Goal: Task Accomplishment & Management: Use online tool/utility

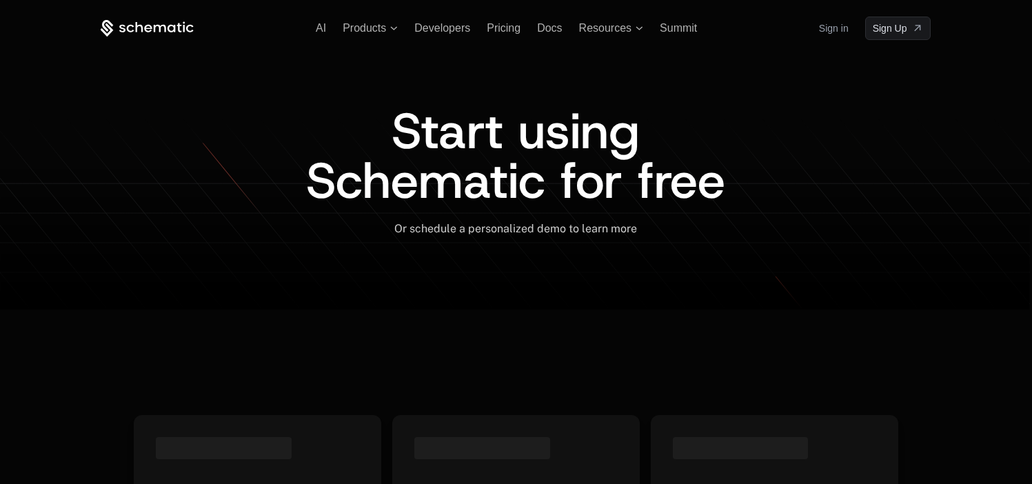
click at [850, 29] on div "Sign in Sign Up" at bounding box center [875, 28] width 112 height 23
click at [845, 29] on link "Sign in" at bounding box center [834, 28] width 30 height 22
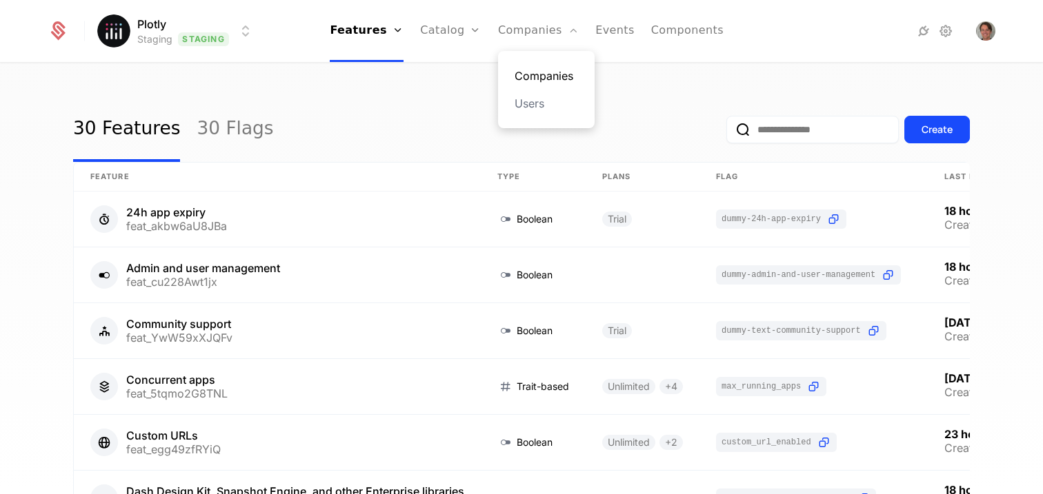
click at [538, 74] on link "Companies" at bounding box center [545, 76] width 63 height 17
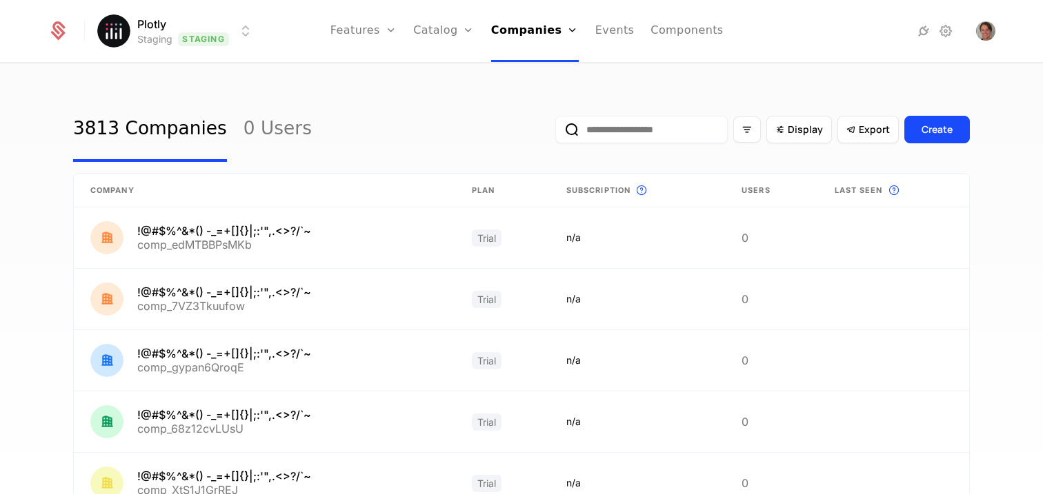
click at [503, 115] on div "3813 Companies 0 Users Display Export Create" at bounding box center [521, 129] width 896 height 65
click at [212, 45] on html "Plotly Staging Staging Features Features Flags Catalog Plans Add Ons Credits Co…" at bounding box center [521, 247] width 1043 height 494
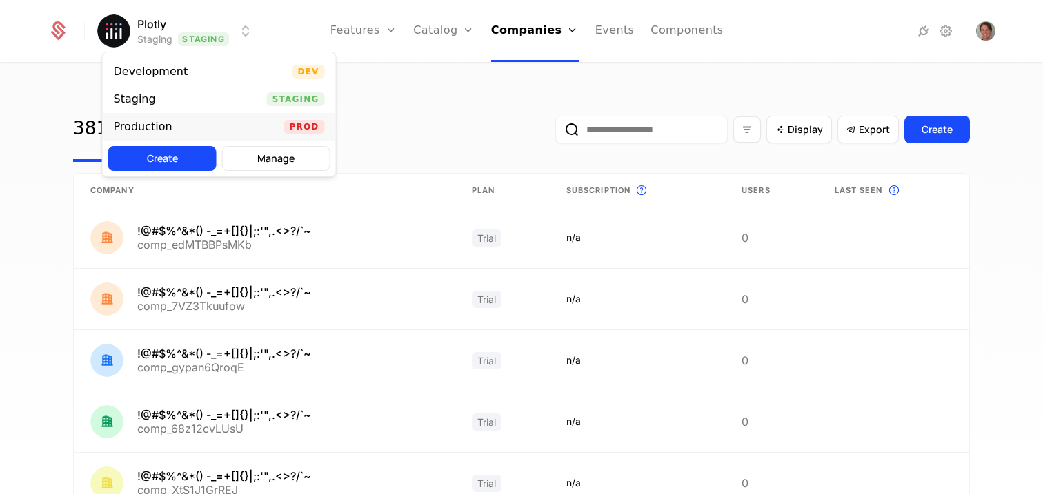
click at [194, 127] on div "Production Prod" at bounding box center [219, 127] width 233 height 28
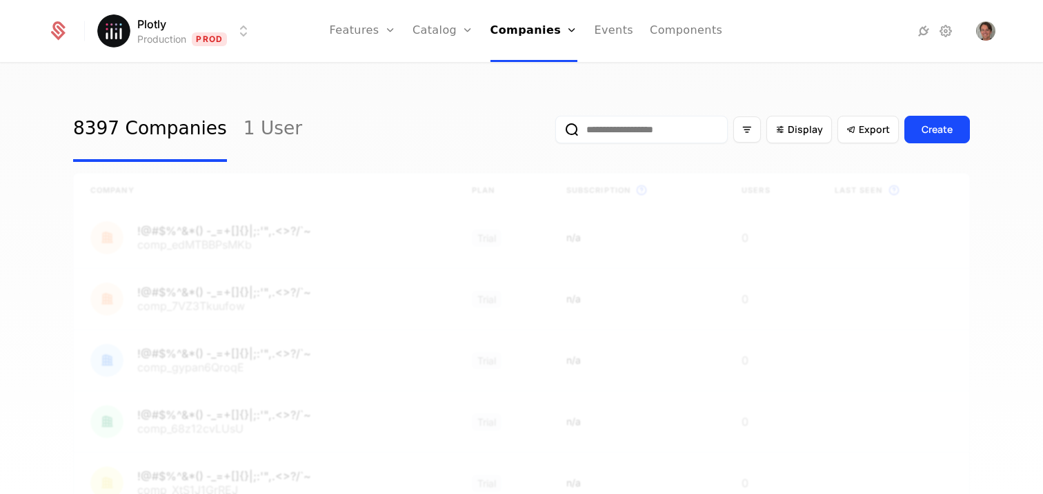
click at [363, 92] on div "8397 Companies 1 User Display Export Create Company Plan Subscription This is t…" at bounding box center [521, 283] width 1043 height 439
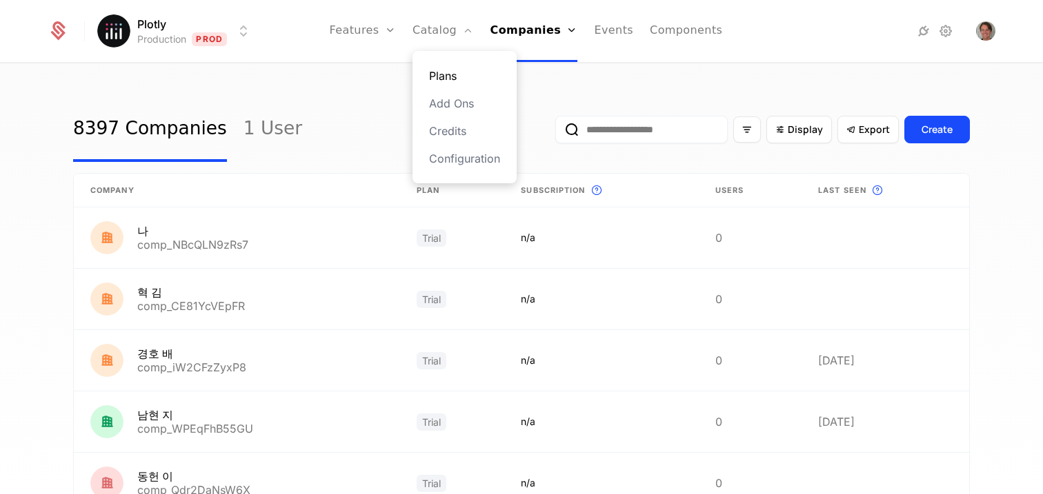
click at [444, 75] on link "Plans" at bounding box center [464, 76] width 71 height 17
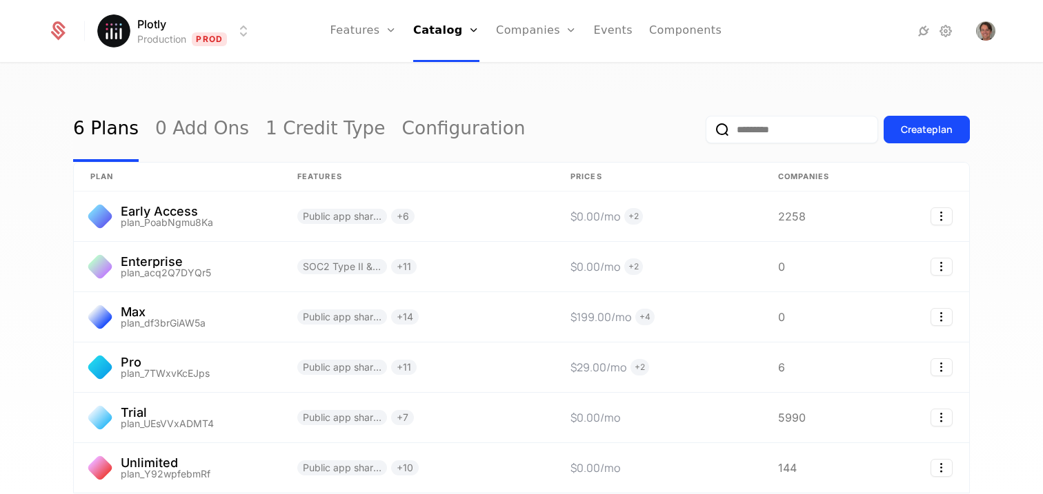
click at [303, 90] on div "6 Plans 0 Add Ons 1 Credit Type Configuration Create plan plan Features Prices …" at bounding box center [521, 283] width 1043 height 439
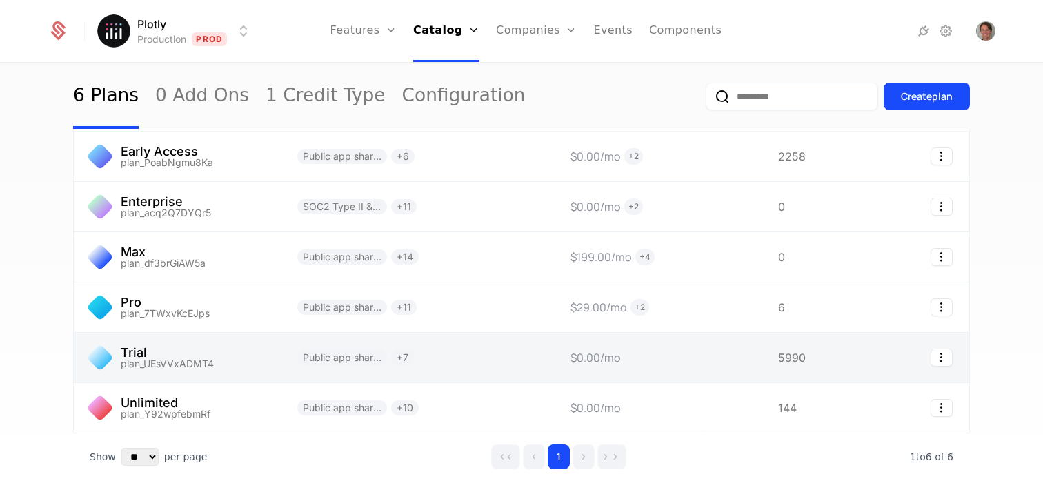
scroll to position [53, 0]
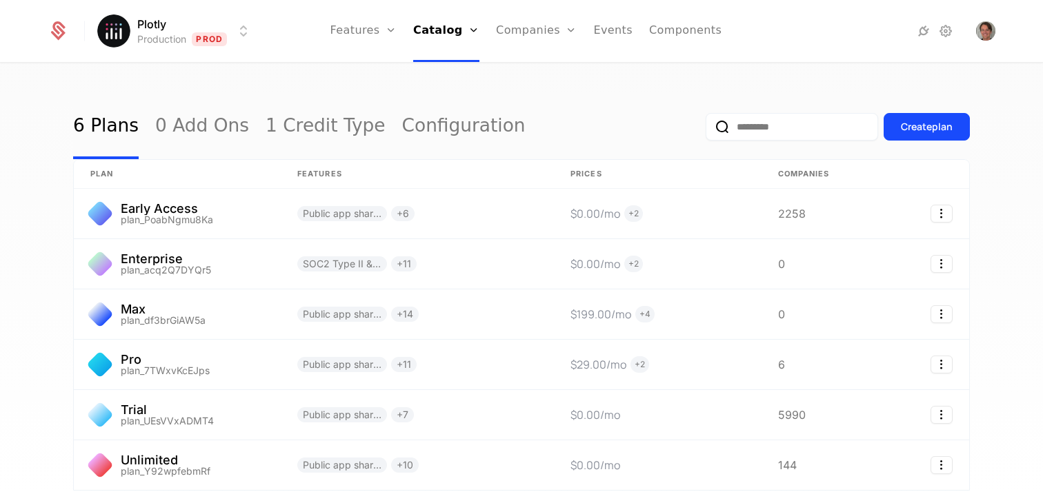
scroll to position [81, 0]
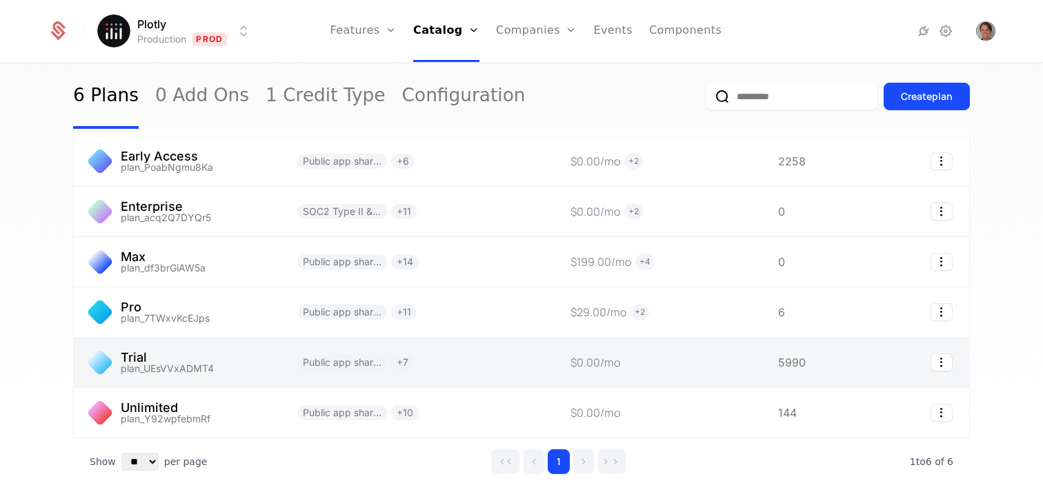
scroll to position [54, 0]
click at [210, 360] on link at bounding box center [177, 364] width 207 height 50
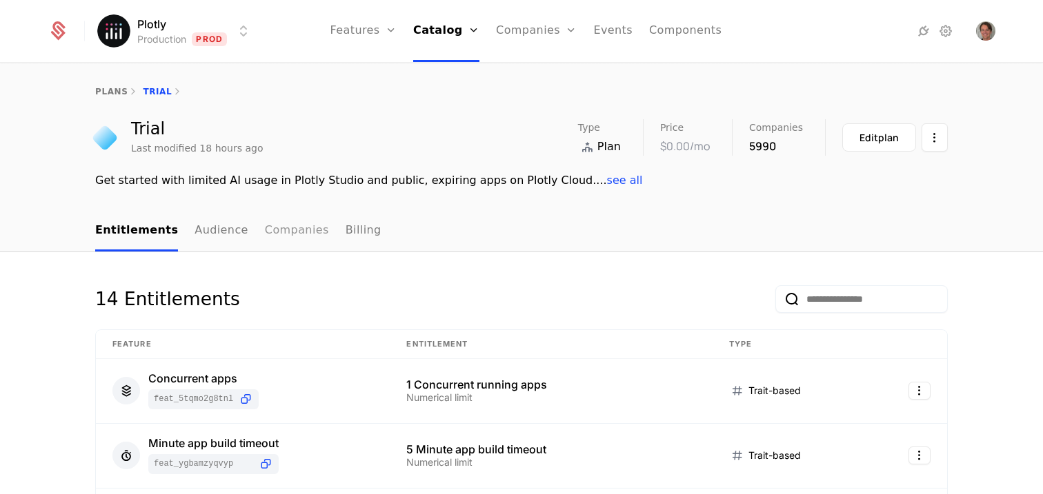
click at [265, 225] on link "Companies" at bounding box center [297, 231] width 64 height 41
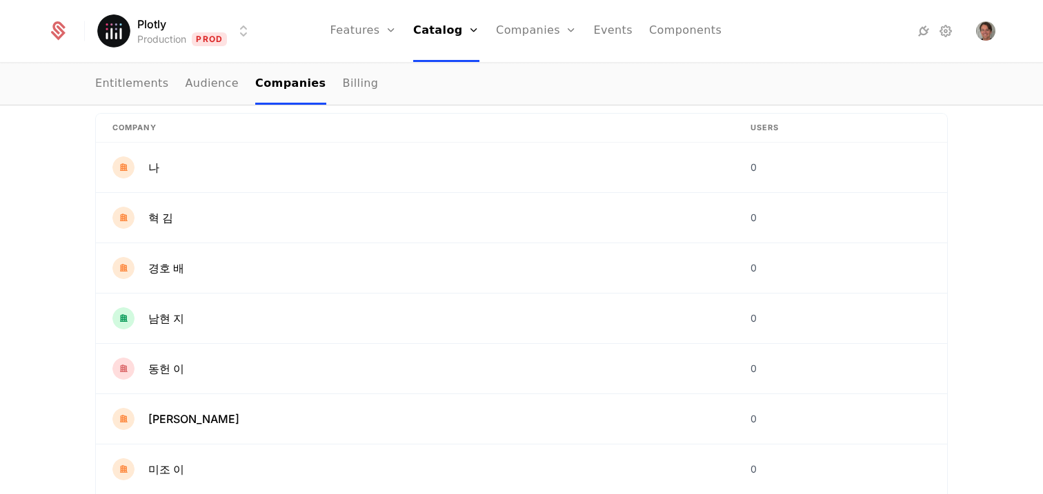
scroll to position [448, 0]
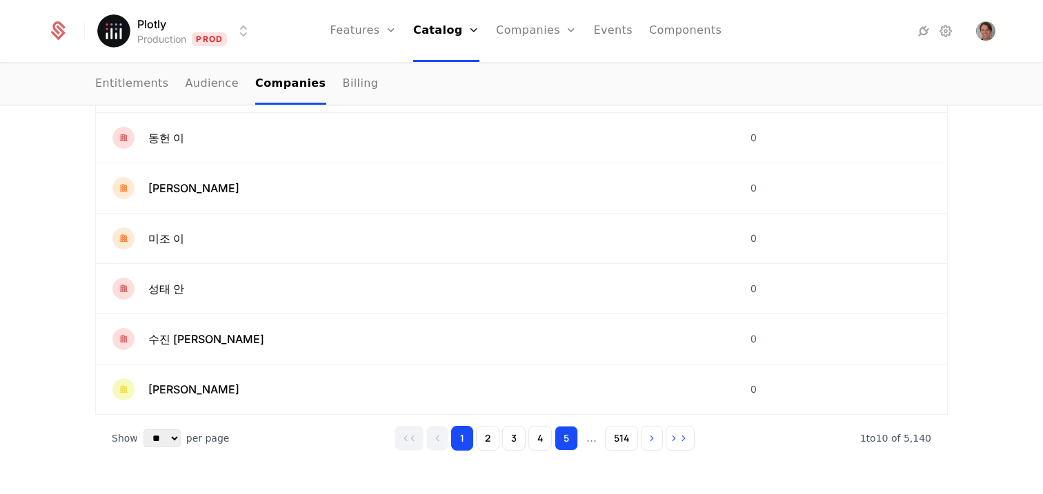
click at [565, 444] on button "5" at bounding box center [565, 438] width 23 height 25
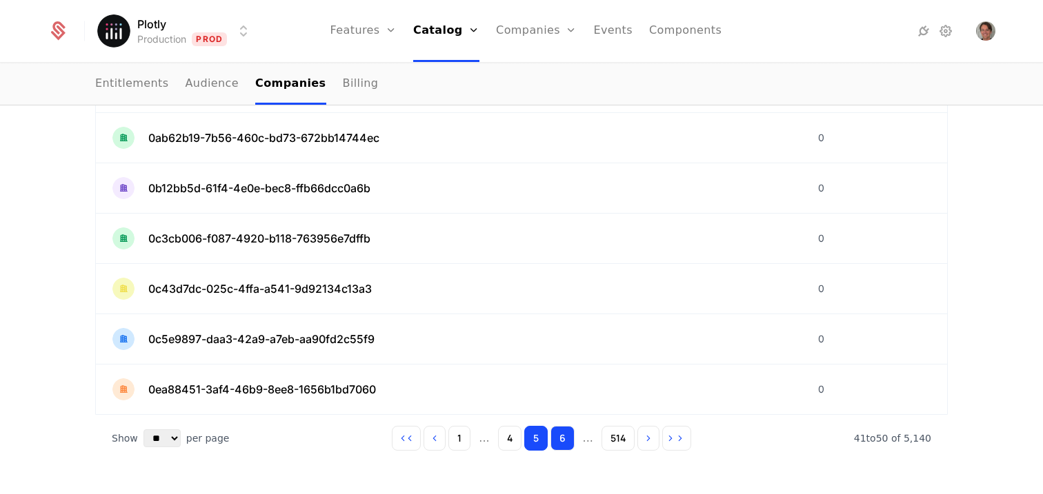
click at [563, 440] on button "6" at bounding box center [562, 438] width 24 height 25
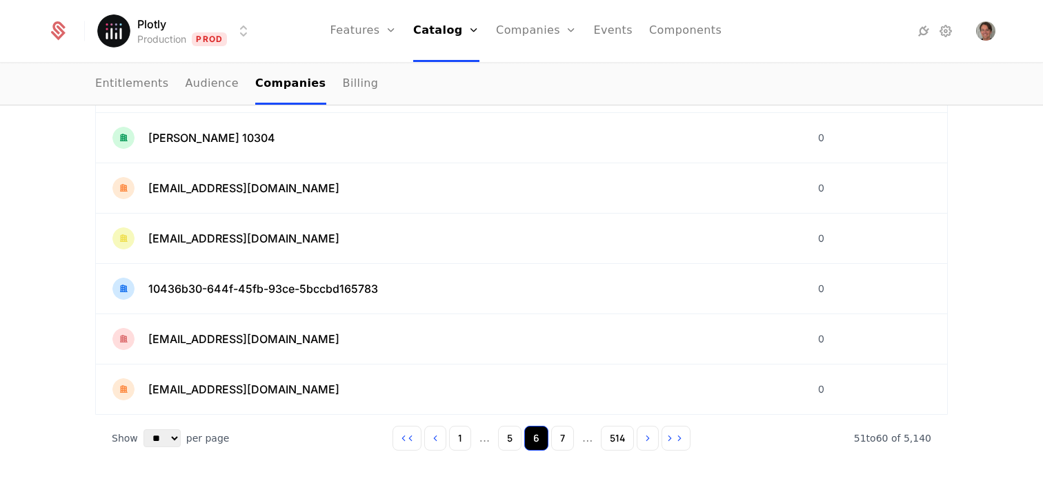
click at [563, 440] on button "7" at bounding box center [562, 438] width 23 height 25
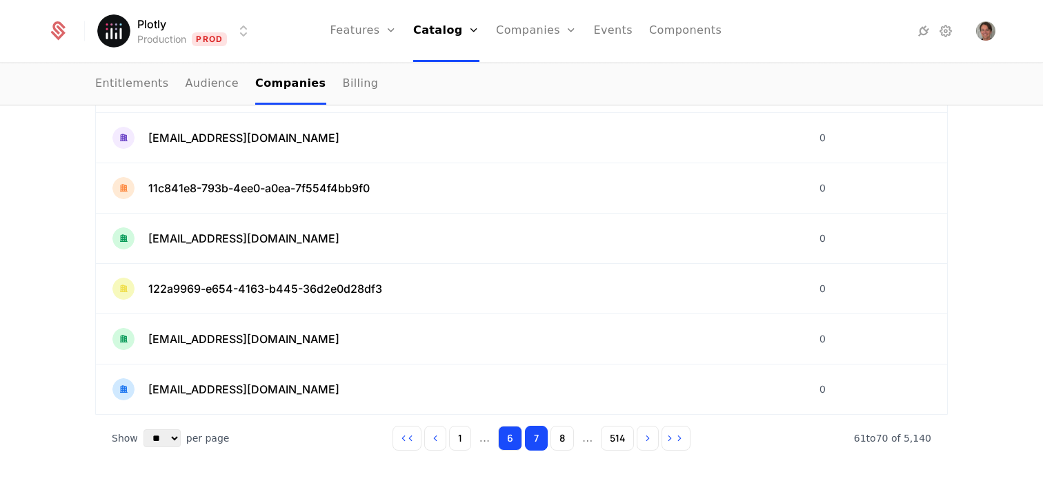
click at [563, 440] on button "8" at bounding box center [561, 438] width 23 height 25
click at [563, 440] on button "9" at bounding box center [562, 438] width 24 height 25
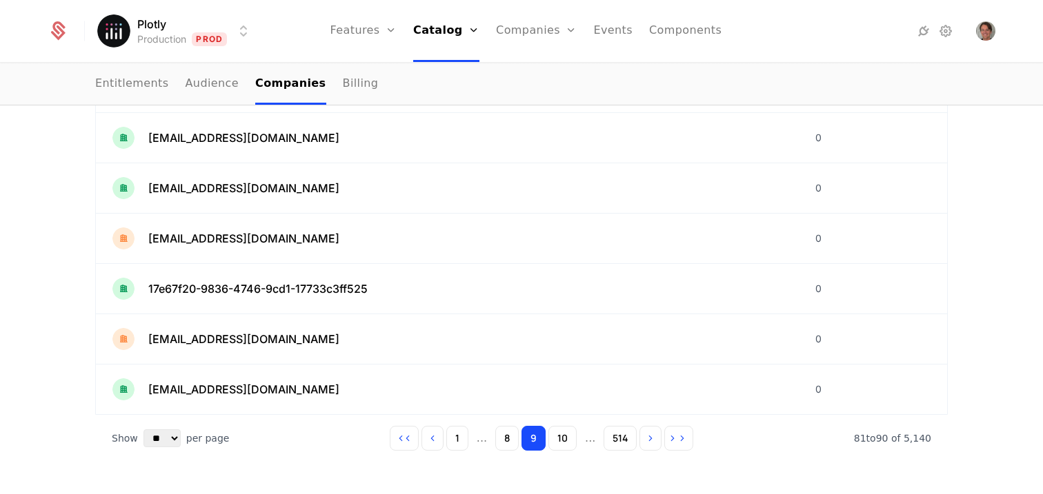
click at [563, 440] on button "10" at bounding box center [562, 438] width 28 height 25
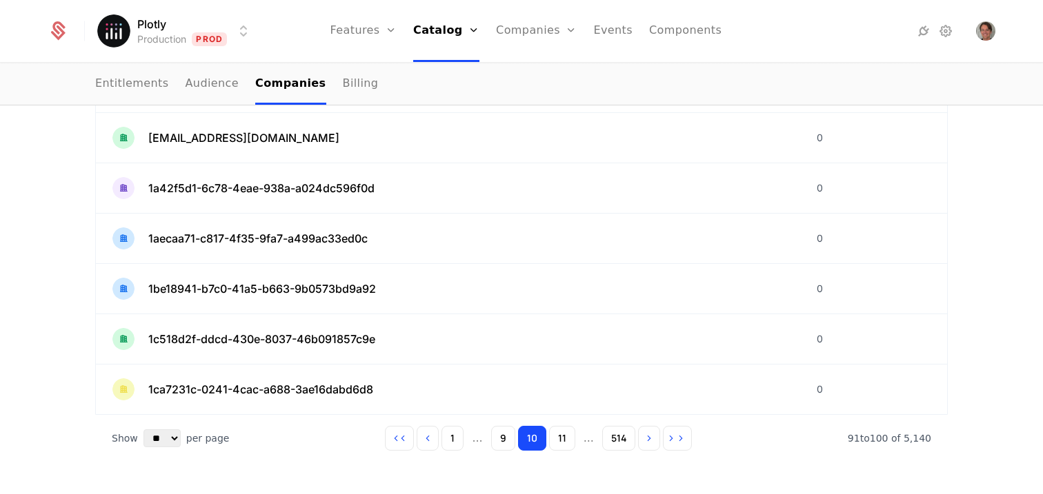
click at [563, 440] on button "11" at bounding box center [562, 438] width 26 height 25
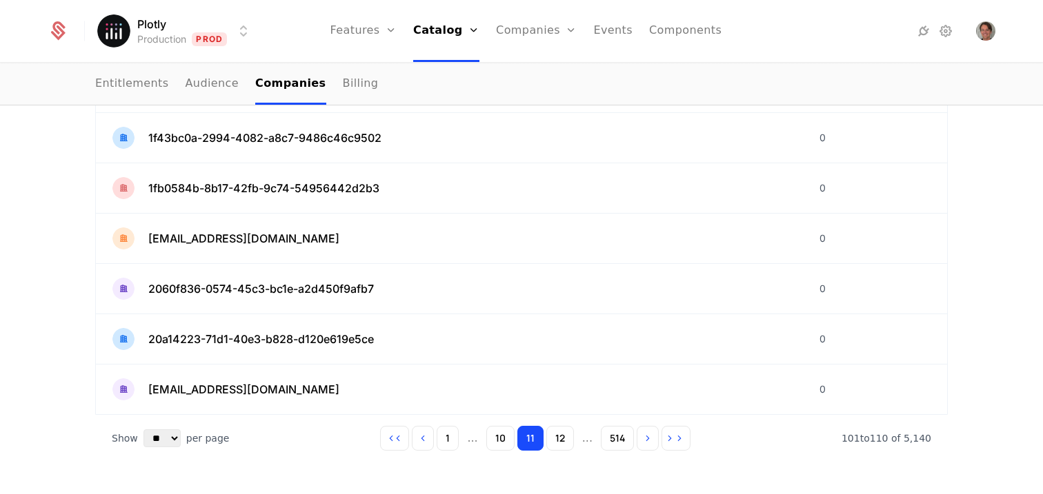
click at [563, 440] on button "12" at bounding box center [560, 438] width 28 height 25
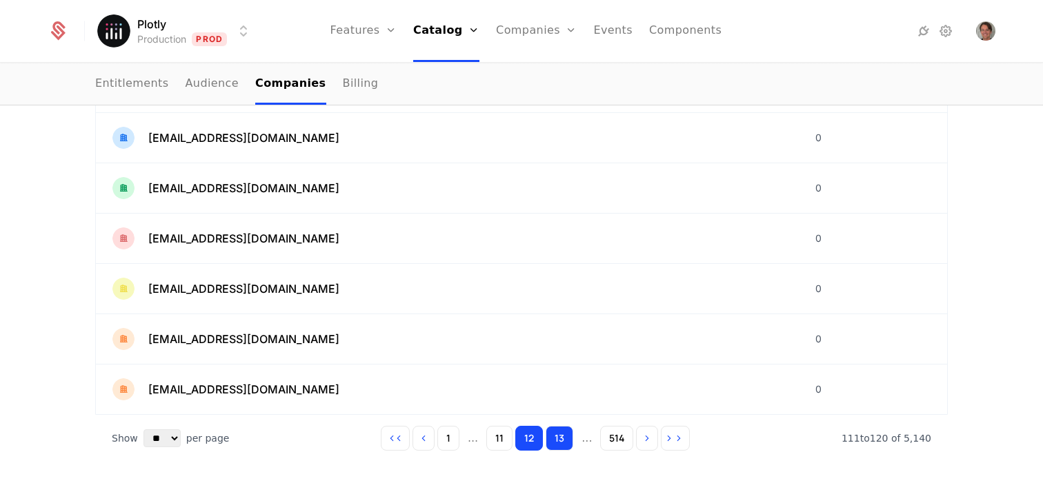
click at [561, 439] on button "13" at bounding box center [559, 438] width 28 height 25
click at [218, 191] on span "23zyguo@stu.edu.cn" at bounding box center [243, 188] width 191 height 17
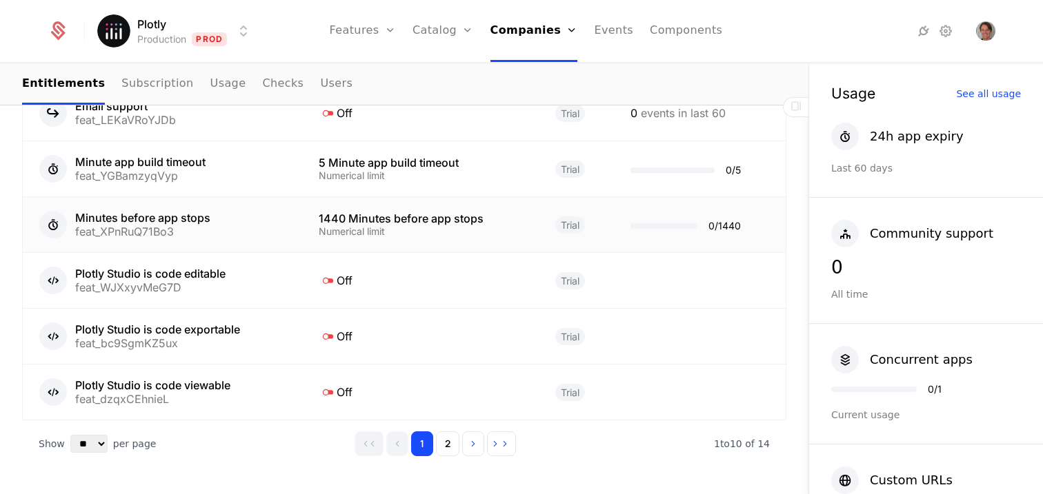
scroll to position [1035, 0]
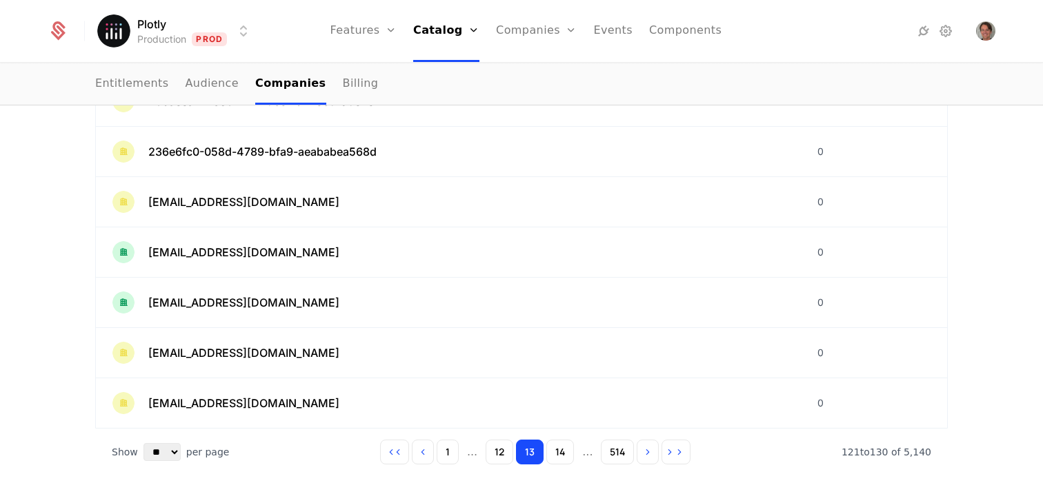
scroll to position [448, 0]
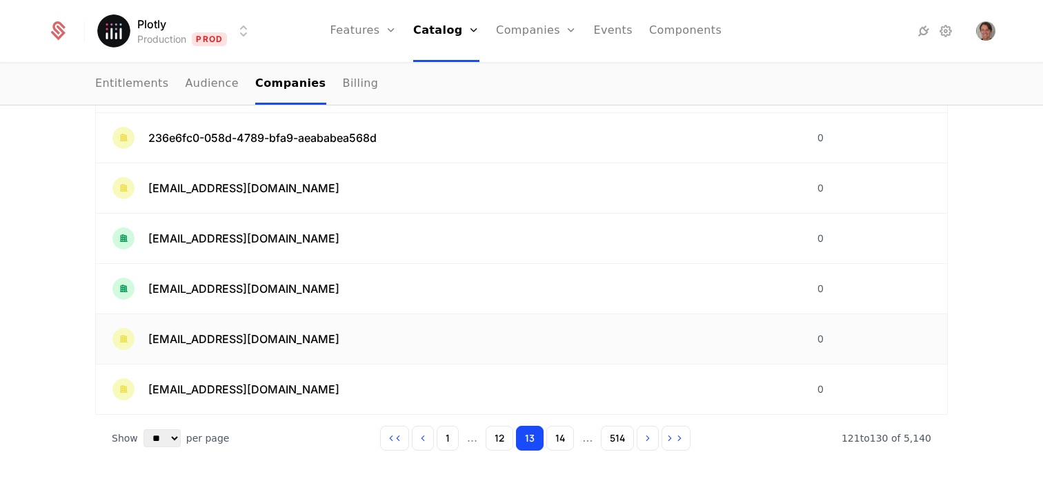
click at [305, 325] on td "2455547196@qq.com" at bounding box center [448, 339] width 705 height 50
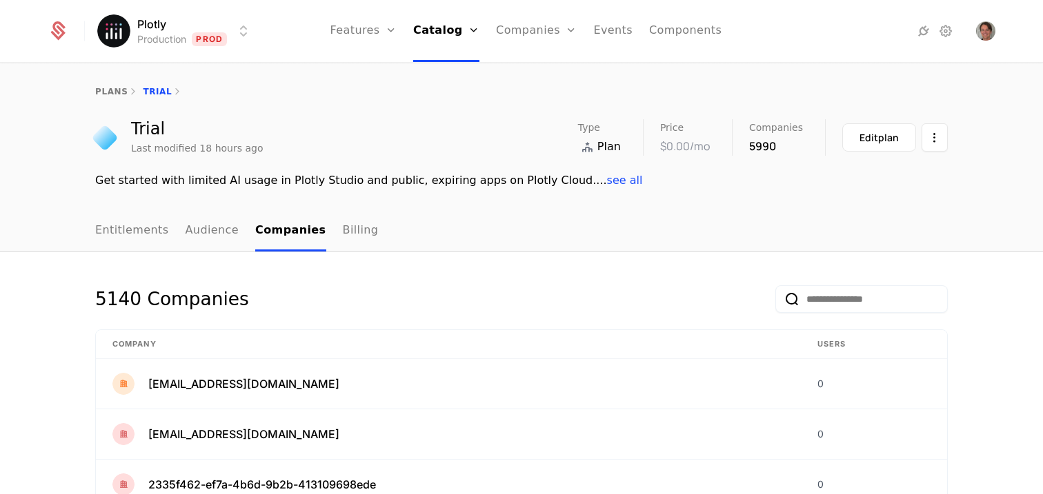
scroll to position [448, 0]
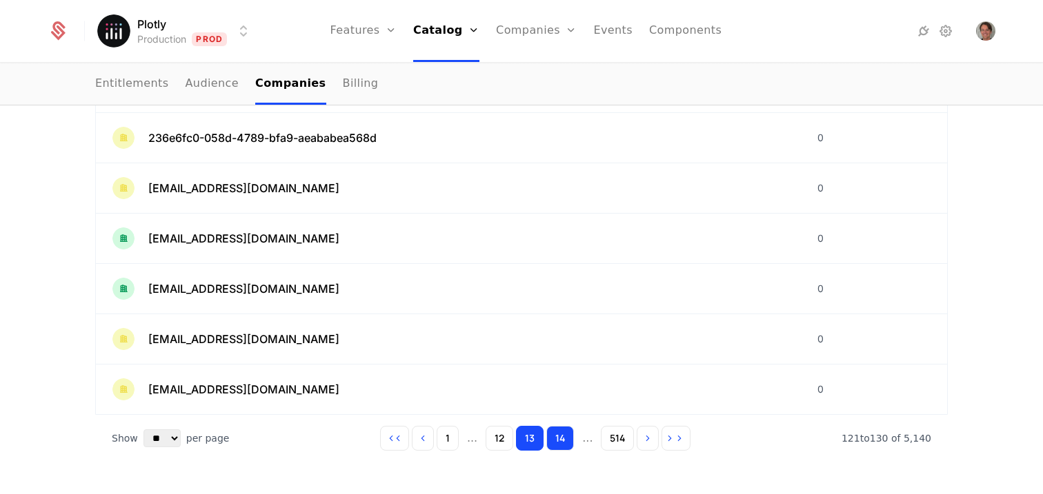
click at [554, 438] on button "14" at bounding box center [560, 438] width 28 height 25
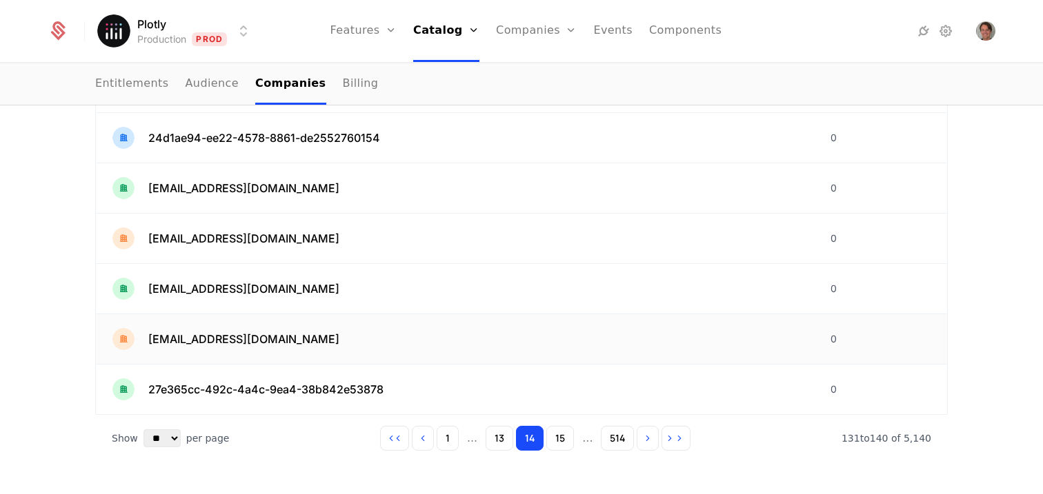
click at [252, 330] on div "2728027885@qq.com" at bounding box center [454, 339] width 685 height 22
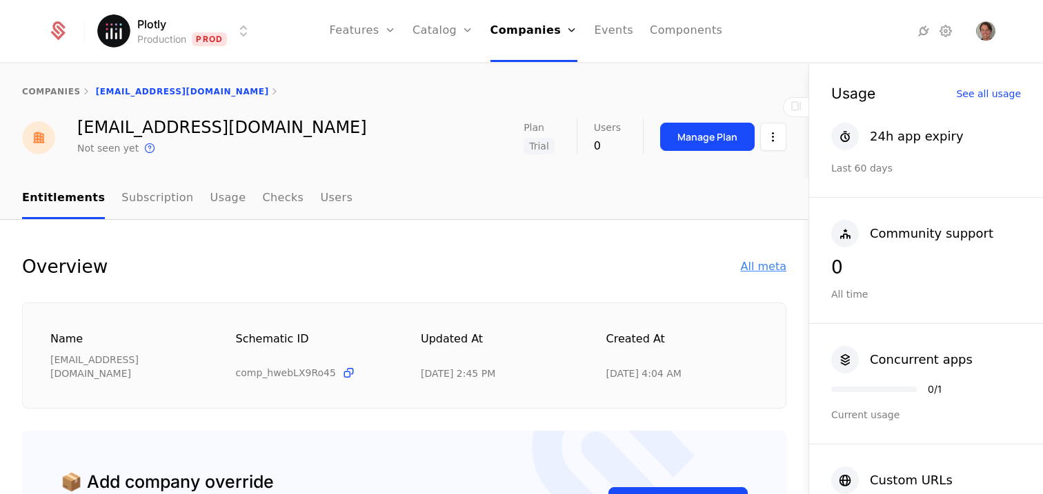
click at [764, 270] on div "All meta" at bounding box center [764, 267] width 46 height 17
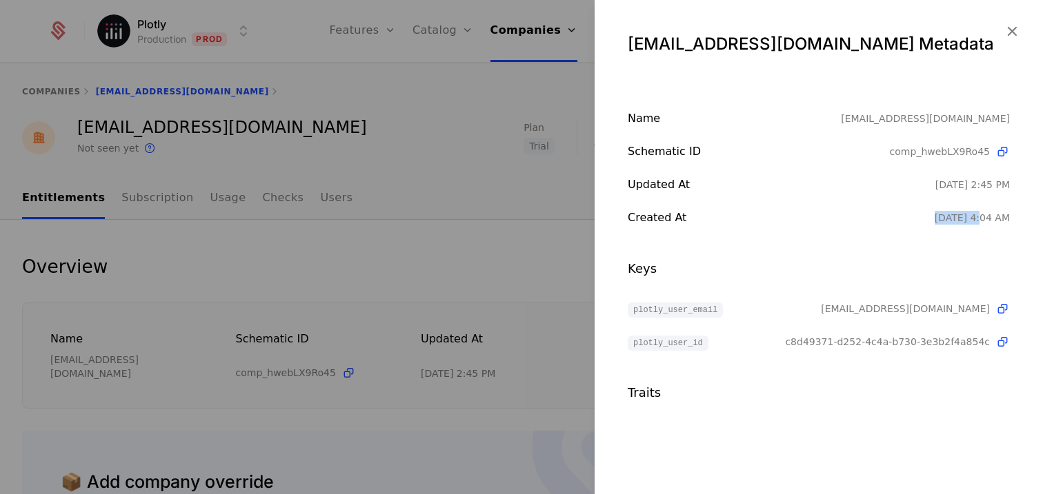
drag, startPoint x: 934, startPoint y: 219, endPoint x: 970, endPoint y: 216, distance: 36.0
click at [970, 216] on div "8/12/25, 4:04 AM" at bounding box center [971, 218] width 75 height 14
click at [970, 218] on div "8/12/25, 4:04 AM" at bounding box center [971, 218] width 75 height 14
drag, startPoint x: 934, startPoint y: 221, endPoint x: 967, endPoint y: 219, distance: 33.8
click at [967, 219] on div "8/12/25, 4:04 AM" at bounding box center [971, 218] width 75 height 14
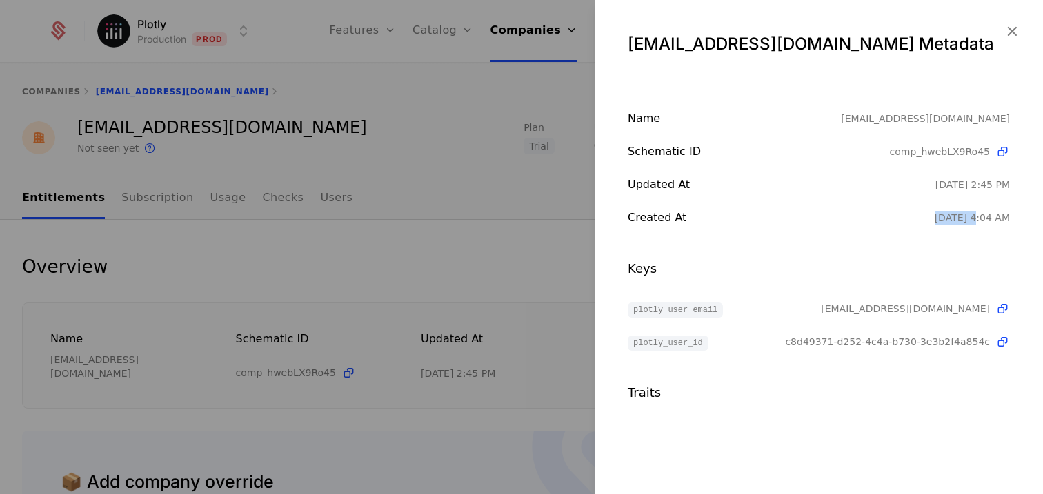
click at [950, 203] on div "Name 2728027885@qq.com Schematic ID comp_hwebLX9Ro45 Updated at 9/8/25, 2:45 PM…" at bounding box center [818, 168] width 382 height 116
click at [403, 246] on div at bounding box center [521, 247] width 1043 height 494
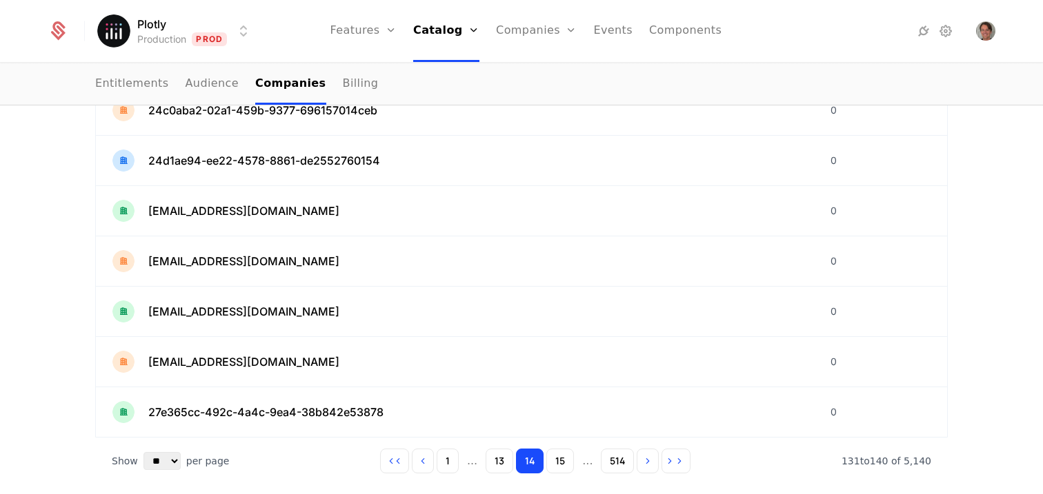
scroll to position [448, 0]
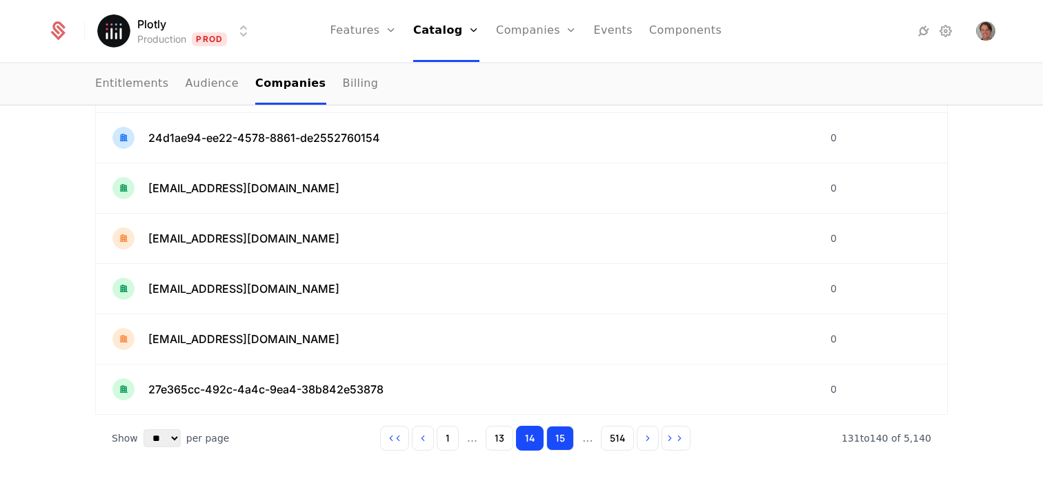
click at [554, 437] on button "15" at bounding box center [560, 438] width 28 height 25
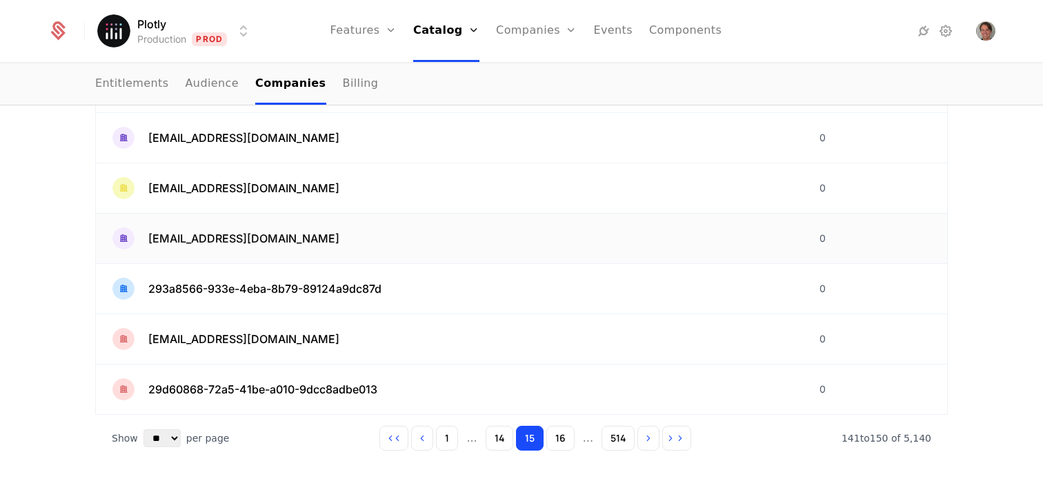
click at [251, 224] on td "2917547395@qq.com" at bounding box center [449, 239] width 707 height 50
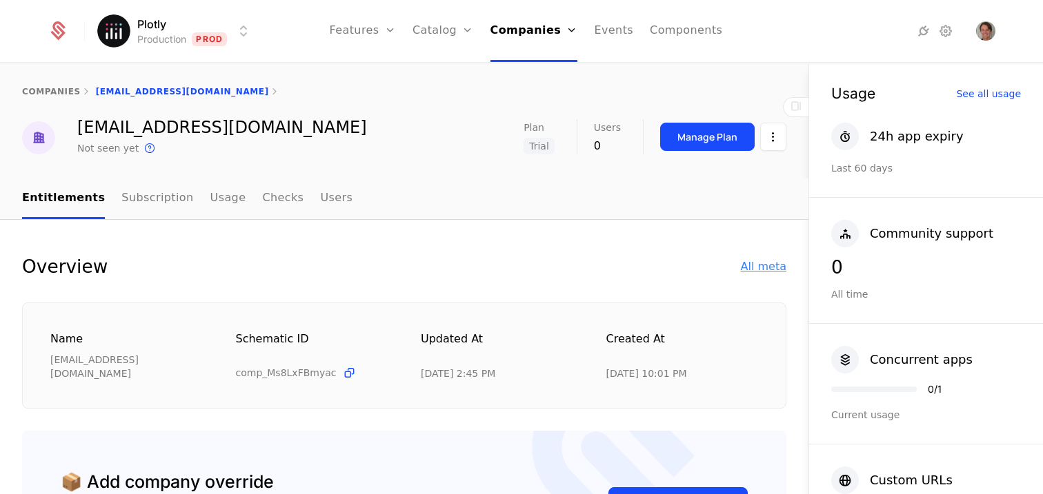
click at [756, 261] on div "All meta" at bounding box center [764, 267] width 46 height 17
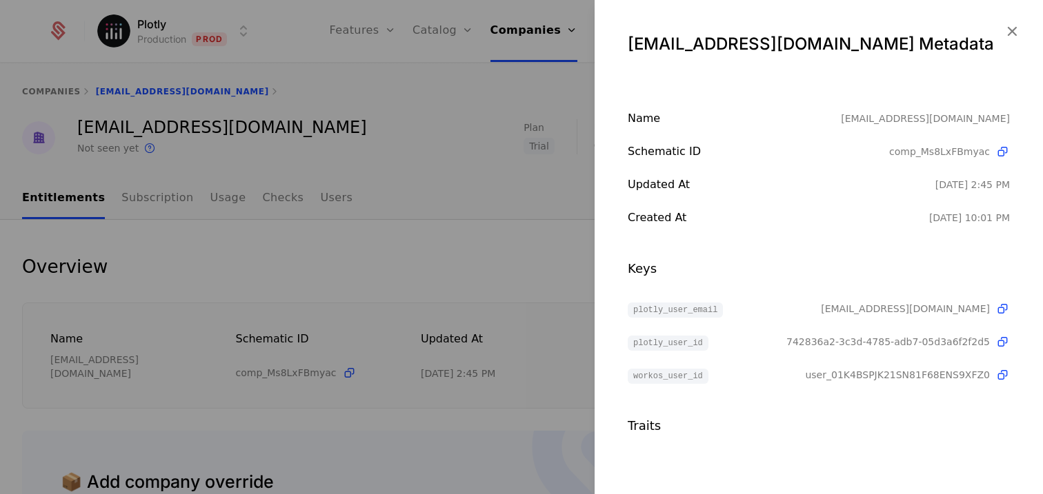
drag, startPoint x: 934, startPoint y: 221, endPoint x: 1021, endPoint y: 223, distance: 86.9
click at [1018, 219] on div "Name 2917547395@qq.com Schematic ID comp_Ms8LxFBmyac Updated at 9/8/25, 2:45 PM…" at bounding box center [818, 272] width 448 height 325
click at [1015, 226] on div "Name 2917547395@qq.com Schematic ID comp_Ms8LxFBmyac Updated at 9/8/25, 2:45 PM…" at bounding box center [818, 272] width 448 height 325
click at [565, 274] on div at bounding box center [521, 247] width 1043 height 494
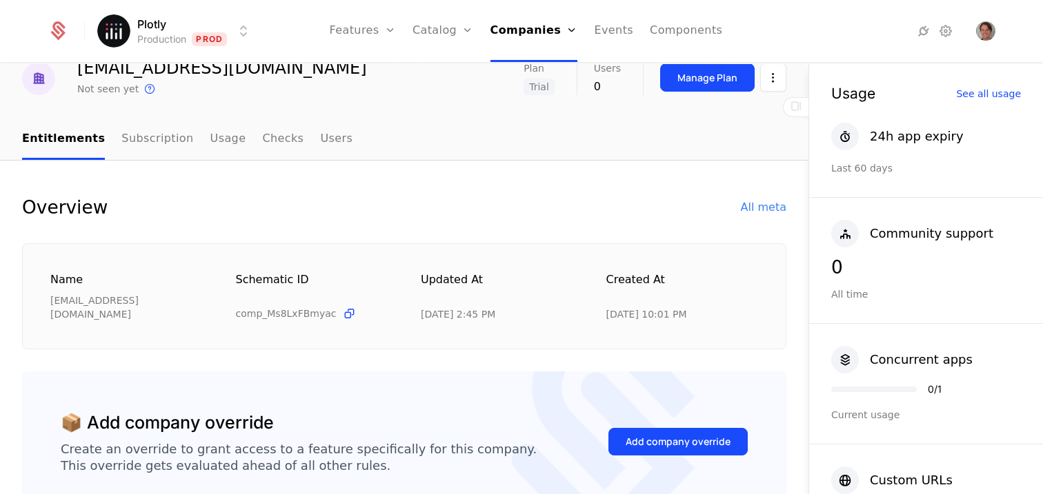
scroll to position [34, 0]
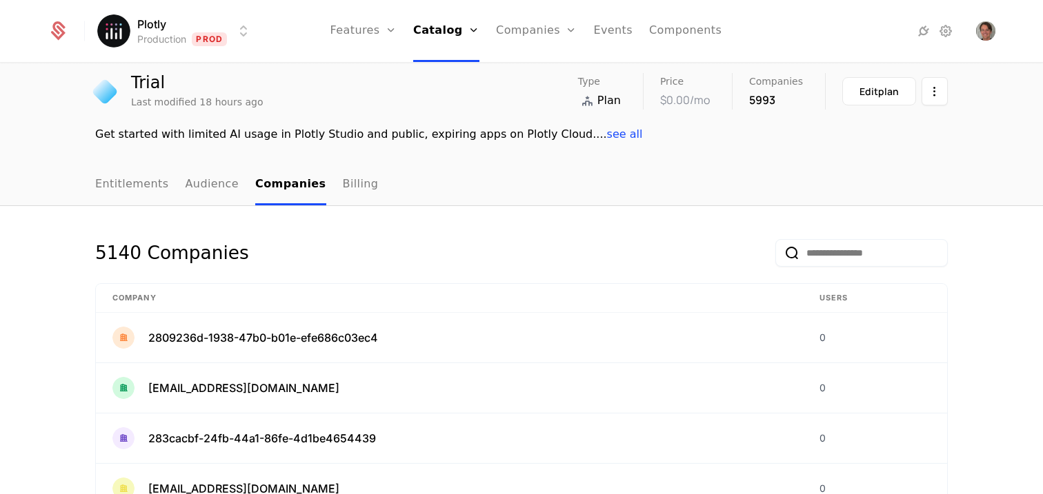
scroll to position [448, 0]
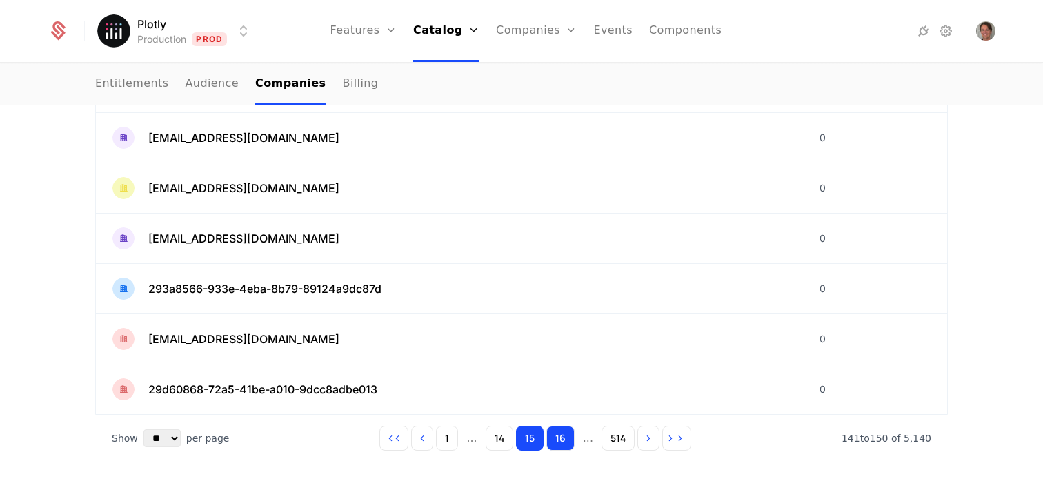
click at [561, 443] on button "16" at bounding box center [560, 438] width 28 height 25
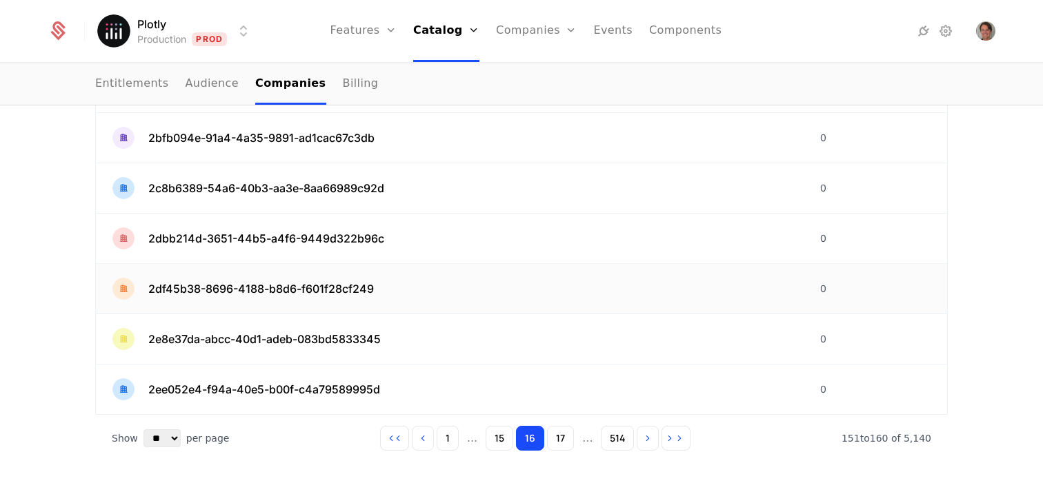
click at [334, 285] on span "2df45b38-8696-4188-b8d6-f601f28cf249" at bounding box center [260, 289] width 225 height 17
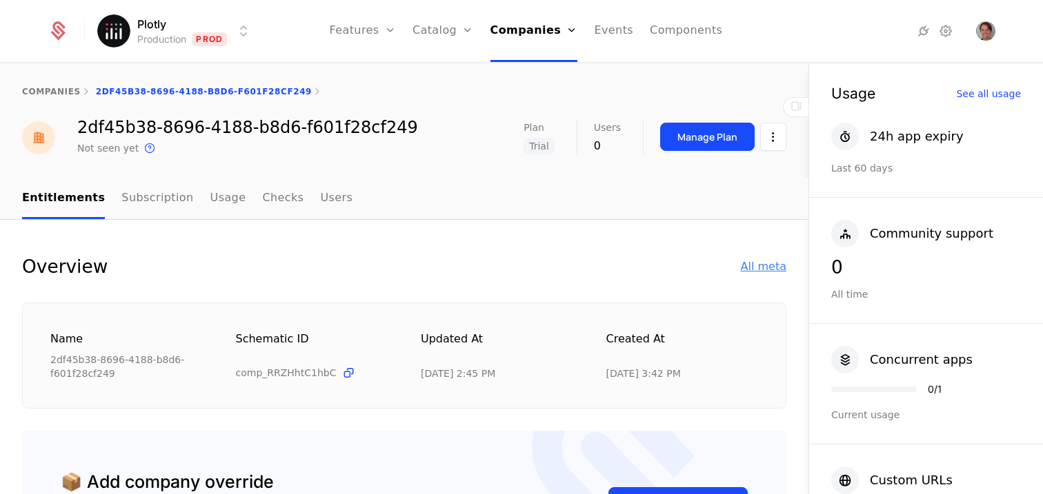
click at [759, 263] on div "All meta" at bounding box center [764, 267] width 46 height 17
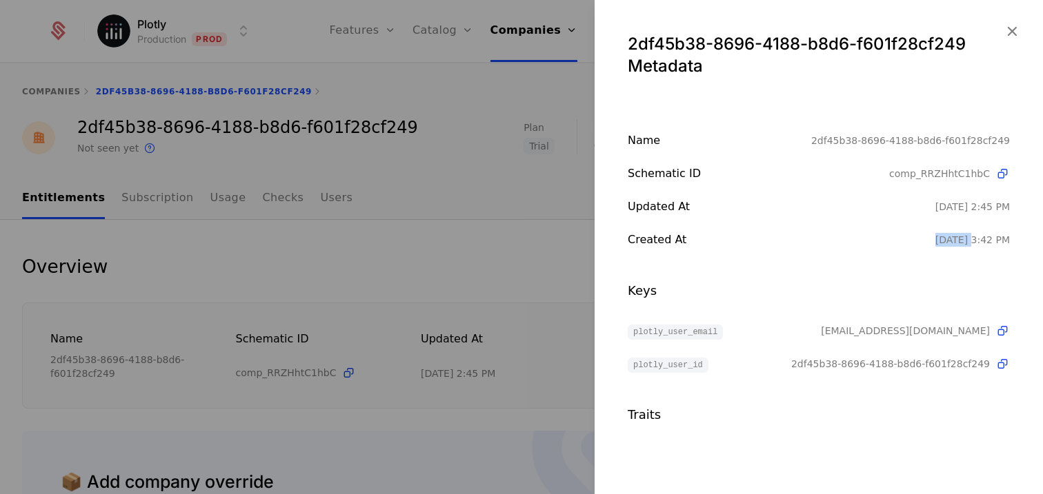
drag, startPoint x: 970, startPoint y: 243, endPoint x: 930, endPoint y: 241, distance: 40.0
click at [930, 241] on div "Created at 8/3/25, 3:42 PM" at bounding box center [818, 240] width 382 height 17
click at [930, 241] on div "Created at" at bounding box center [781, 240] width 308 height 17
drag, startPoint x: 938, startPoint y: 240, endPoint x: 967, endPoint y: 240, distance: 29.0
click at [967, 240] on div "Created at 8/3/25, 3:42 PM" at bounding box center [818, 240] width 382 height 17
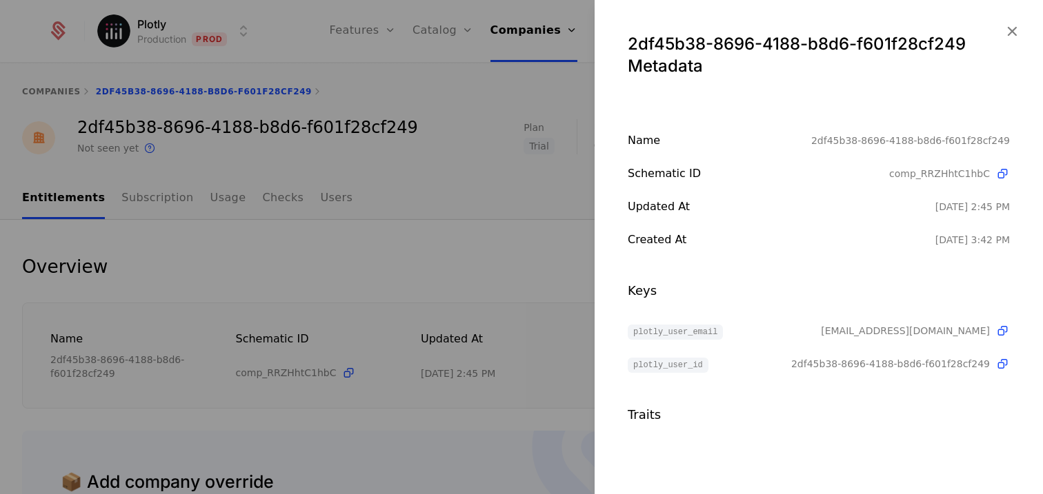
click at [963, 255] on div "Name 2df45b38-8696-4188-b8d6-f601f28cf249 Schematic ID comp_RRZHhtC1hbC Updated…" at bounding box center [818, 278] width 448 height 292
click at [949, 334] on span "cgurayerkan@gmail.com" at bounding box center [905, 331] width 169 height 14
click at [424, 301] on div at bounding box center [521, 247] width 1043 height 494
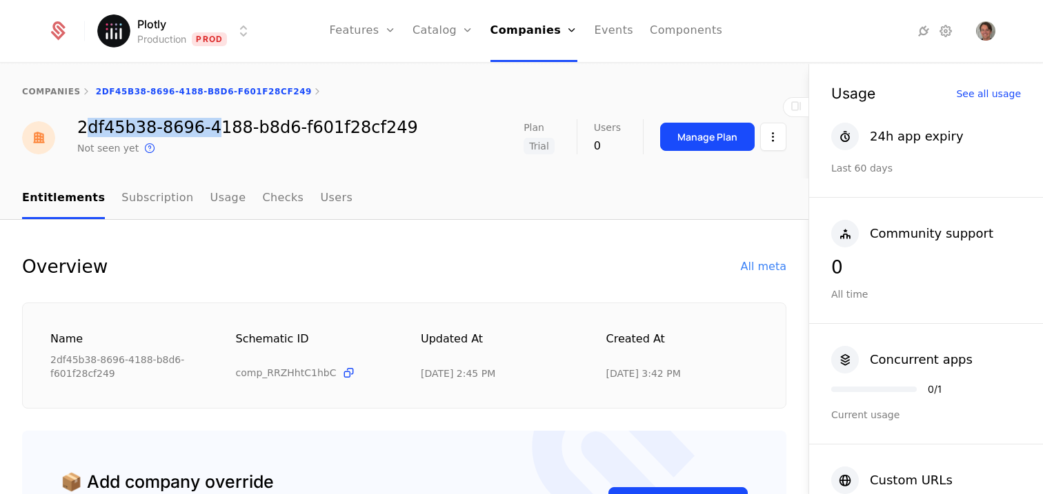
drag, startPoint x: 83, startPoint y: 126, endPoint x: 212, endPoint y: 128, distance: 129.0
click at [212, 128] on div "2df45b38-8696-4188-b8d6-f601f28cf249" at bounding box center [247, 127] width 341 height 17
click at [529, 70] on link "Companies" at bounding box center [538, 76] width 63 height 17
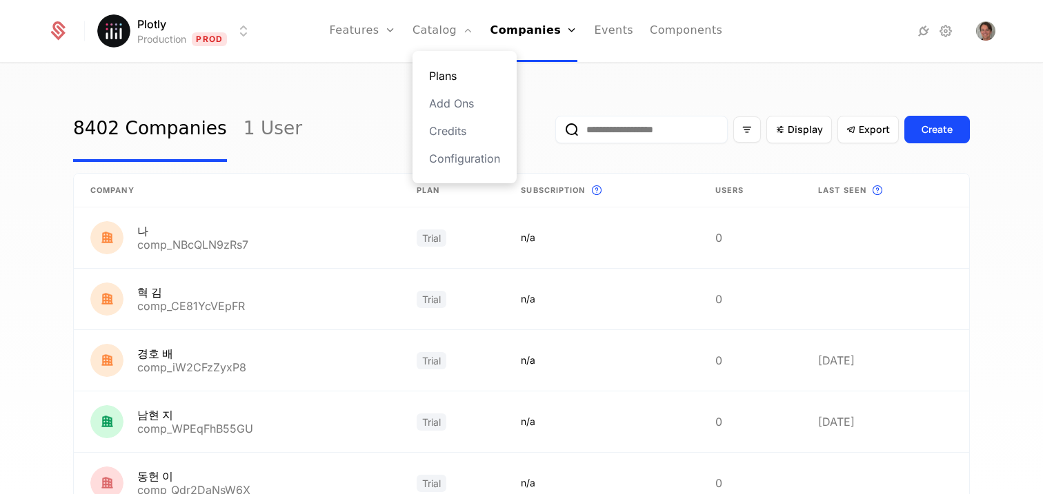
click at [454, 68] on link "Plans" at bounding box center [464, 76] width 71 height 17
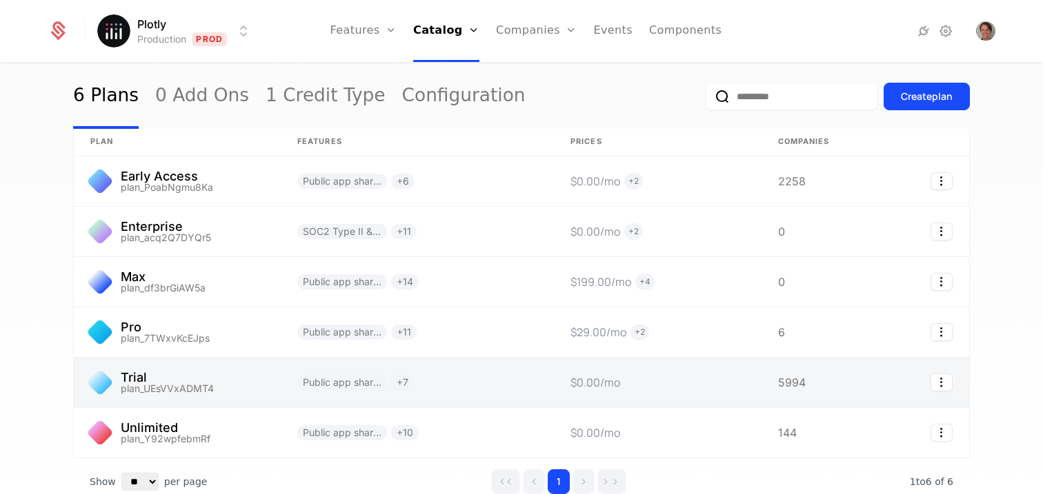
scroll to position [26, 0]
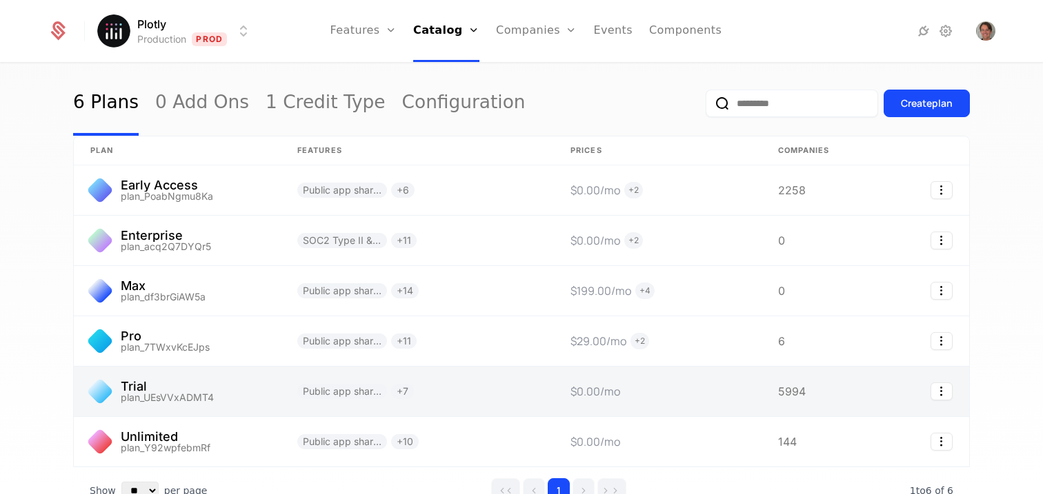
click at [791, 396] on link at bounding box center [816, 392] width 110 height 50
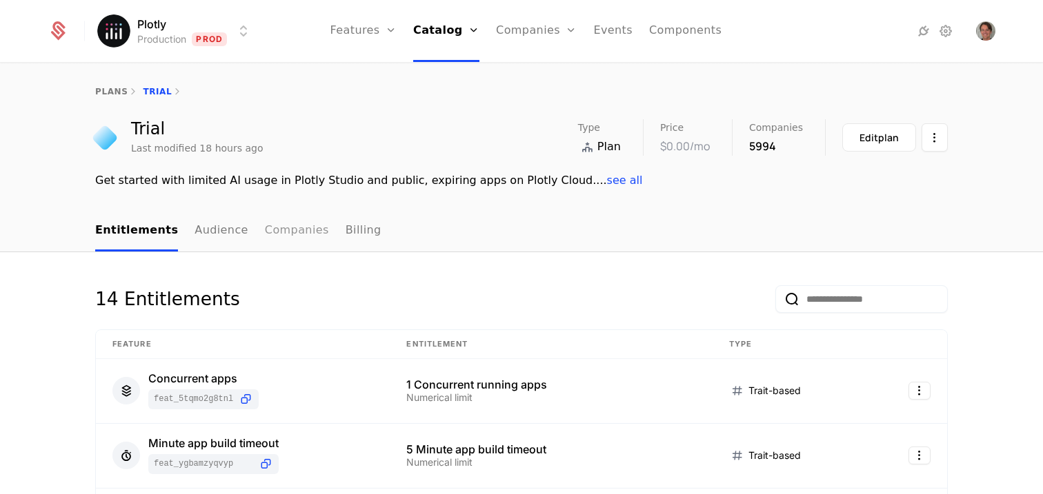
click at [278, 223] on link "Companies" at bounding box center [297, 231] width 64 height 41
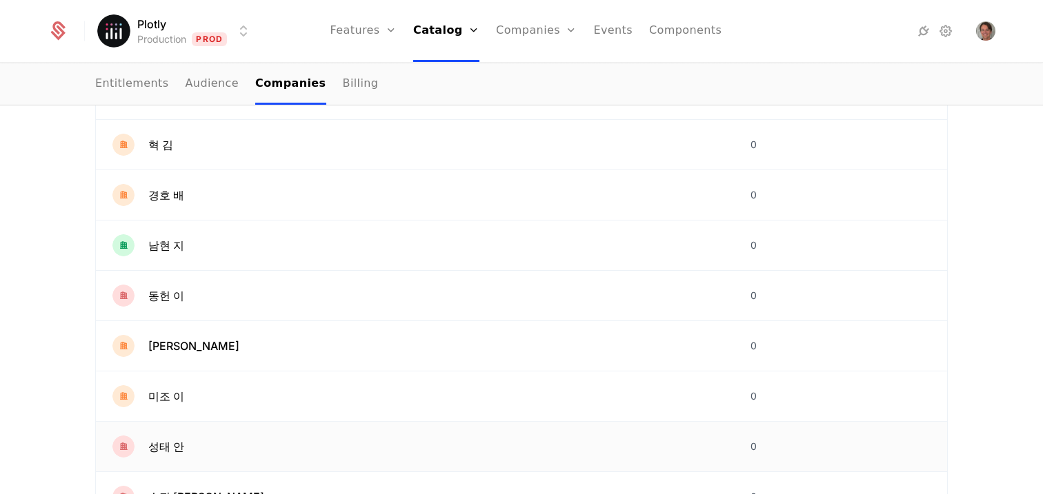
scroll to position [448, 0]
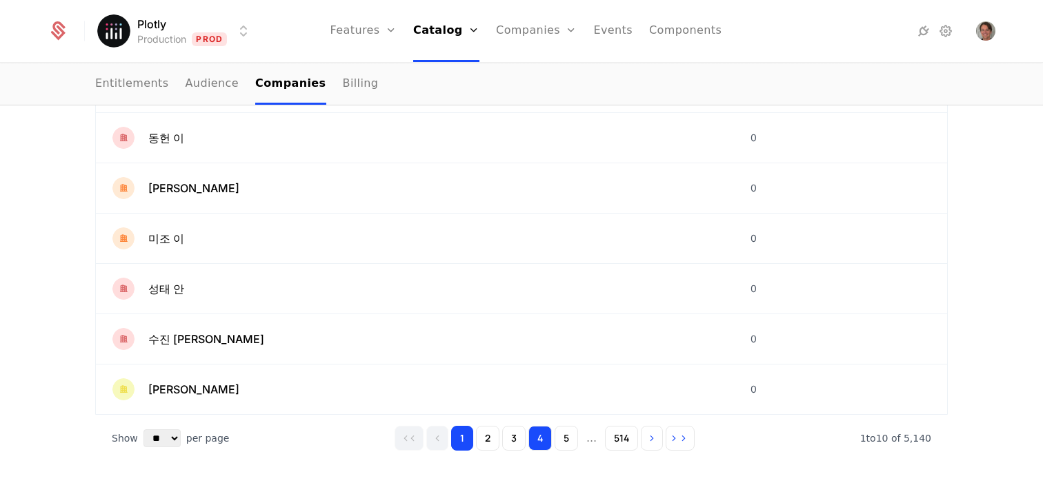
click at [529, 432] on button "4" at bounding box center [539, 438] width 23 height 25
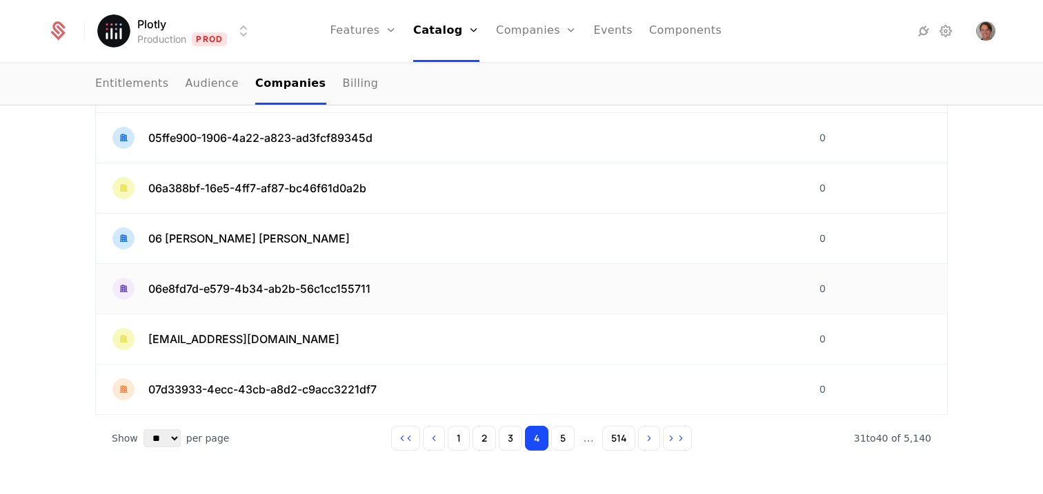
click at [209, 289] on span "06e8fd7d-e579-4b34-ab2b-56c1cc155711" at bounding box center [259, 289] width 222 height 17
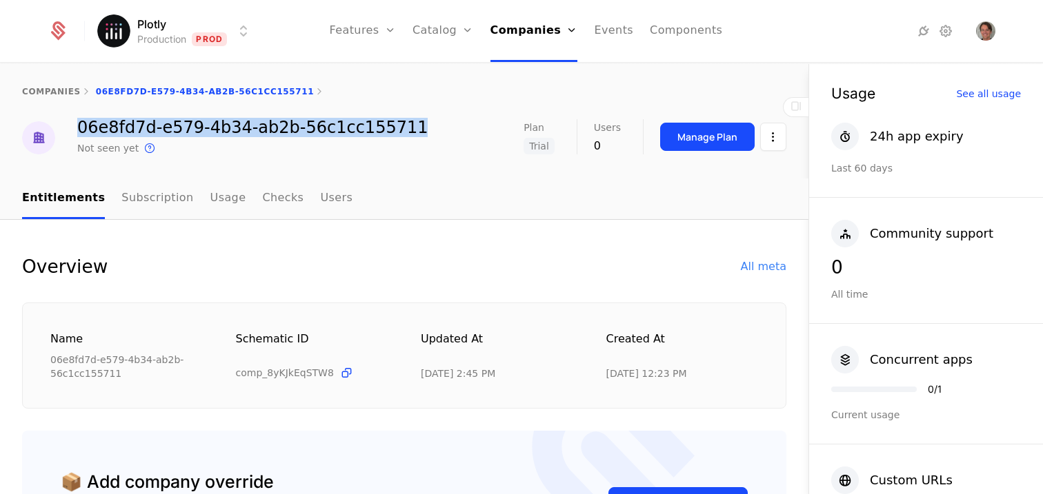
drag, startPoint x: 81, startPoint y: 124, endPoint x: 396, endPoint y: 137, distance: 315.4
click at [396, 137] on div "06e8fd7d-e579-4b34-ab2b-56c1cc155711 Not seen yet This is the date a track or i…" at bounding box center [404, 137] width 764 height 37
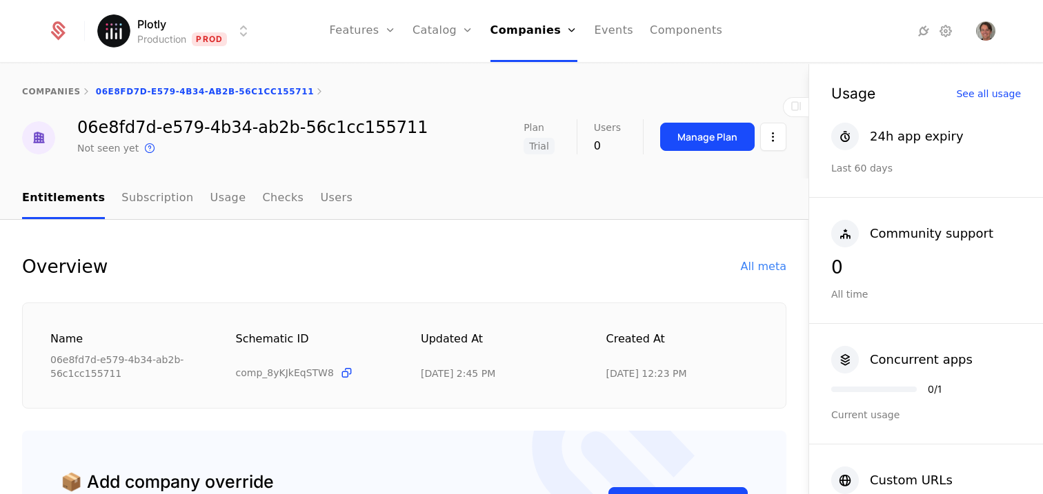
drag, startPoint x: 588, startPoint y: 379, endPoint x: 661, endPoint y: 382, distance: 73.2
click at [661, 382] on div "Name 06e8fd7d-e579-4b34-ab2b-56c1cc155711 Schematic ID comp_8yKJkEqSTW8 Updated…" at bounding box center [404, 356] width 764 height 106
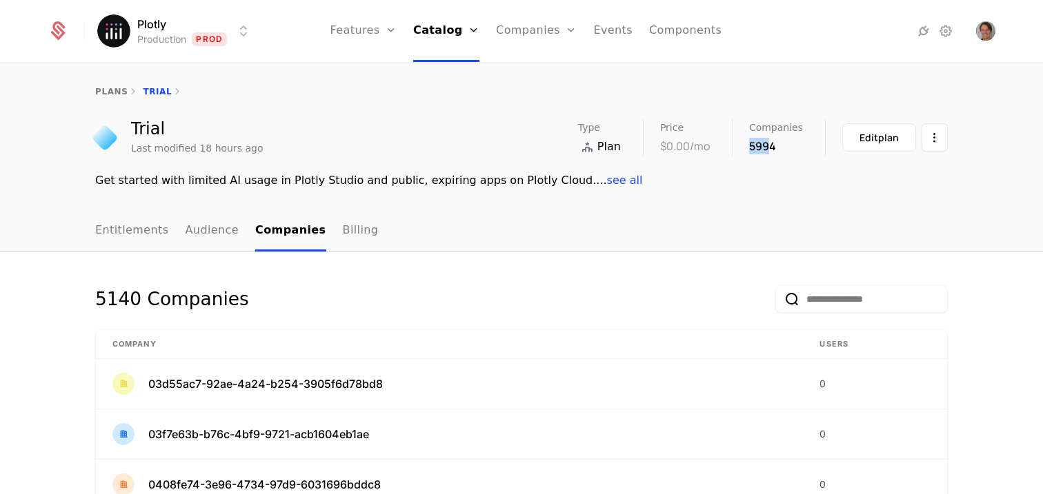
drag, startPoint x: 770, startPoint y: 150, endPoint x: 747, endPoint y: 158, distance: 24.9
click at [749, 150] on div "5994" at bounding box center [776, 146] width 54 height 17
click at [735, 171] on div "Trial Last modified 18 hours ago Type Plan Price $0.00 /mo Companies 5994 Edit …" at bounding box center [521, 154] width 896 height 70
click at [451, 71] on link "Plans" at bounding box center [465, 76] width 71 height 17
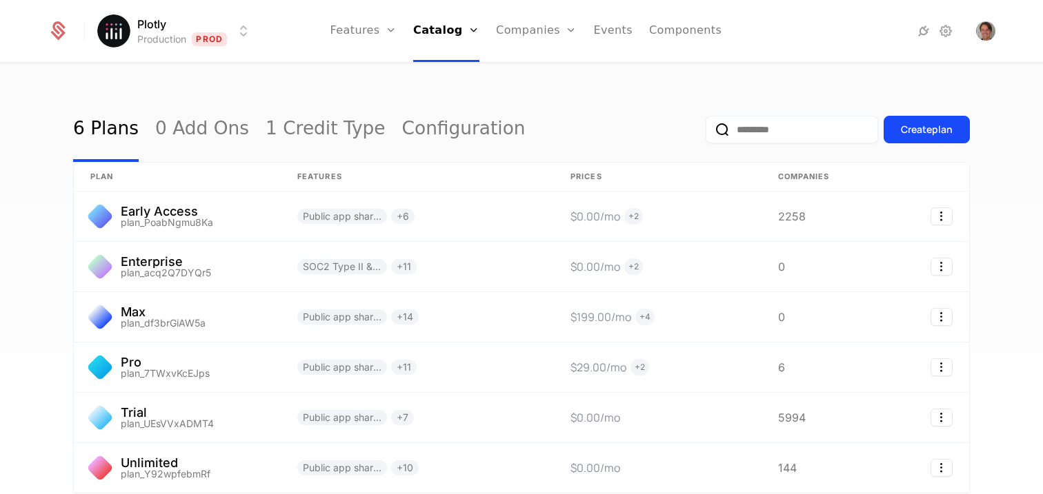
click at [337, 86] on div "6 Plans 0 Add Ons 1 Credit Type Configuration Create plan plan Features Prices …" at bounding box center [521, 283] width 1043 height 439
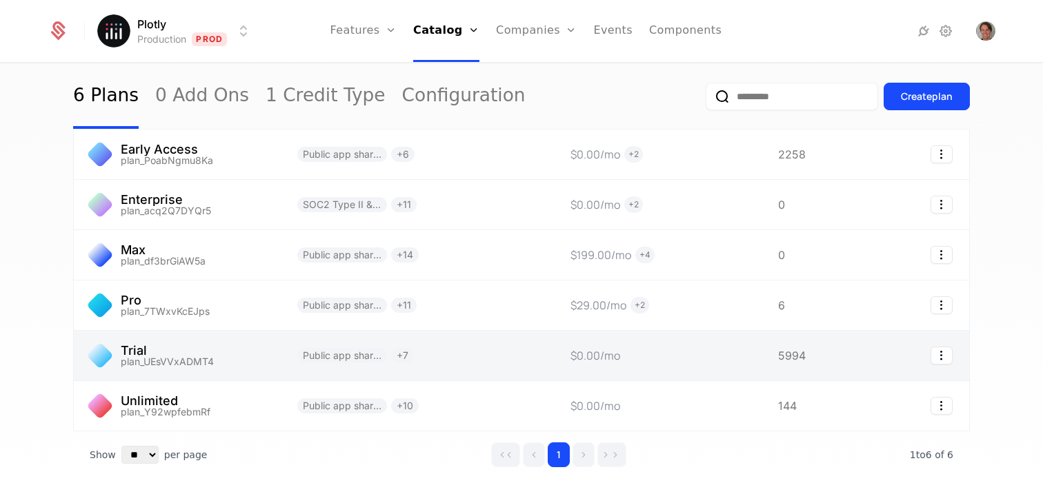
scroll to position [32, 0]
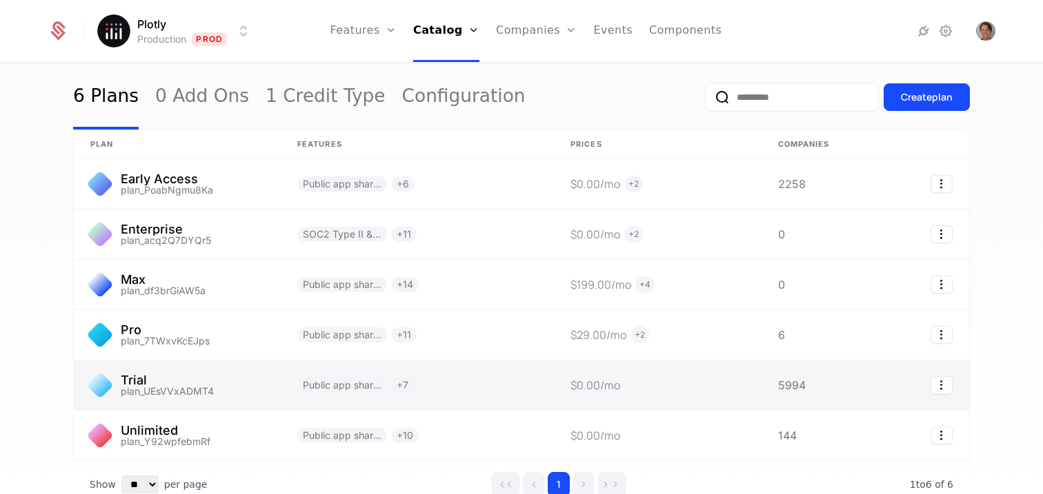
click at [210, 380] on link at bounding box center [177, 386] width 207 height 50
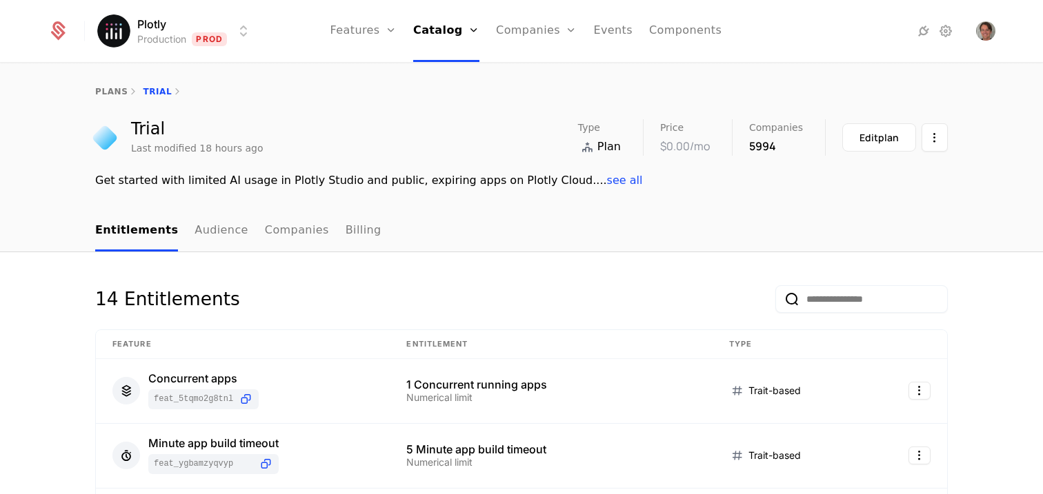
click at [503, 301] on div "14 Entitlements" at bounding box center [521, 307] width 852 height 44
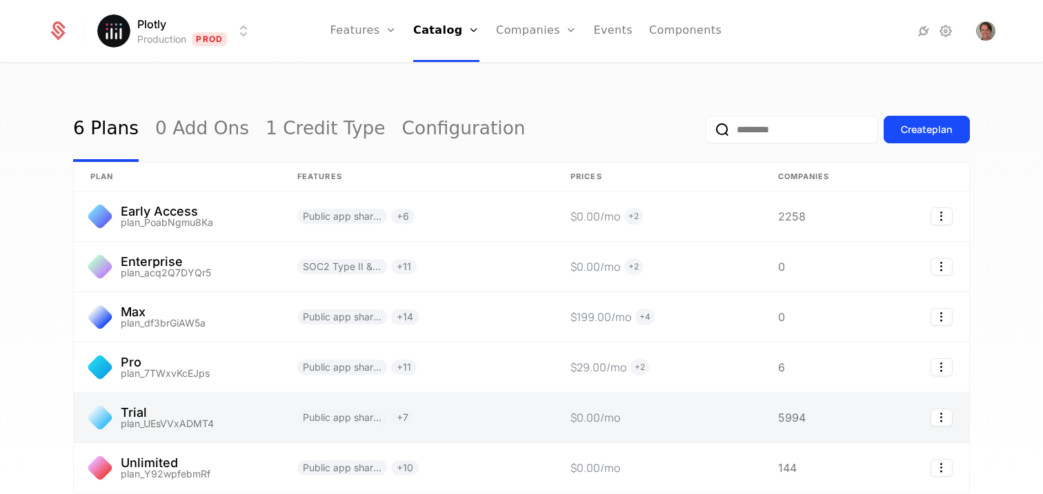
click at [269, 405] on link at bounding box center [177, 418] width 207 height 50
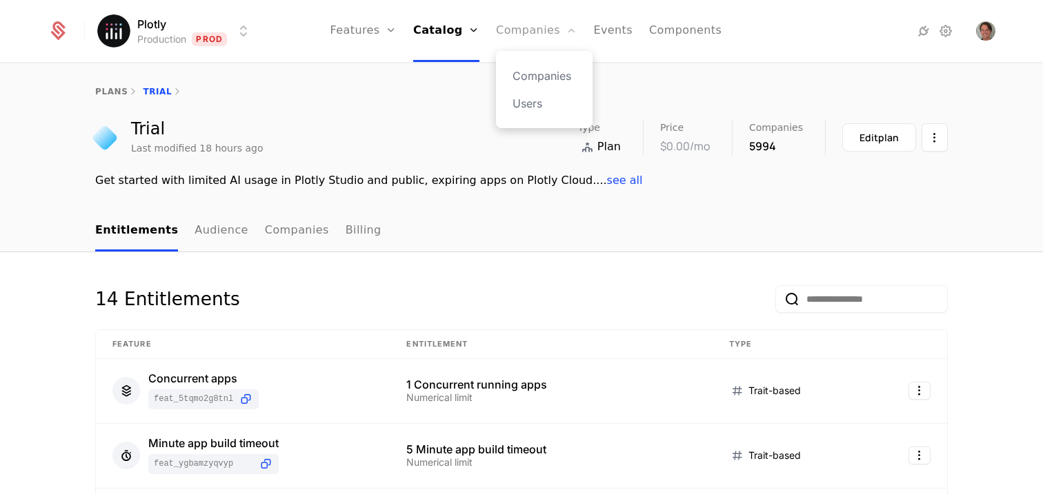
click at [503, 35] on link "Companies" at bounding box center [536, 31] width 81 height 62
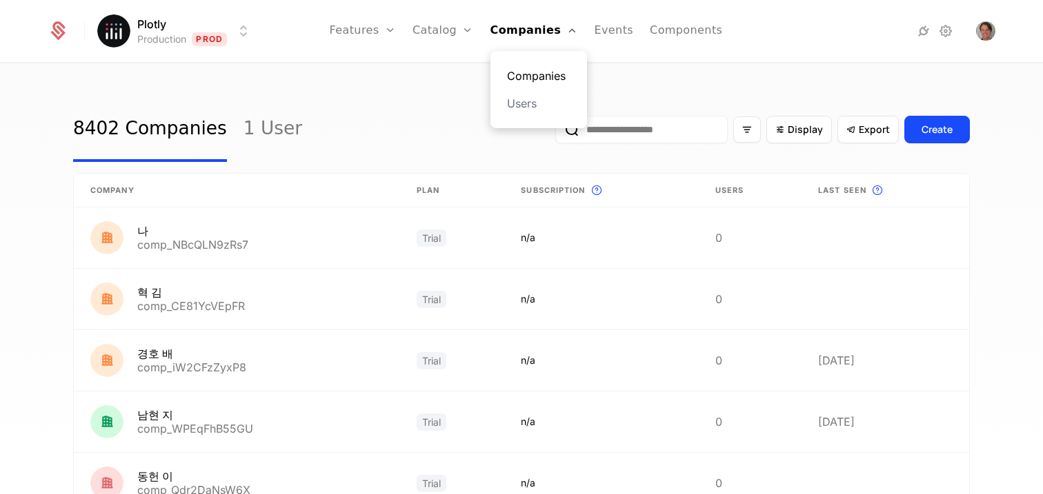
click at [539, 72] on link "Companies" at bounding box center [538, 76] width 63 height 17
click at [812, 152] on div "Display Export Create" at bounding box center [762, 129] width 414 height 65
drag, startPoint x: 908, startPoint y: 128, endPoint x: 978, endPoint y: 198, distance: 99.5
click at [978, 198] on div "8402 Companies 1 User Display Export Create Company Plan Subscription This is t…" at bounding box center [521, 283] width 1043 height 439
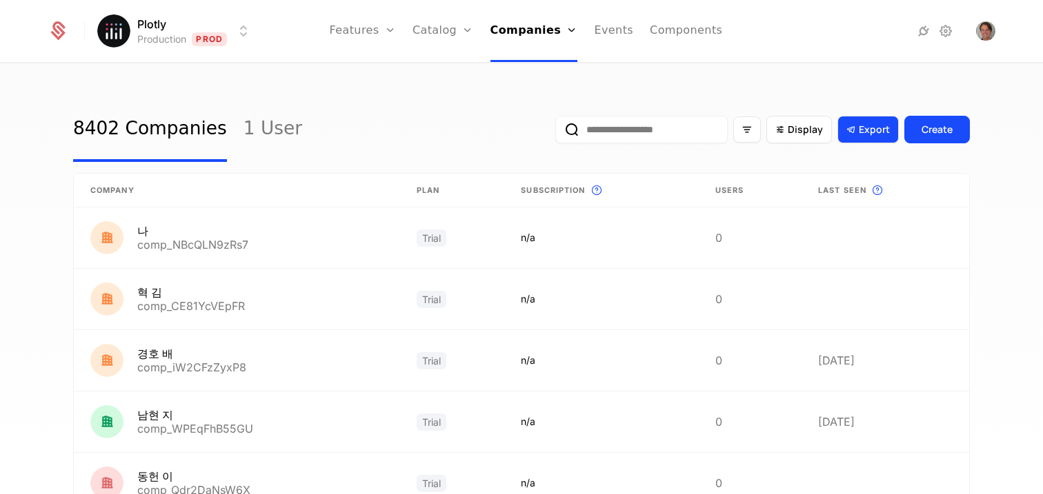
click at [866, 129] on span "Export" at bounding box center [874, 130] width 31 height 14
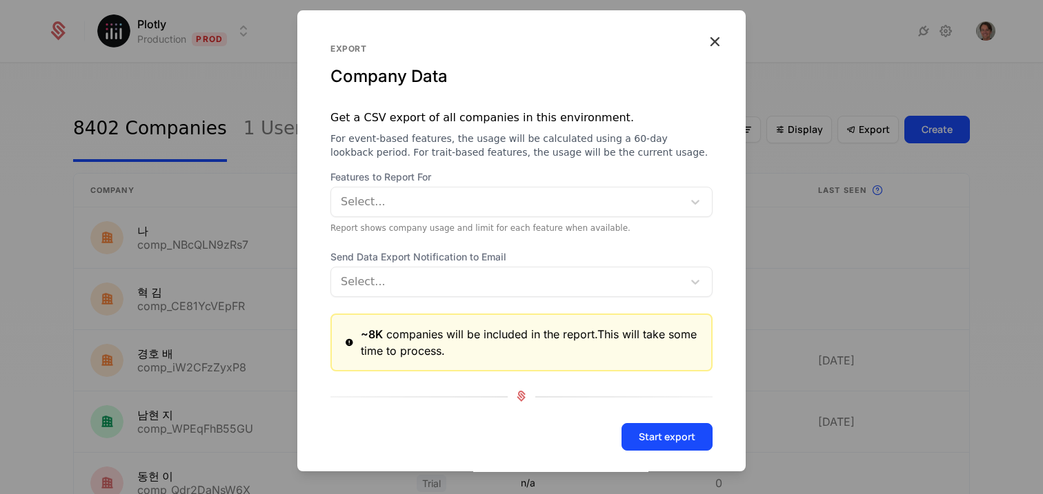
click at [606, 199] on div at bounding box center [508, 201] width 332 height 19
click at [602, 160] on div "Export Company Data Get a CSV export of all companies in this environment. For …" at bounding box center [521, 240] width 448 height 461
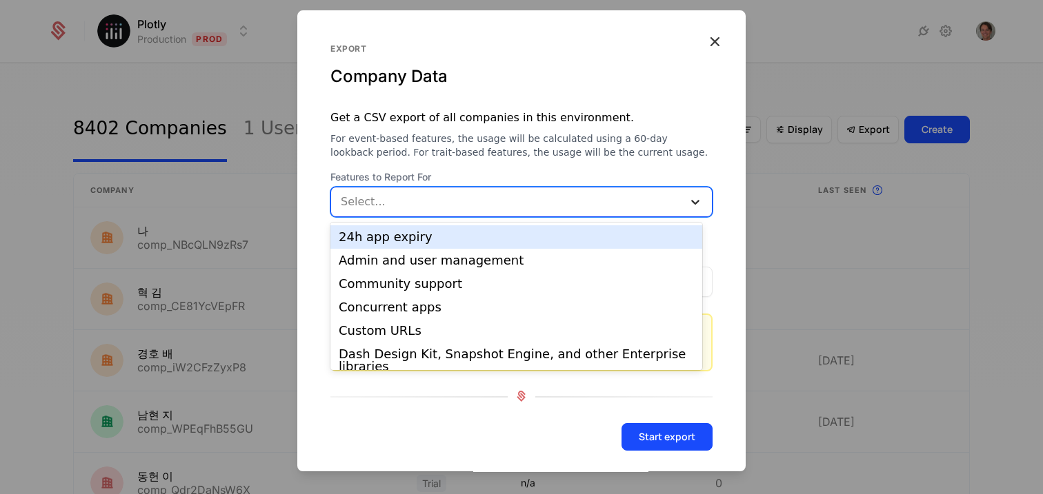
click at [691, 208] on icon at bounding box center [695, 202] width 14 height 14
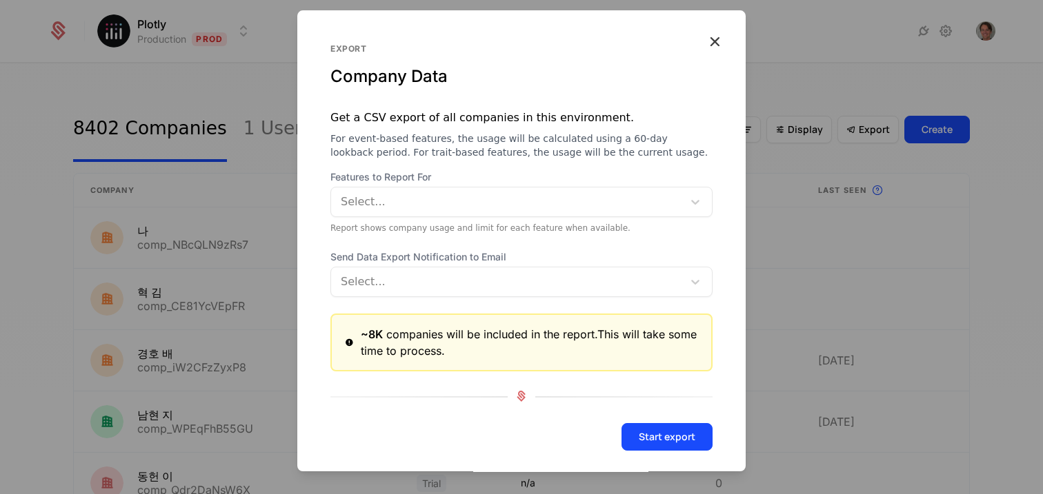
click at [667, 154] on span "For event-based features, the usage will be calculated using a 60-day lookback …" at bounding box center [521, 146] width 382 height 28
click at [590, 203] on div at bounding box center [508, 201] width 332 height 19
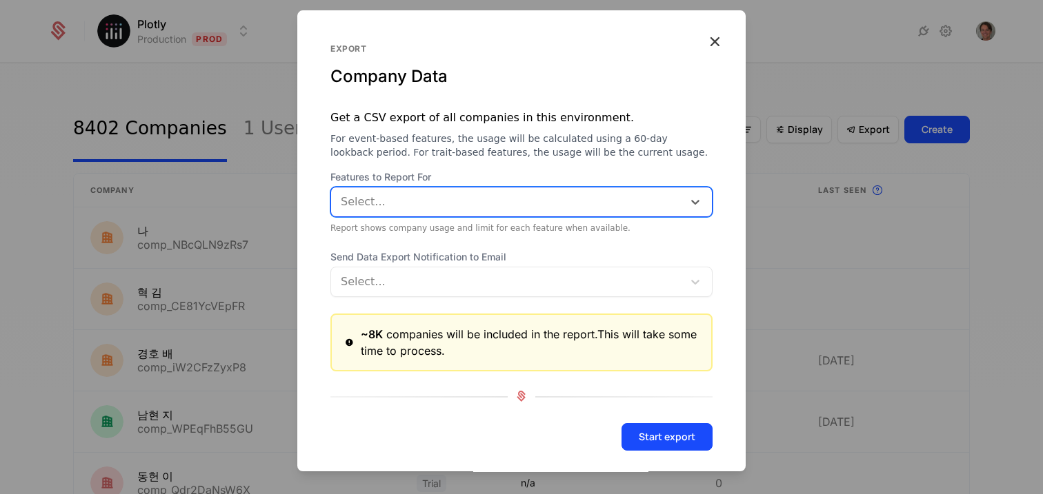
click at [592, 197] on div at bounding box center [508, 201] width 332 height 19
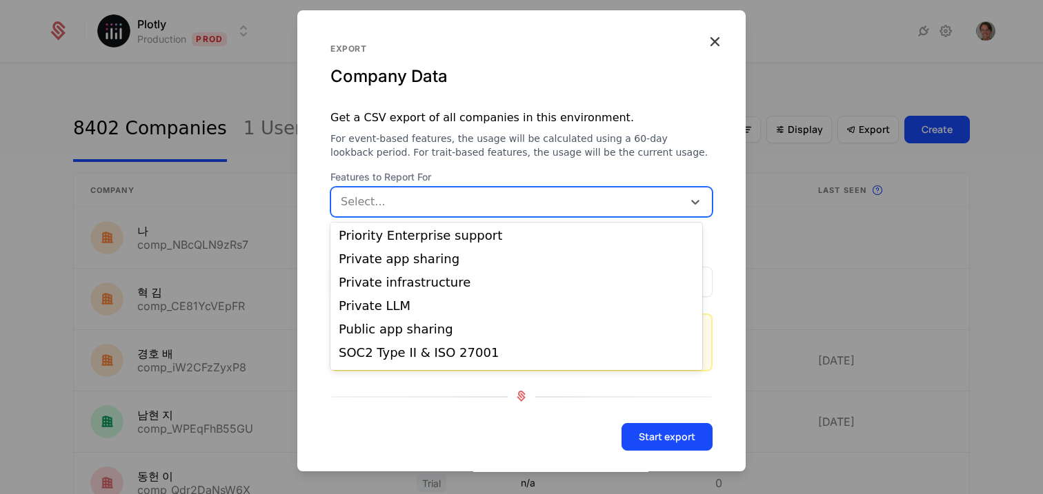
scroll to position [498, 0]
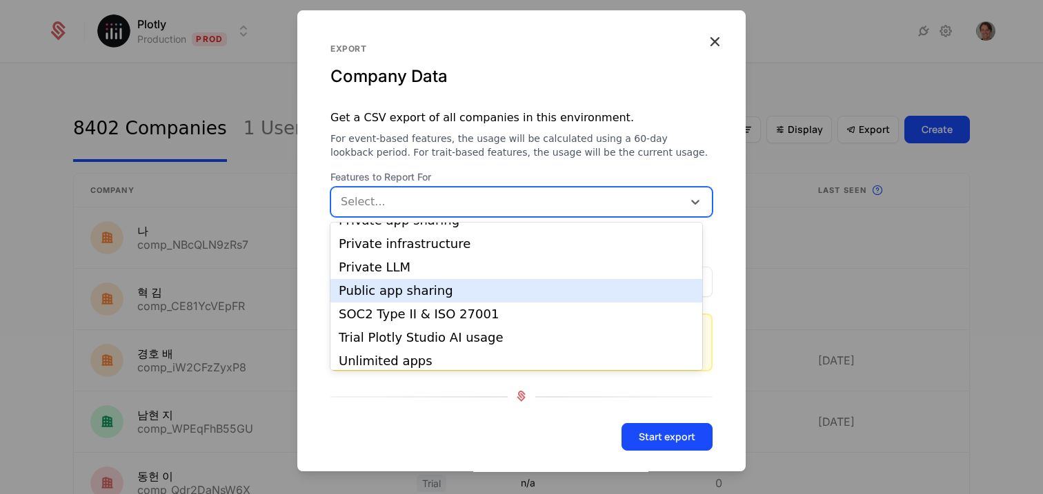
click at [485, 298] on div "Public app sharing" at bounding box center [516, 290] width 372 height 23
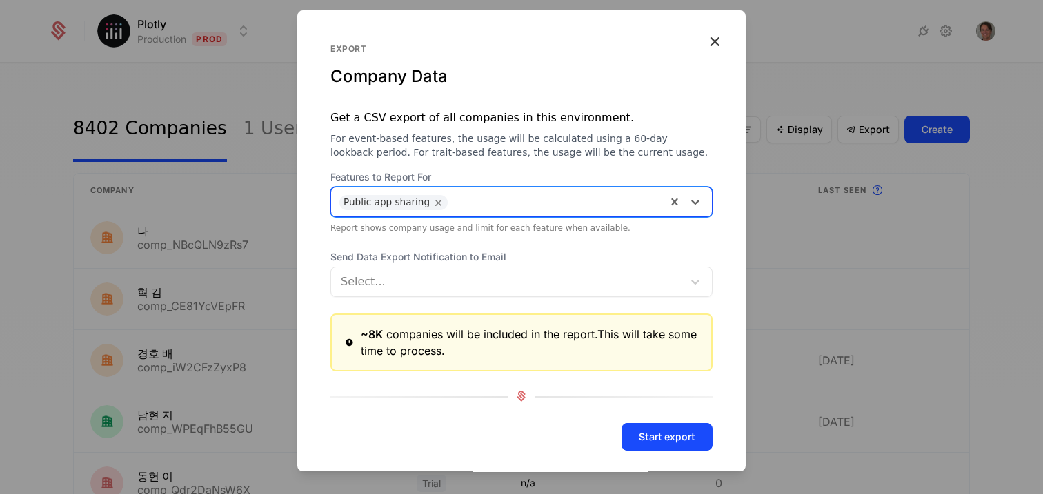
click at [582, 202] on div at bounding box center [555, 200] width 203 height 19
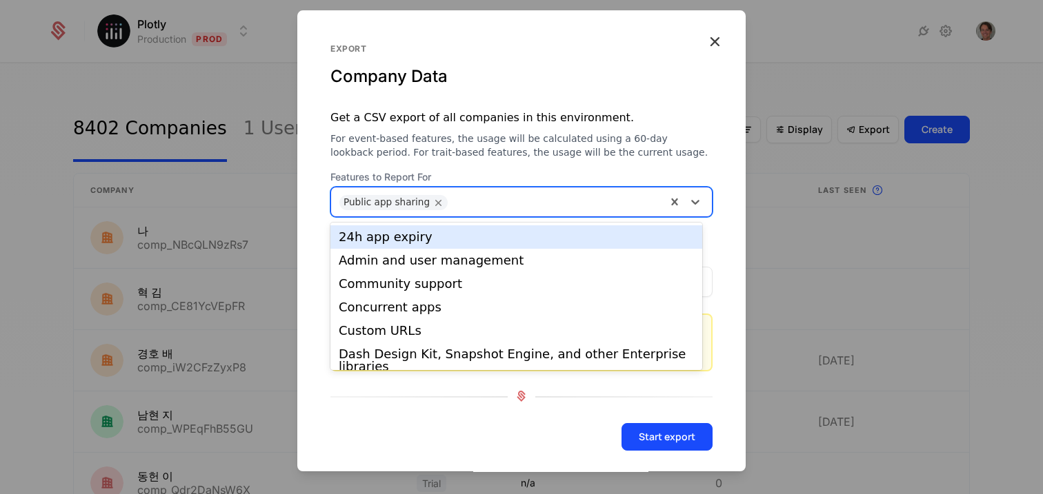
click at [540, 239] on div "24h app expiry" at bounding box center [516, 237] width 355 height 12
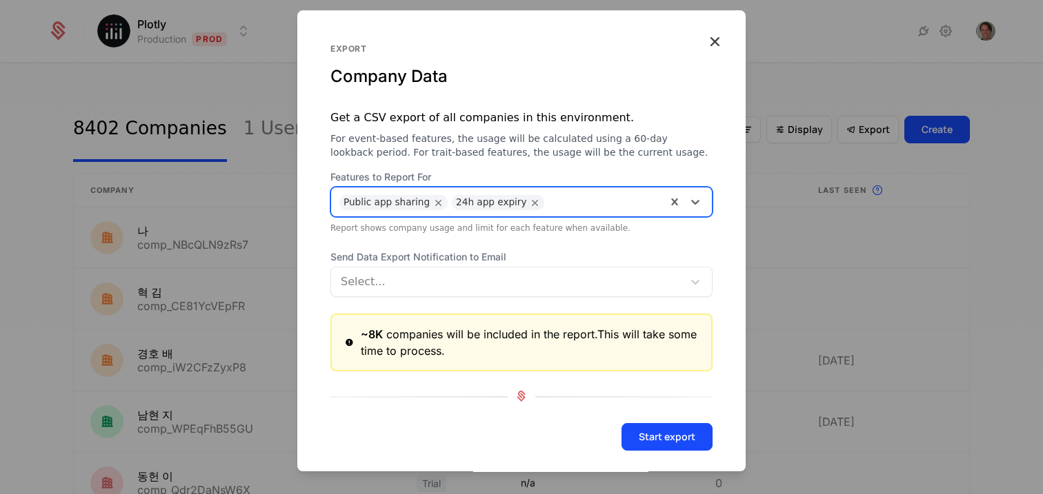
click at [572, 203] on div at bounding box center [604, 200] width 107 height 19
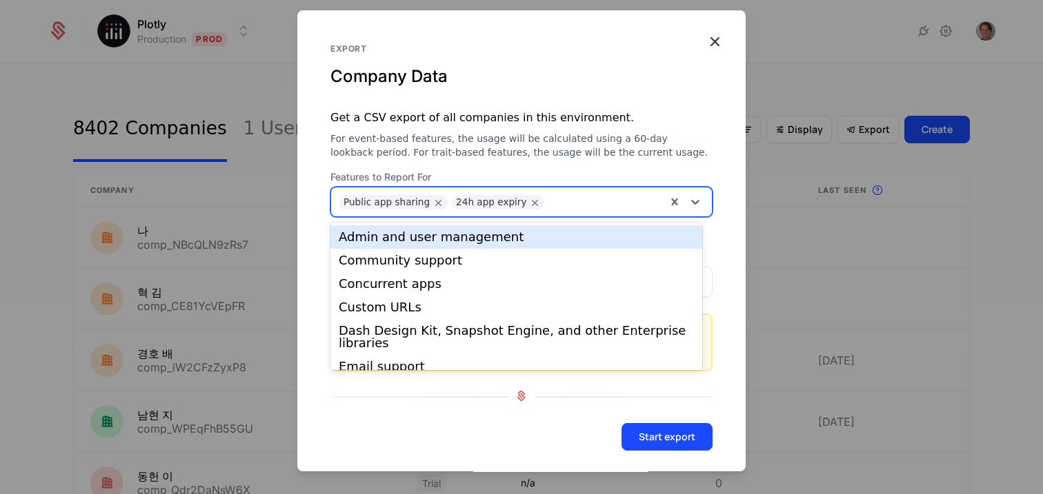
click at [562, 236] on div "Admin and user management" at bounding box center [516, 237] width 355 height 12
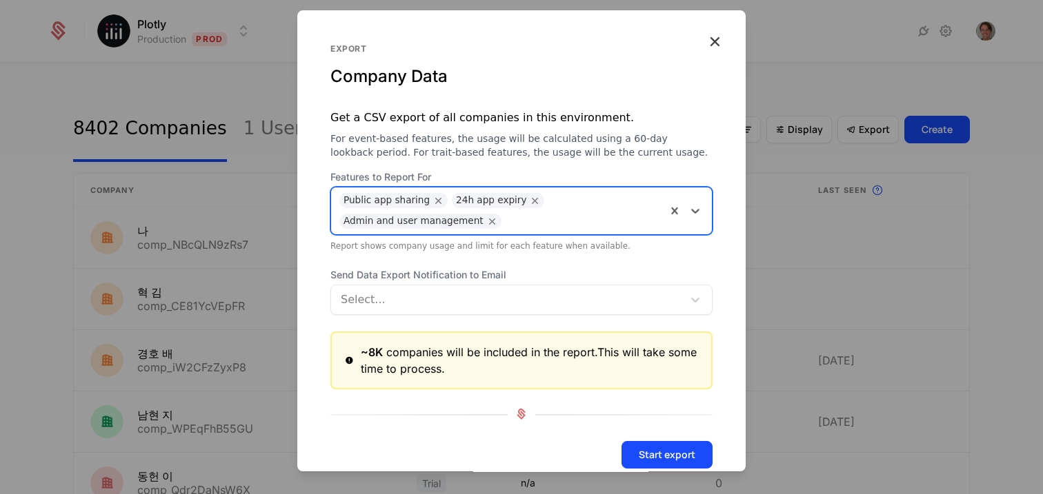
click at [608, 197] on div "Public app sharing 24h app expiry Admin and user management" at bounding box center [498, 211] width 335 height 47
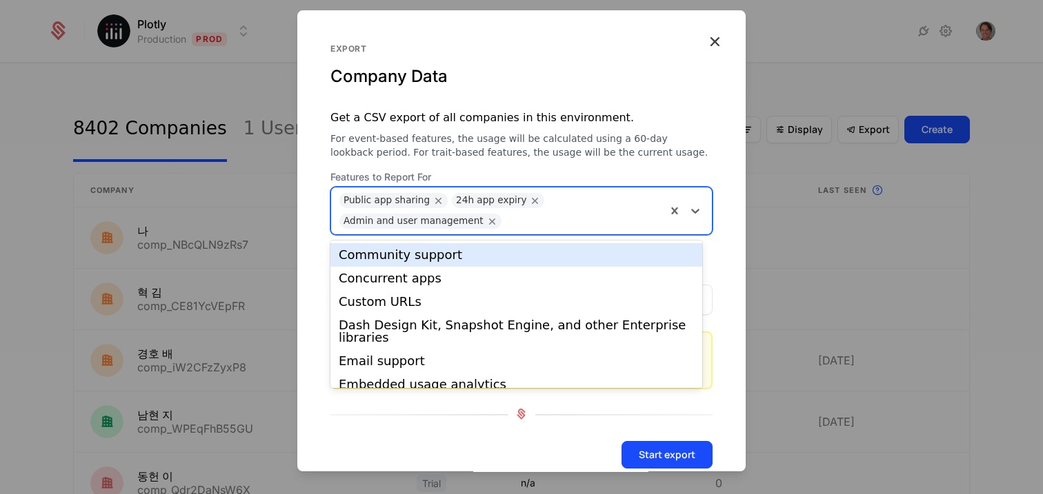
click at [581, 254] on div "Community support" at bounding box center [516, 255] width 355 height 12
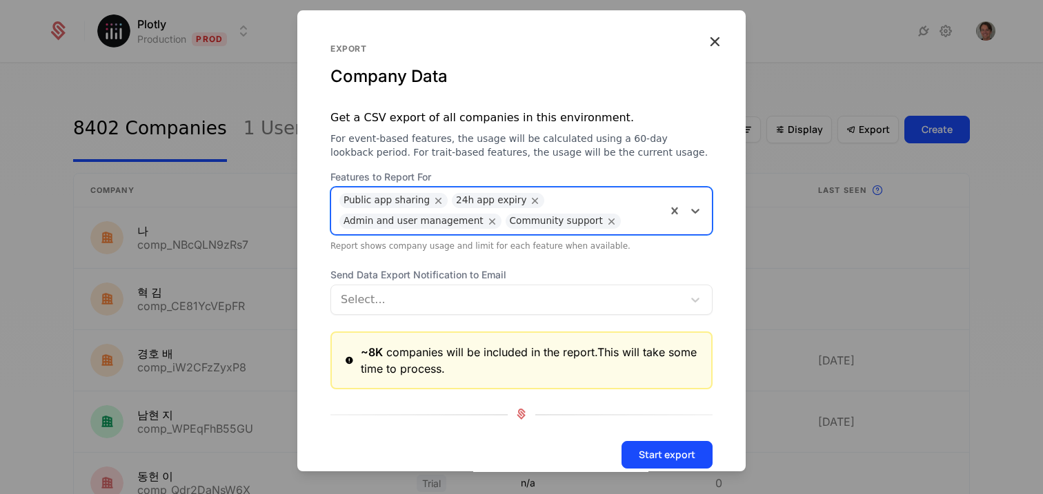
drag, startPoint x: 607, startPoint y: 214, endPoint x: 601, endPoint y: 228, distance: 15.1
click at [627, 214] on input "text" at bounding box center [628, 219] width 3 height 17
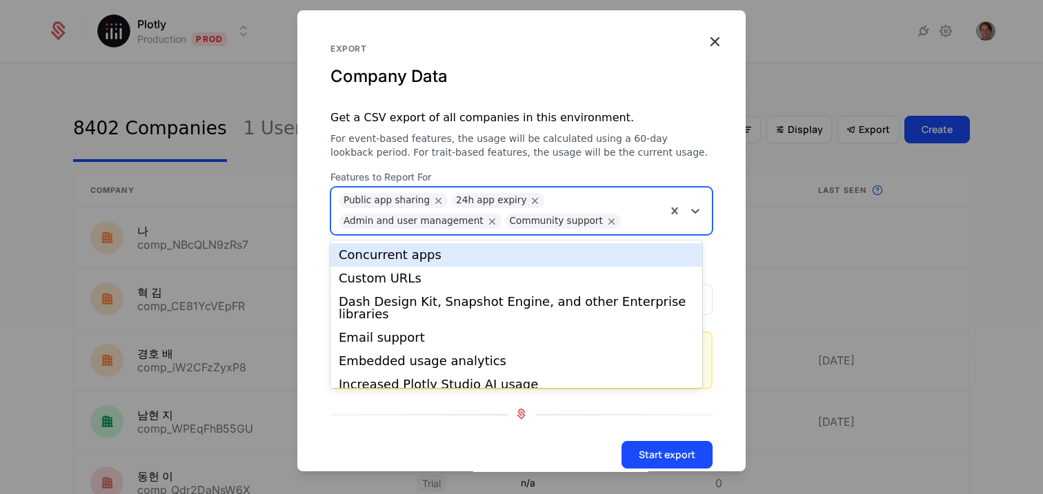
click at [591, 254] on div "Concurrent apps" at bounding box center [516, 255] width 355 height 12
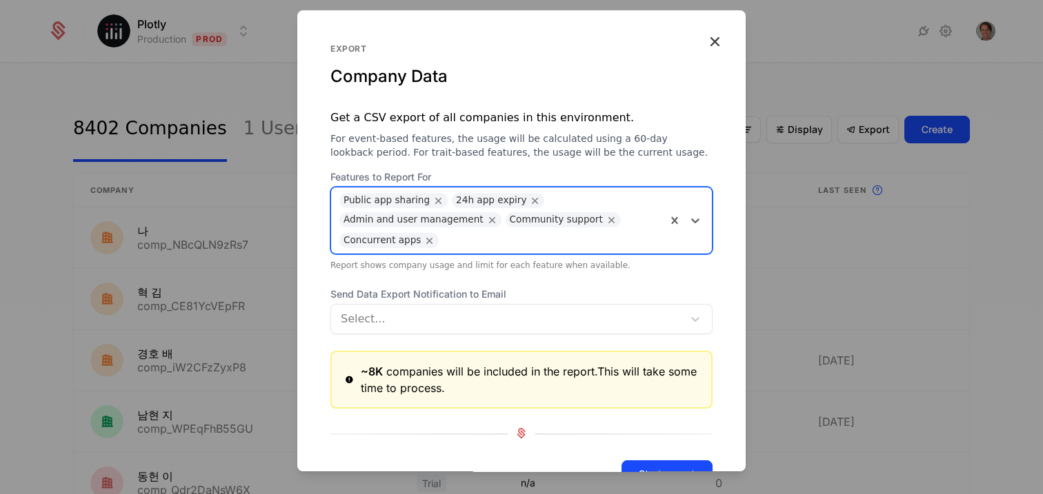
click at [633, 208] on div "Public app sharing 24h app expiry Admin and user management Community support C…" at bounding box center [498, 221] width 335 height 66
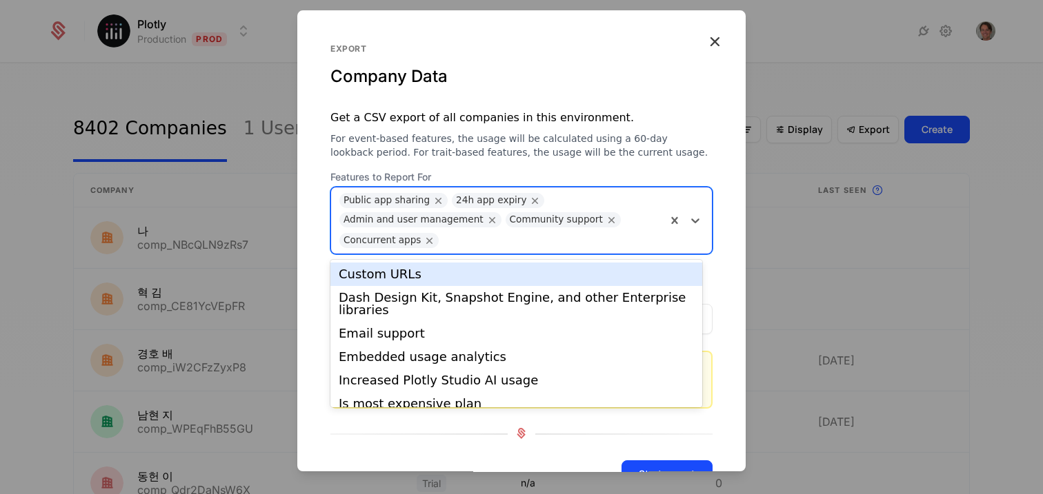
click at [589, 265] on div "Custom URLs" at bounding box center [516, 274] width 372 height 23
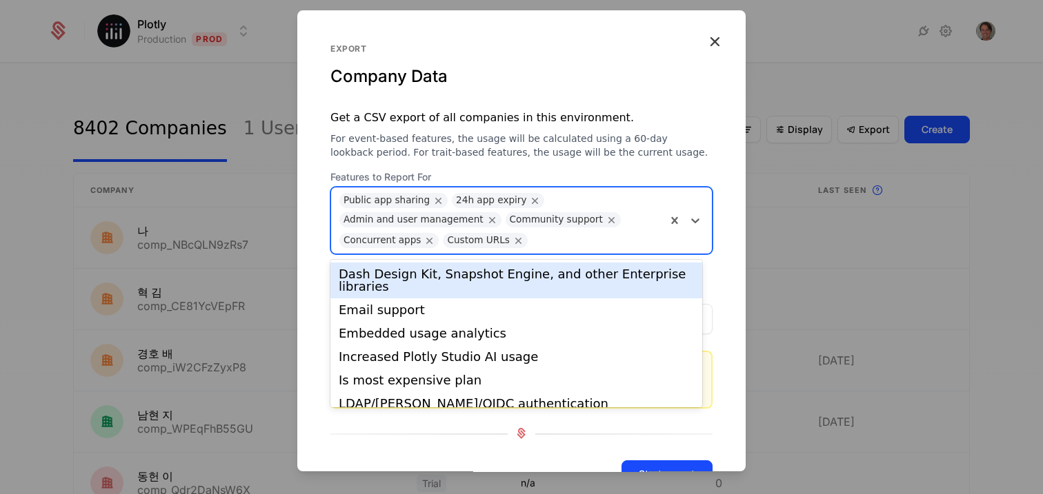
click at [620, 226] on div "Public app sharing 24h app expiry Admin and user management Community support C…" at bounding box center [498, 221] width 335 height 66
click at [592, 276] on div "Dash Design Kit, Snapshot Engine, and other Enterprise libraries" at bounding box center [516, 280] width 355 height 25
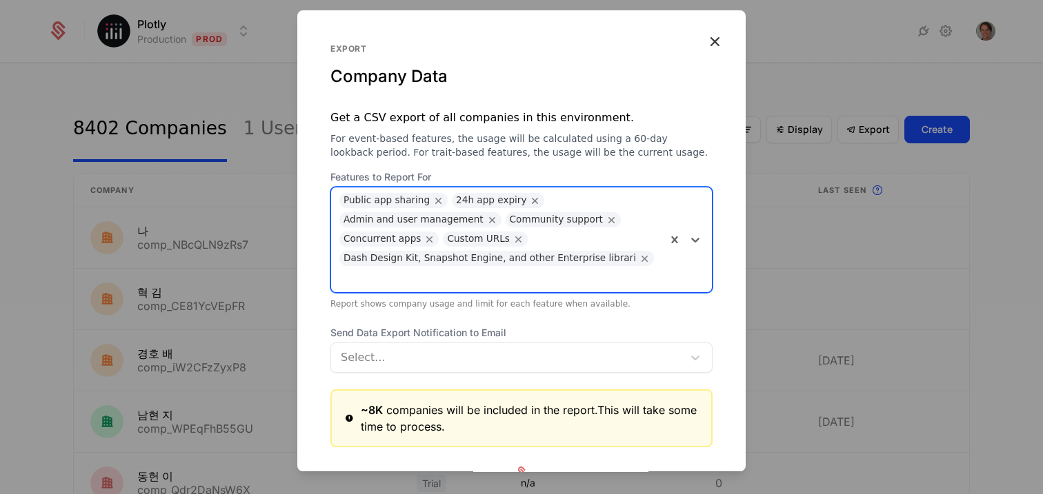
click at [612, 236] on div "Public app sharing 24h app expiry Admin and user management Community support C…" at bounding box center [498, 240] width 335 height 105
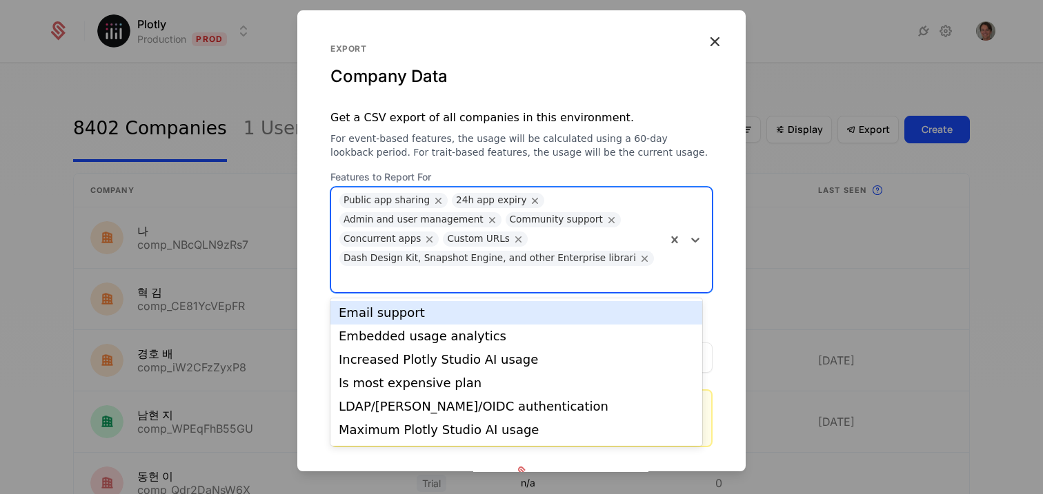
click at [637, 321] on div "Email support" at bounding box center [516, 312] width 372 height 23
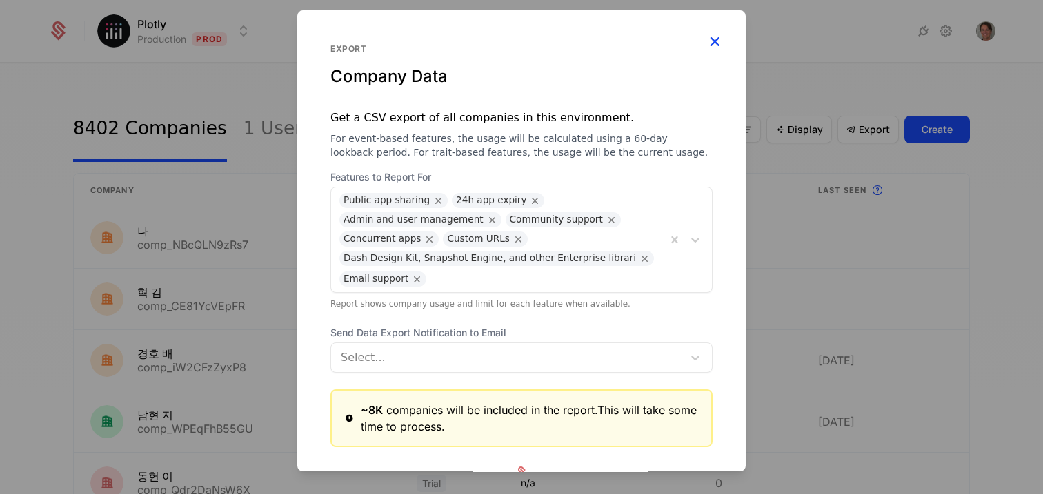
click at [705, 36] on icon "button" at bounding box center [714, 41] width 18 height 18
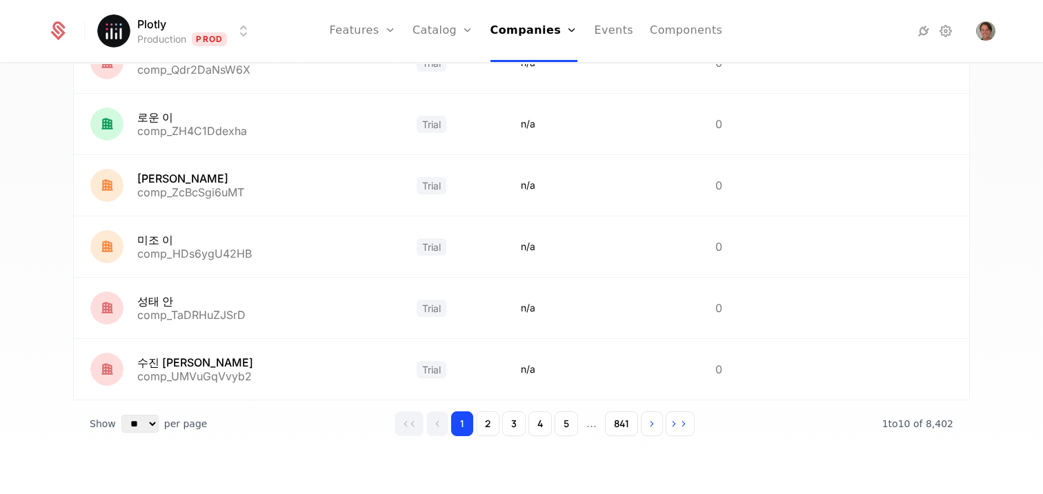
scroll to position [0, 0]
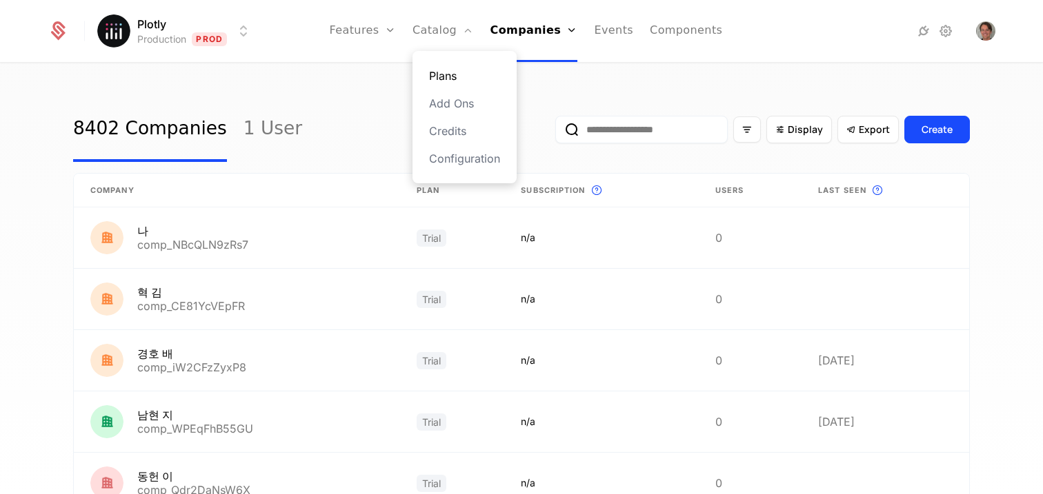
click at [438, 76] on link "Plans" at bounding box center [464, 76] width 71 height 17
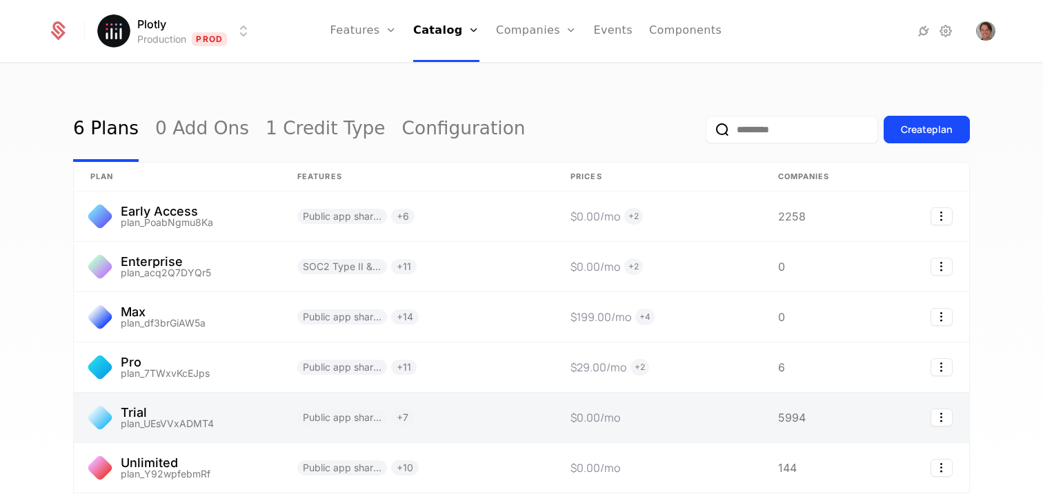
click at [485, 404] on link at bounding box center [417, 418] width 273 height 50
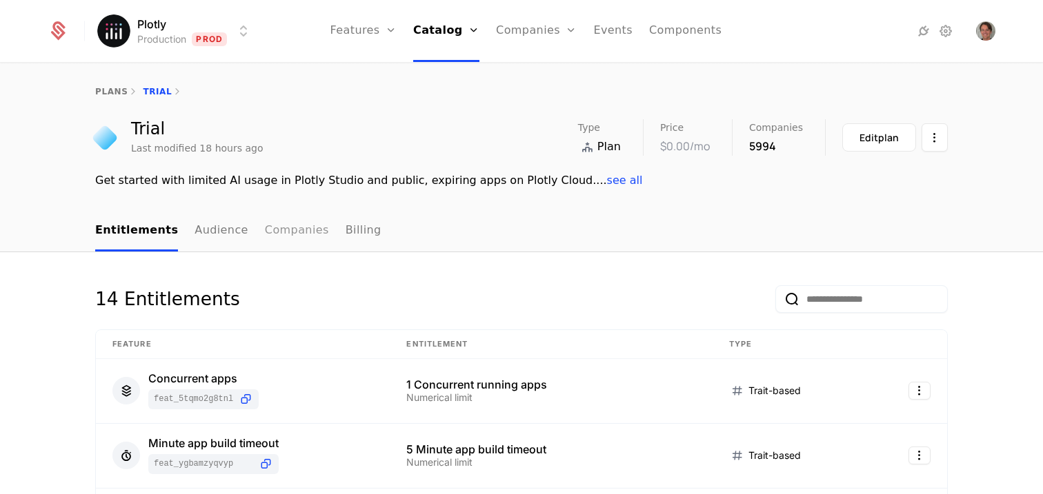
click at [290, 234] on link "Companies" at bounding box center [297, 231] width 64 height 41
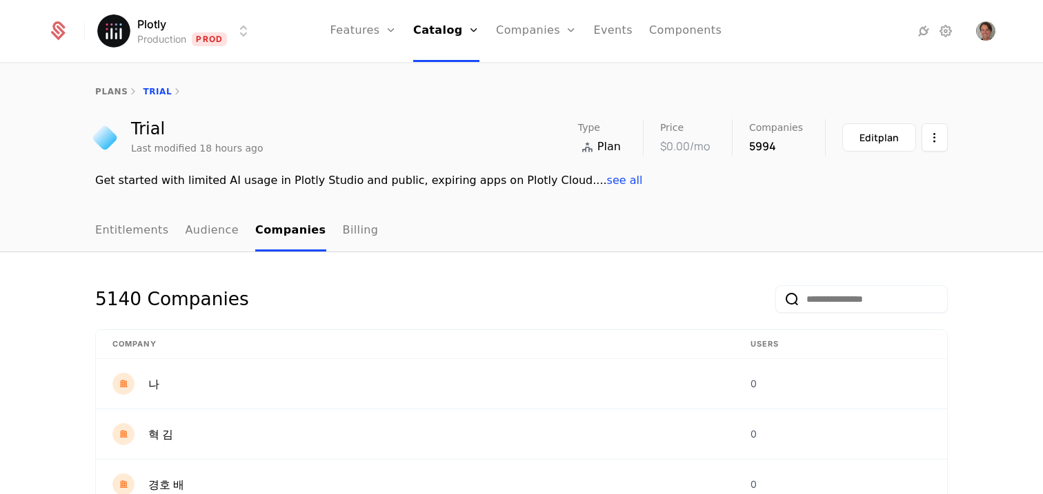
click at [499, 223] on nav "Entitlements Audience Companies Billing" at bounding box center [521, 231] width 852 height 41
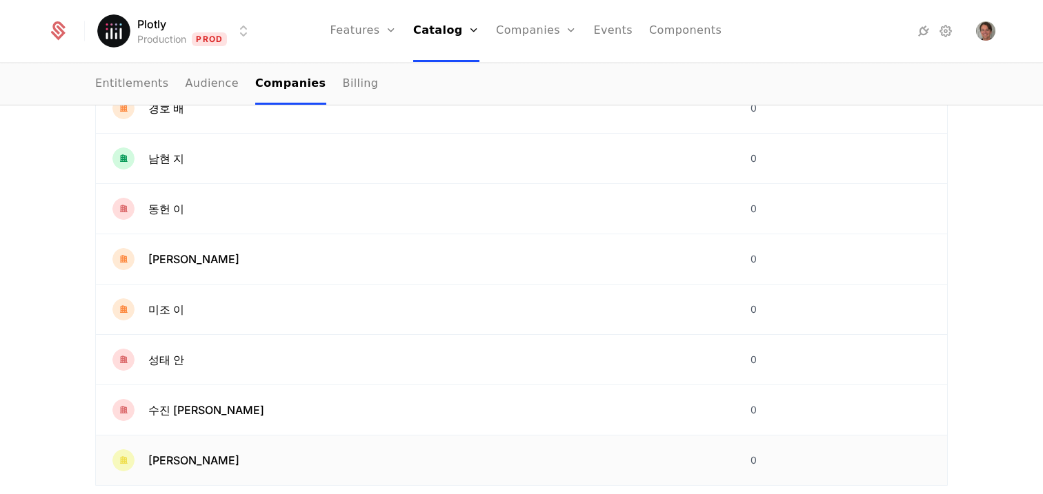
scroll to position [448, 0]
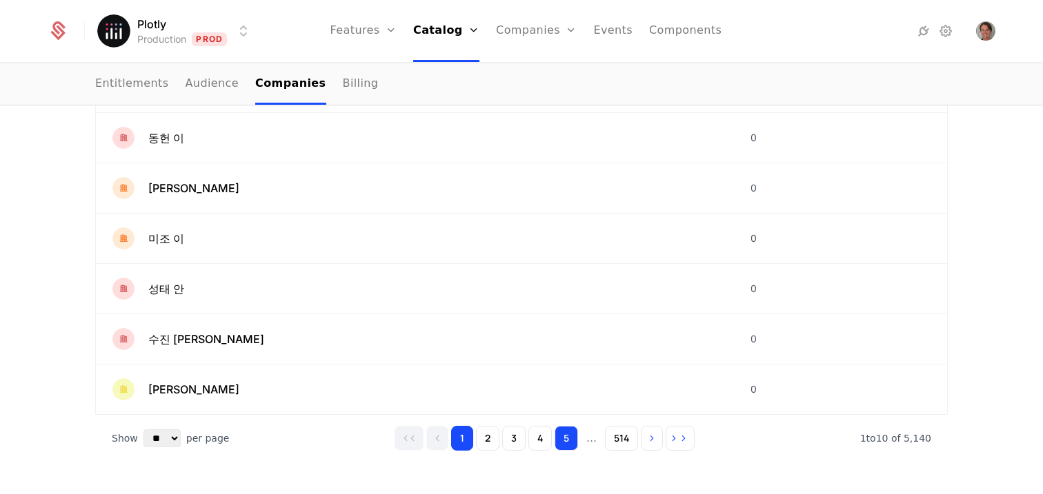
click at [570, 437] on button "5" at bounding box center [565, 438] width 23 height 25
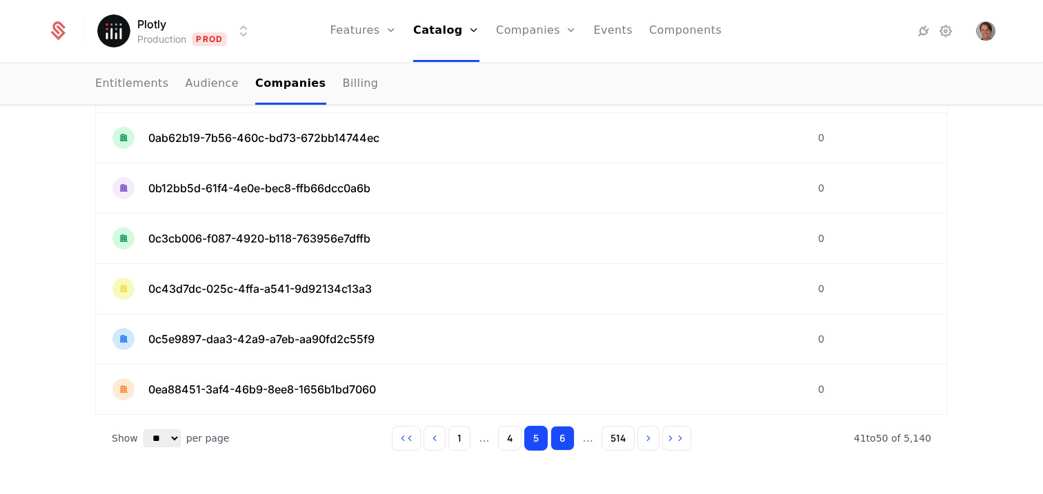
click at [562, 438] on button "6" at bounding box center [562, 438] width 24 height 25
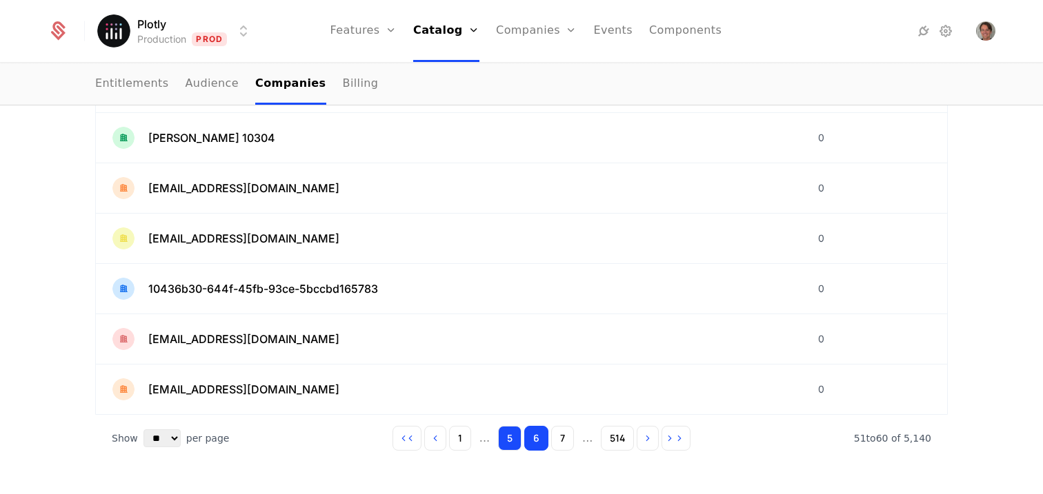
click at [508, 430] on button "5" at bounding box center [509, 438] width 23 height 25
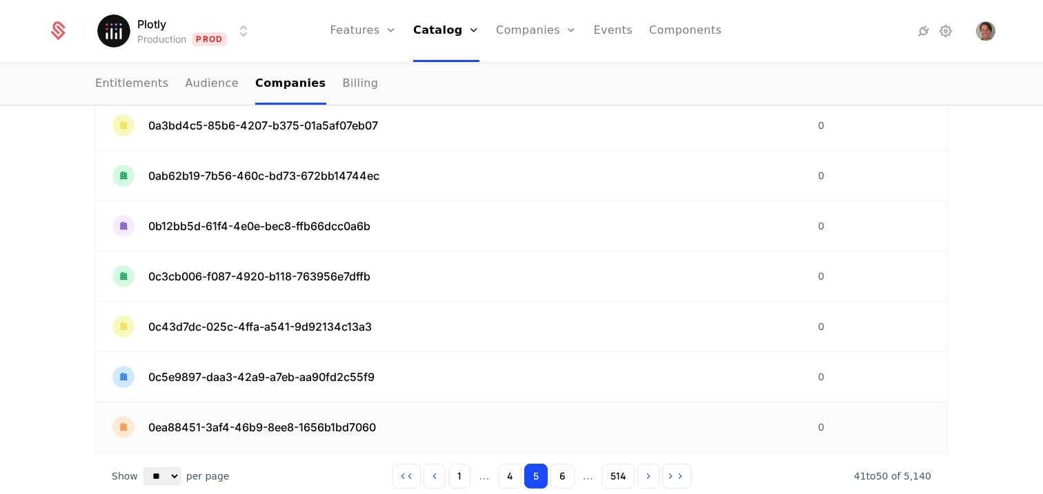
scroll to position [448, 0]
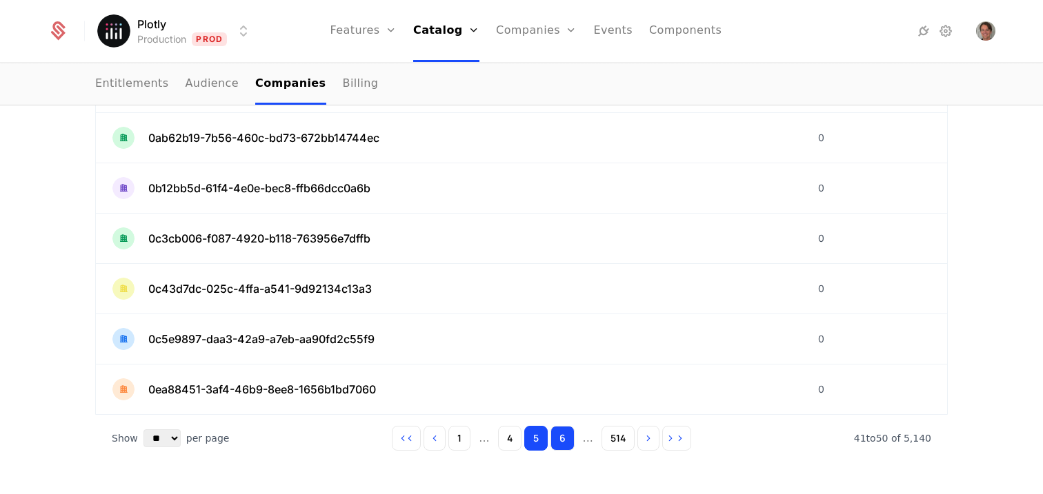
click at [561, 443] on button "6" at bounding box center [562, 438] width 24 height 25
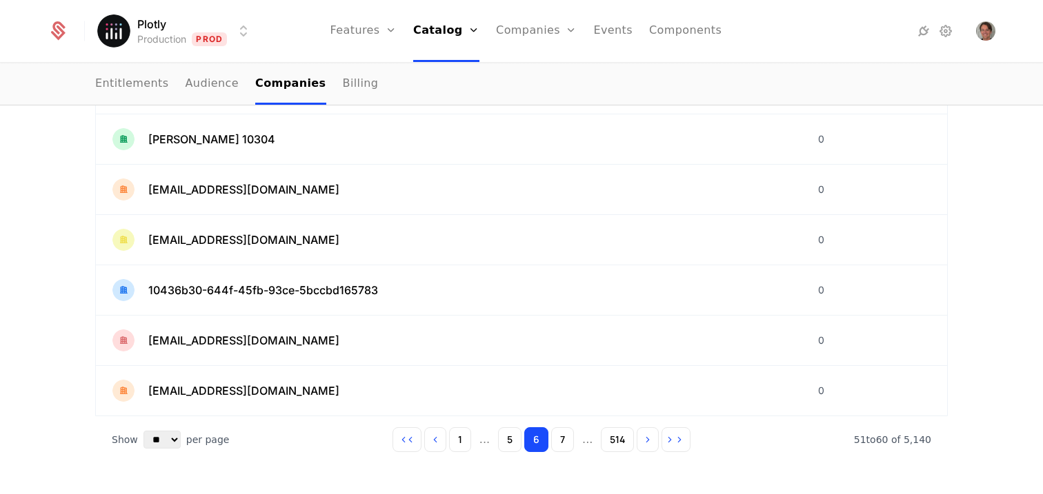
scroll to position [445, 0]
click at [565, 444] on button "7" at bounding box center [562, 440] width 23 height 25
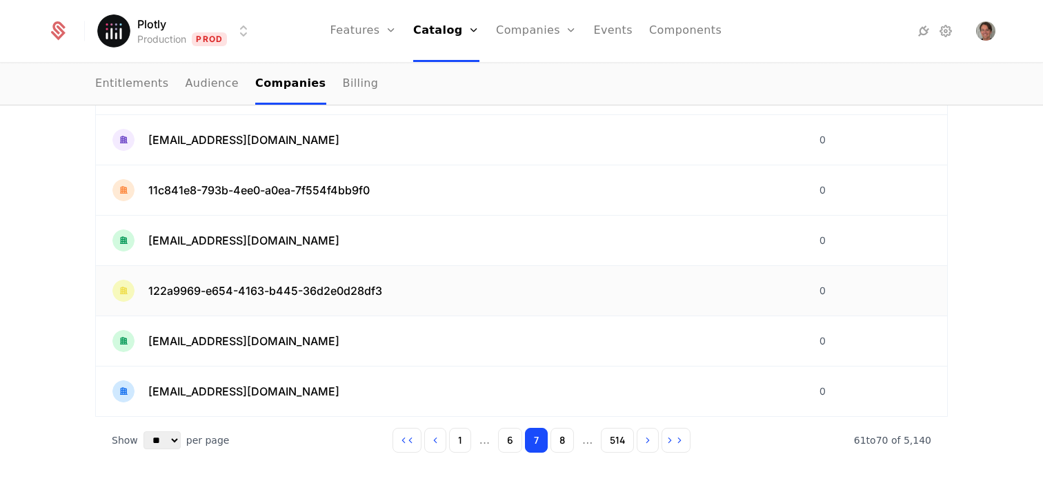
click at [369, 295] on span "122a9969-e654-4163-b445-36d2e0d28df3" at bounding box center [265, 291] width 234 height 17
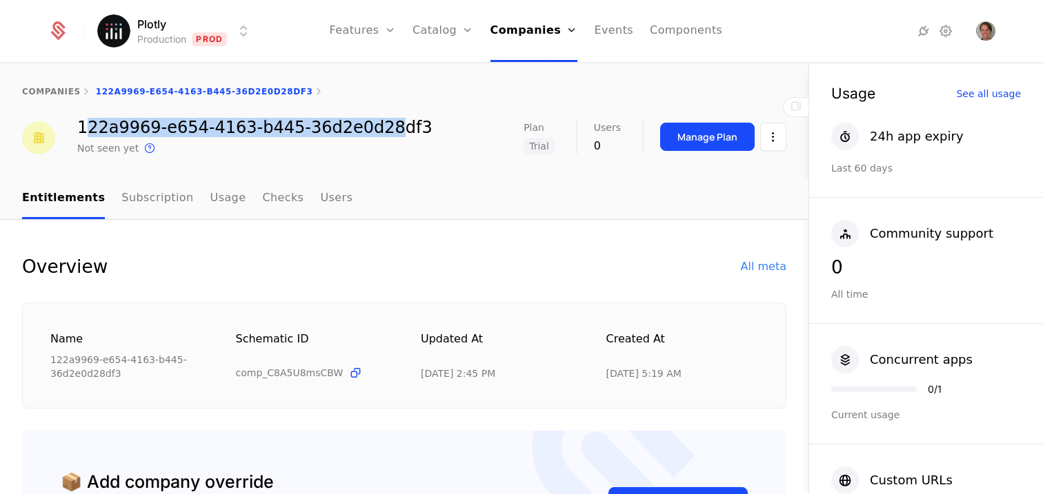
drag, startPoint x: 81, startPoint y: 129, endPoint x: 383, endPoint y: 130, distance: 301.3
click at [383, 130] on div "122a9969-e654-4163-b445-36d2e0d28df3" at bounding box center [254, 127] width 355 height 17
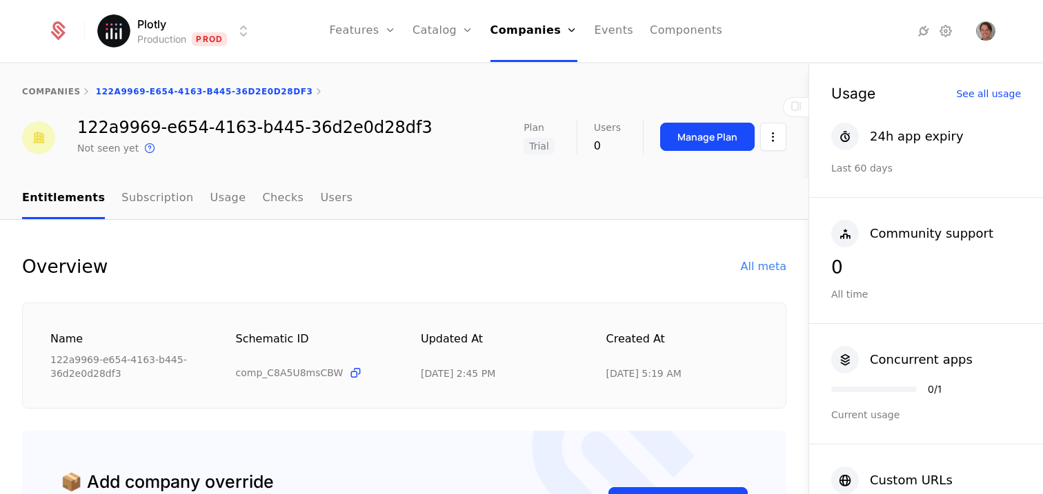
drag, startPoint x: 594, startPoint y: 378, endPoint x: 676, endPoint y: 381, distance: 82.1
click at [676, 381] on div "Name 122a9969-e654-4163-b445-36d2e0d28df3 Schematic ID comp_C8A5U8msCBW Updated…" at bounding box center [404, 356] width 764 height 106
click at [741, 265] on div "All meta" at bounding box center [764, 267] width 46 height 17
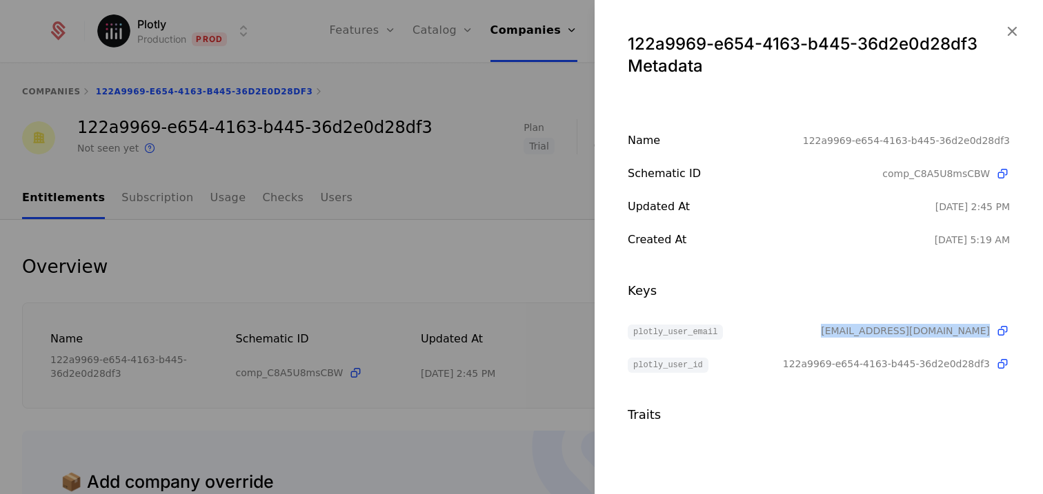
drag, startPoint x: 845, startPoint y: 334, endPoint x: 986, endPoint y: 345, distance: 141.8
click at [986, 333] on span "eafazymhyqgryytwti@nespf.com" at bounding box center [905, 331] width 169 height 14
click at [956, 343] on div "plotly_user_email eafazymhyqgryytwti@nespf.com plotly_user_id 122a9969-e654-416…" at bounding box center [818, 348] width 382 height 50
click at [876, 364] on span "122a9969-e654-4163-b445-36d2e0d28df3" at bounding box center [886, 364] width 207 height 14
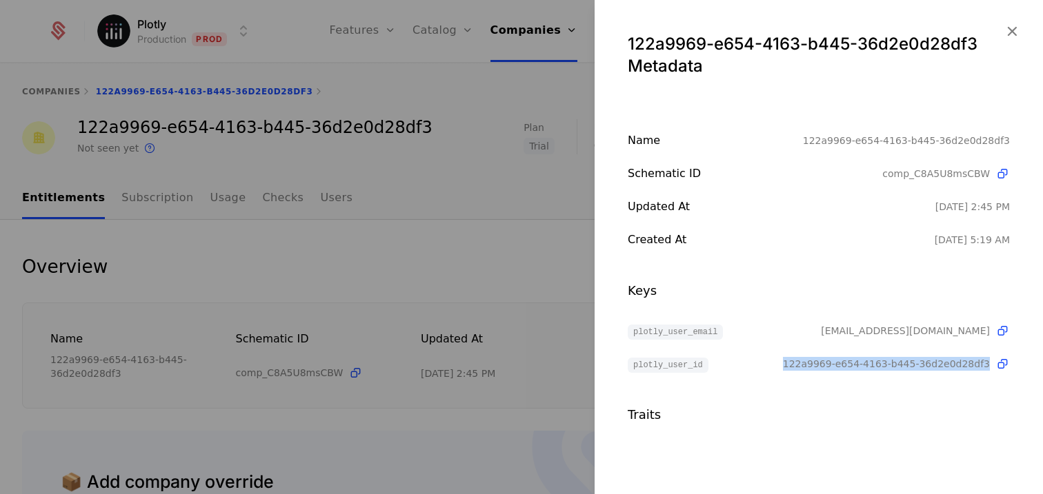
click at [876, 364] on span "122a9969-e654-4163-b445-36d2e0d28df3" at bounding box center [886, 364] width 207 height 14
click at [863, 379] on div "Name 122a9969-e654-4163-b445-36d2e0d28df3 Schematic ID comp_C8A5U8msCBW Updated…" at bounding box center [818, 278] width 448 height 292
click at [1008, 35] on icon "button" at bounding box center [1012, 31] width 18 height 18
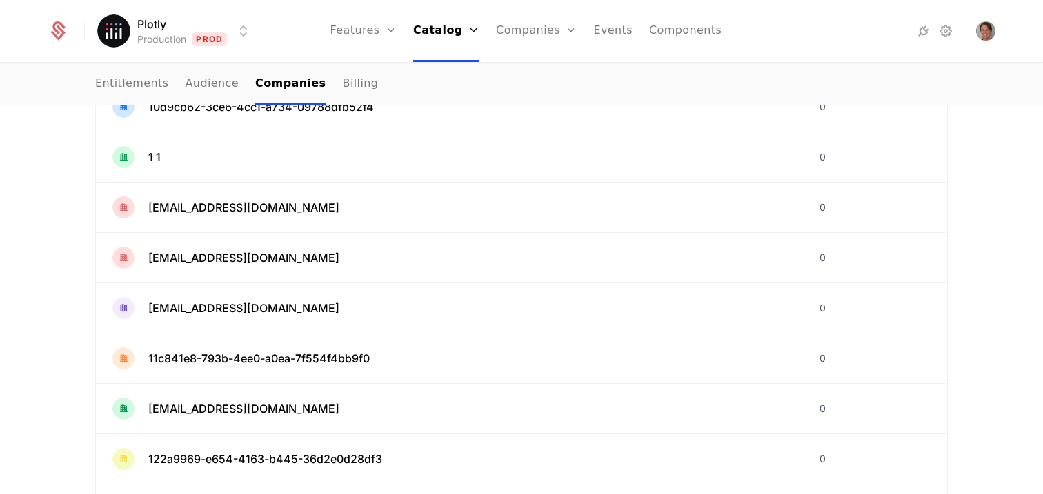
scroll to position [448, 0]
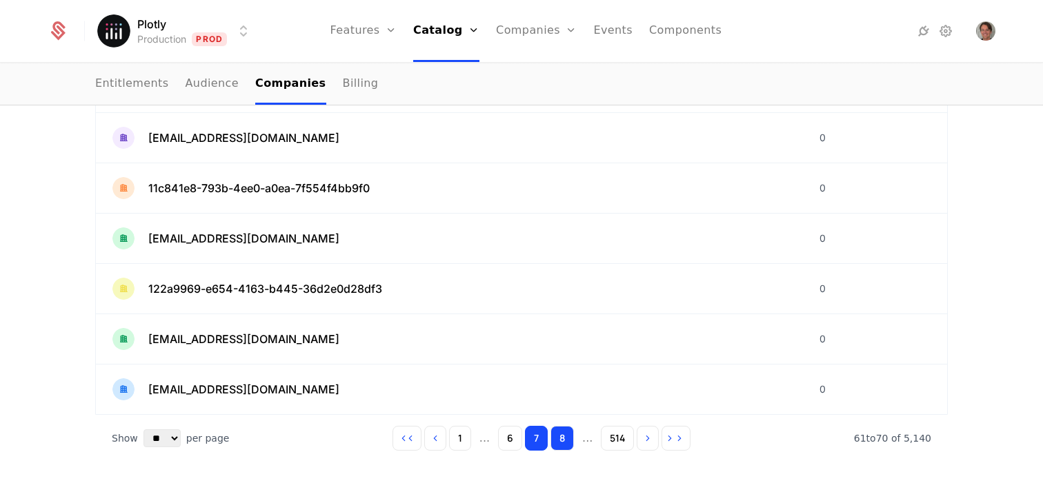
click at [554, 443] on button "8" at bounding box center [561, 438] width 23 height 25
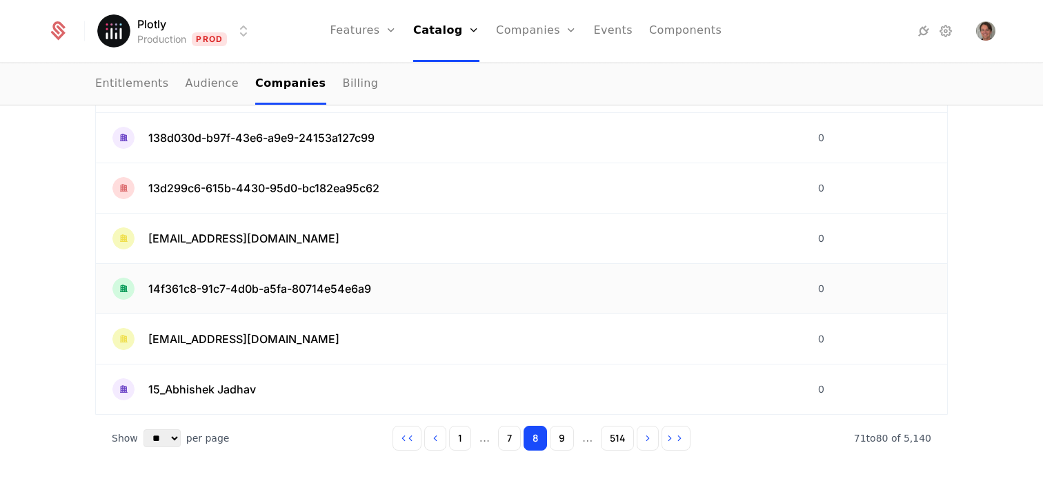
click at [286, 288] on span "14f361c8-91c7-4d0b-a5fa-80714e54e6a9" at bounding box center [259, 289] width 223 height 17
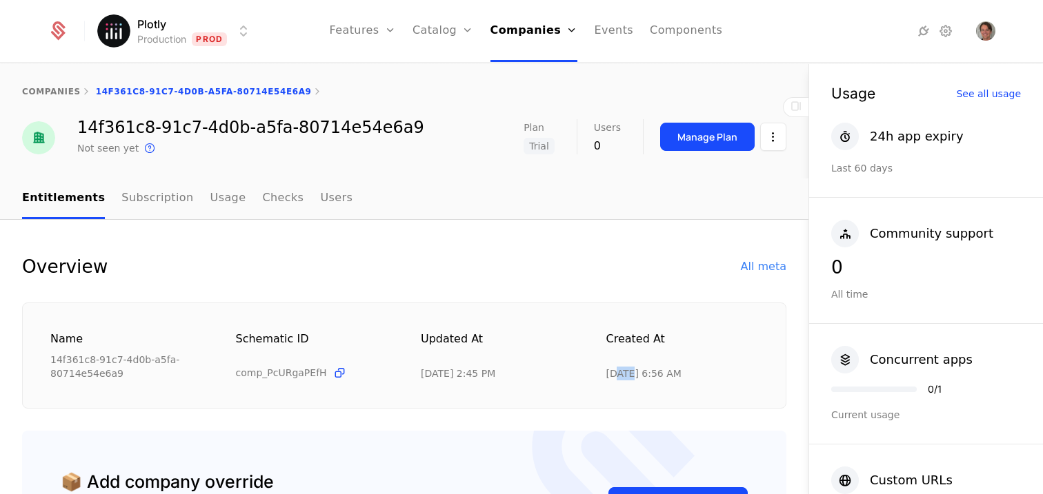
drag, startPoint x: 620, startPoint y: 378, endPoint x: 606, endPoint y: 376, distance: 13.9
click at [606, 376] on div "8/26/25, 6:56 AM" at bounding box center [643, 374] width 75 height 14
click at [747, 272] on div "All meta" at bounding box center [764, 267] width 46 height 17
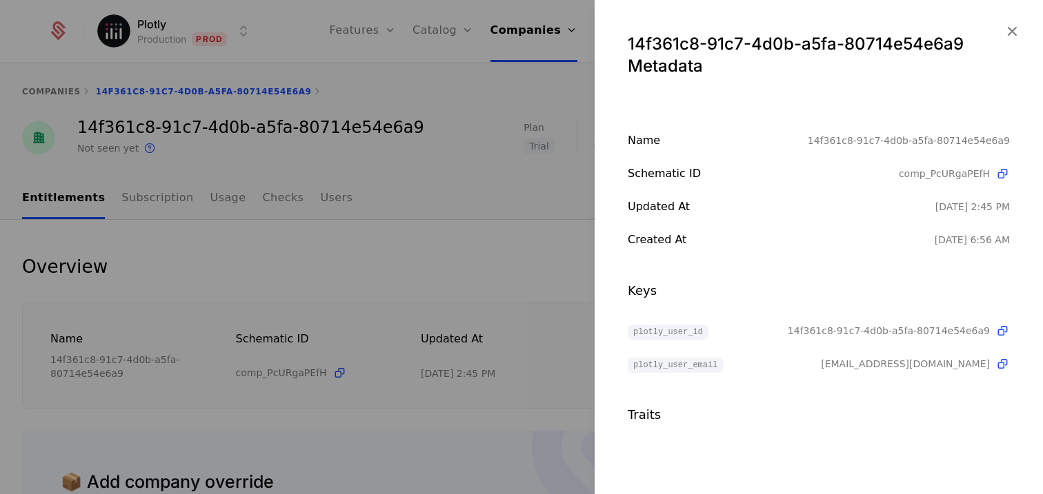
click at [509, 259] on div at bounding box center [521, 247] width 1043 height 494
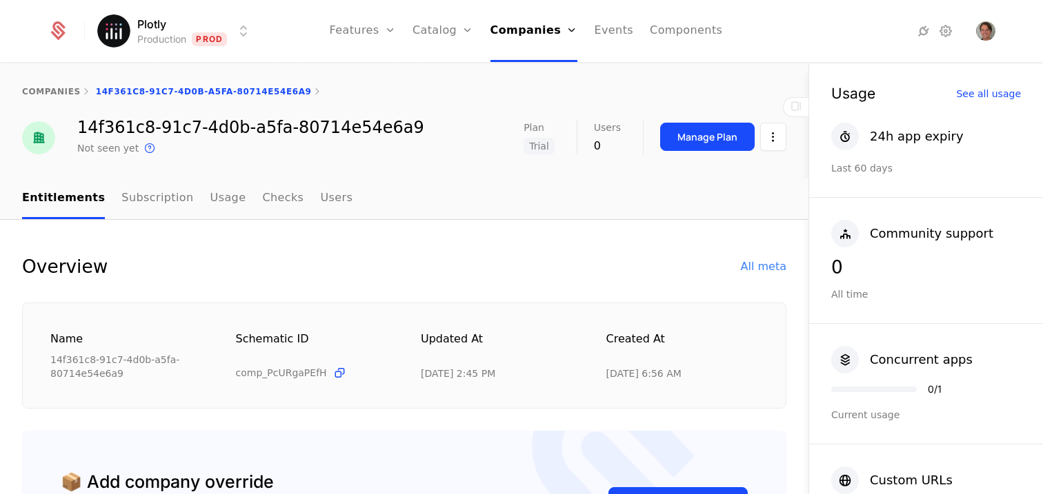
click at [739, 184] on nav "Entitlements Subscription Usage Checks Users" at bounding box center [404, 199] width 764 height 41
click at [536, 75] on link "Companies" at bounding box center [538, 76] width 63 height 17
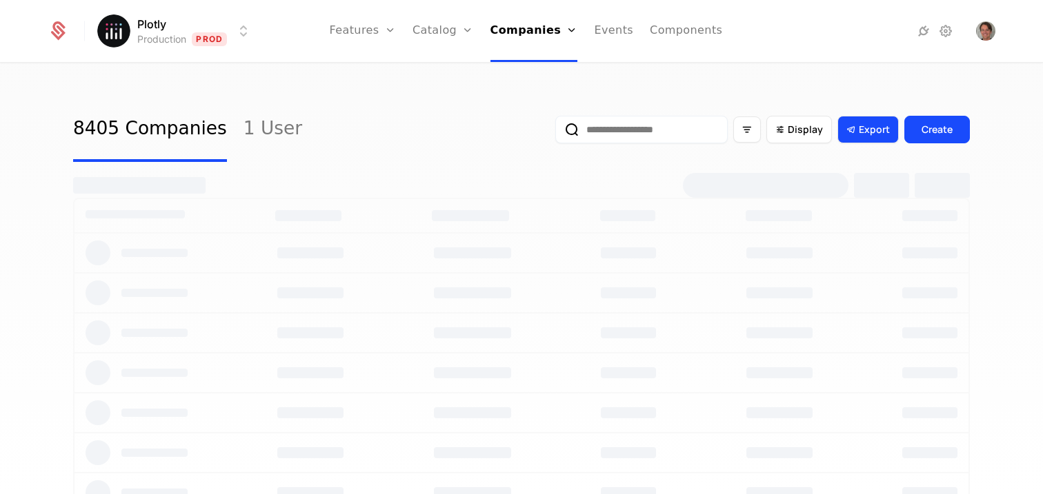
click at [860, 137] on button "Export" at bounding box center [867, 130] width 61 height 28
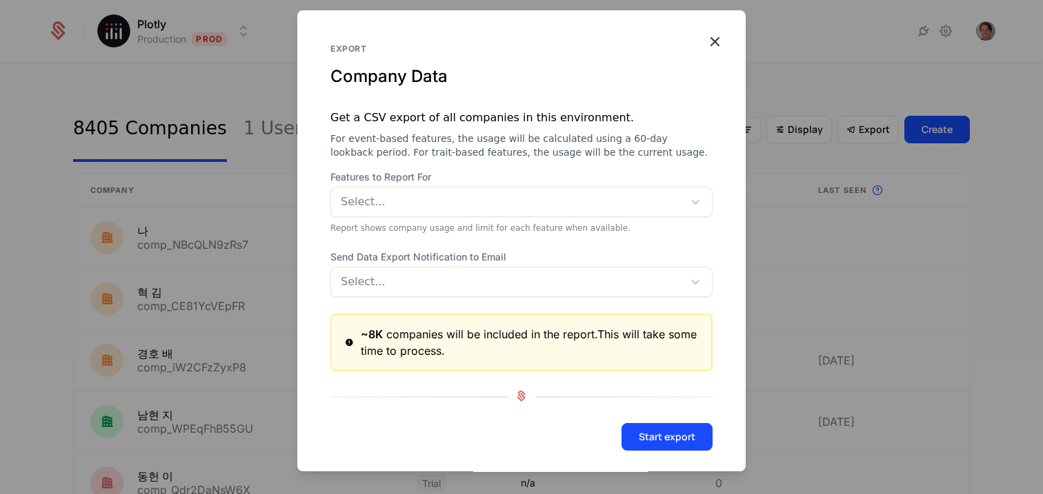
click at [445, 209] on div at bounding box center [508, 201] width 332 height 19
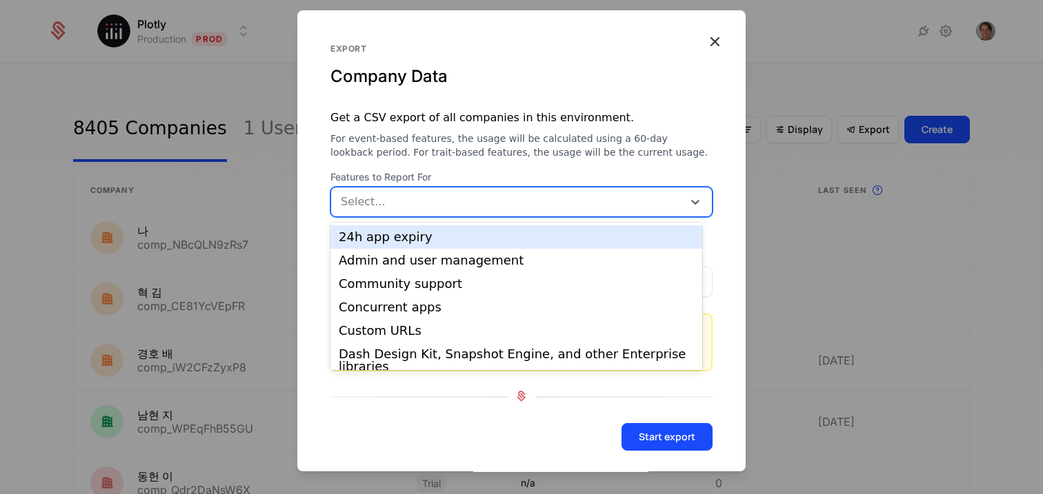
click at [436, 239] on div "24h app expiry" at bounding box center [516, 237] width 355 height 12
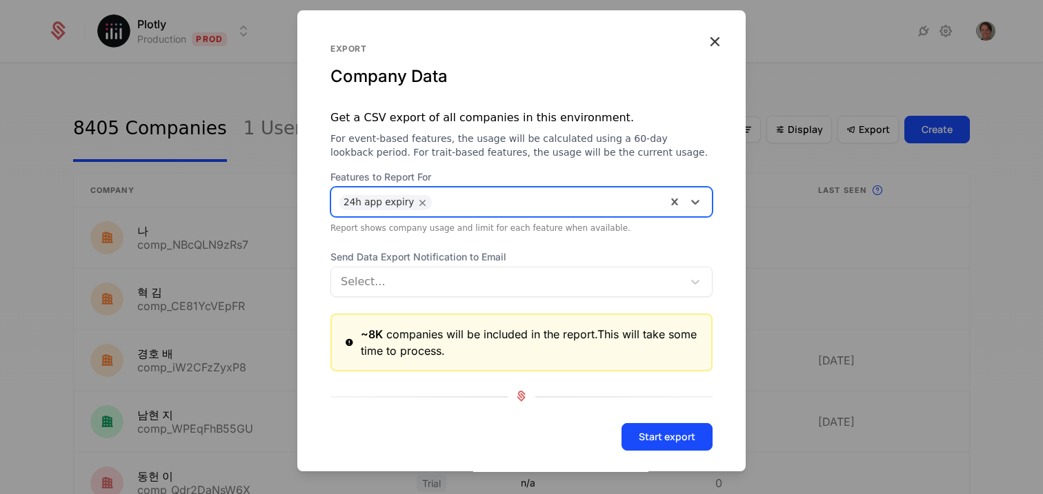
click at [445, 204] on div at bounding box center [548, 200] width 219 height 19
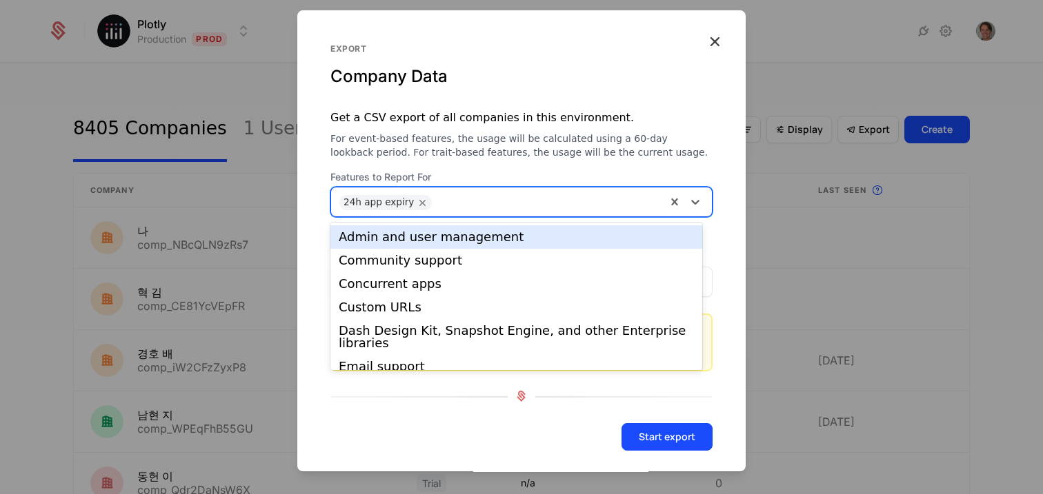
click at [461, 239] on div "Admin and user management" at bounding box center [516, 237] width 355 height 12
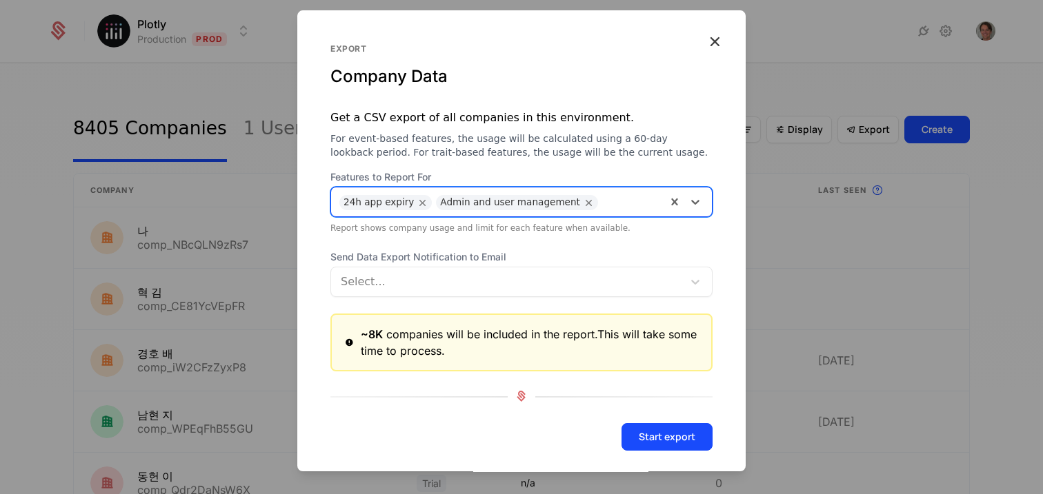
drag, startPoint x: 488, startPoint y: 201, endPoint x: 496, endPoint y: 220, distance: 20.7
click at [488, 202] on div "Admin and user management" at bounding box center [510, 202] width 140 height 15
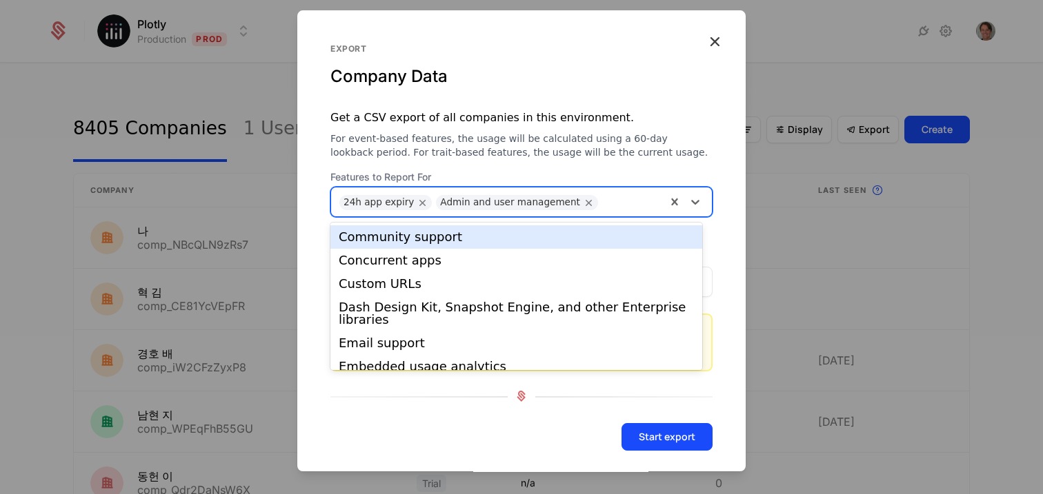
drag, startPoint x: 500, startPoint y: 239, endPoint x: 533, endPoint y: 196, distance: 54.1
click at [500, 239] on div "Community support" at bounding box center [516, 237] width 355 height 12
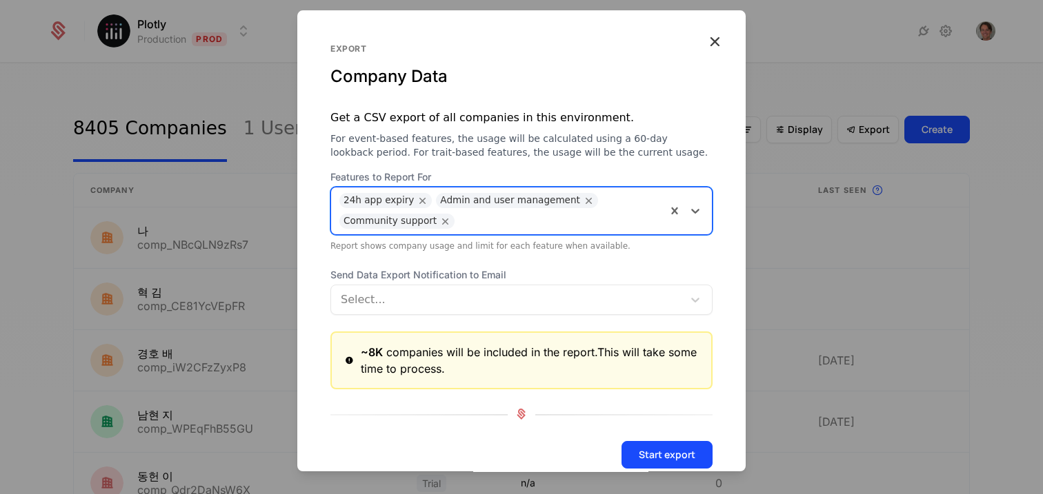
click at [534, 196] on div "Admin and user management" at bounding box center [510, 200] width 140 height 15
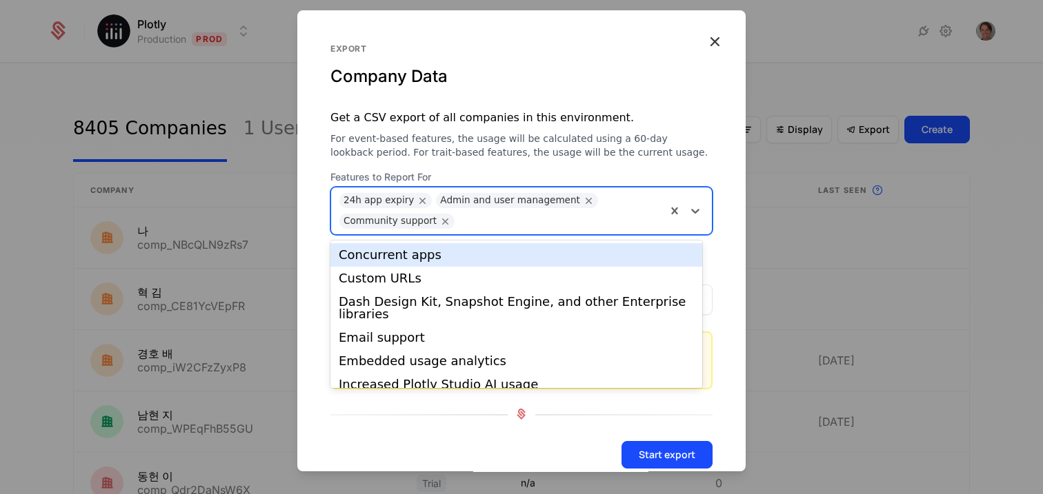
click at [506, 254] on div "Concurrent apps" at bounding box center [516, 255] width 355 height 12
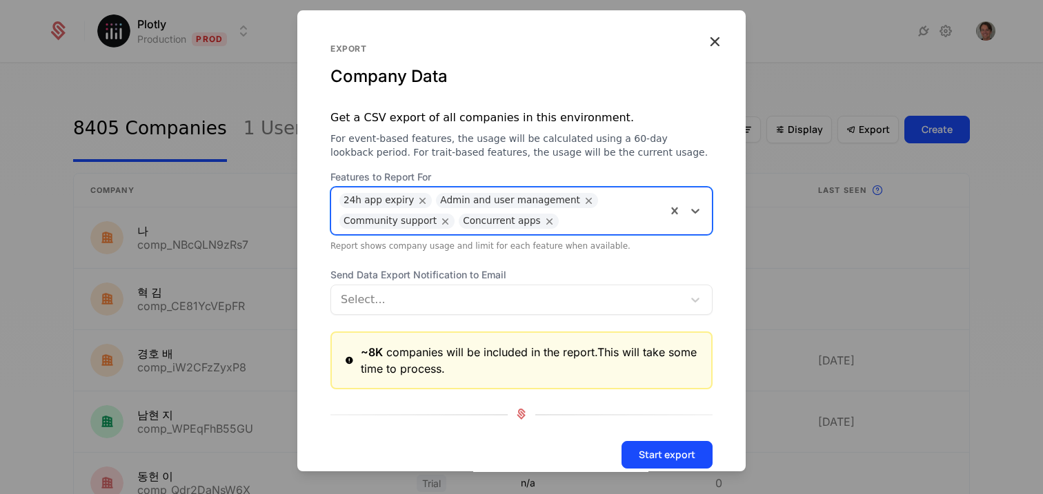
drag, startPoint x: 516, startPoint y: 229, endPoint x: 510, endPoint y: 239, distance: 11.5
click at [519, 221] on div "Concurrent apps" at bounding box center [501, 221] width 77 height 15
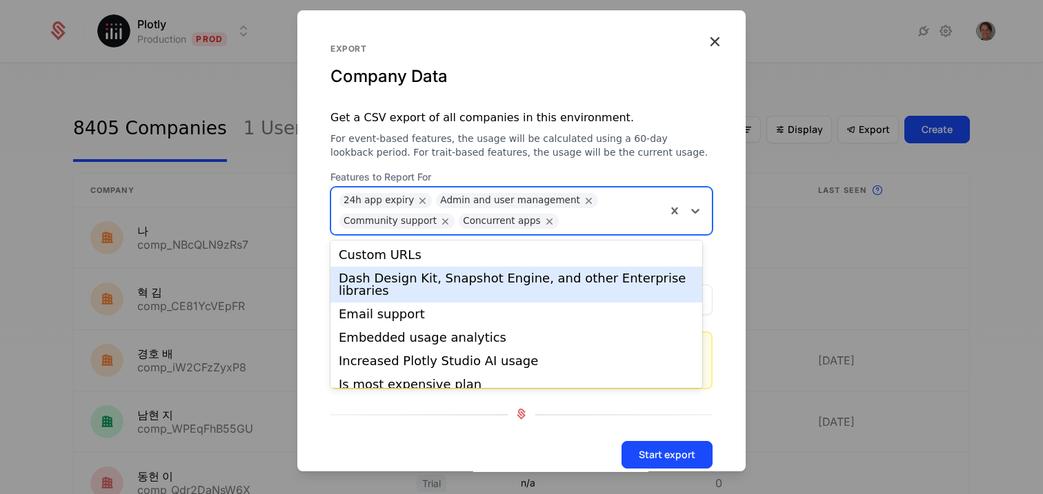
click at [499, 270] on div "Dash Design Kit, Snapshot Engine, and other Enterprise libraries" at bounding box center [516, 285] width 372 height 36
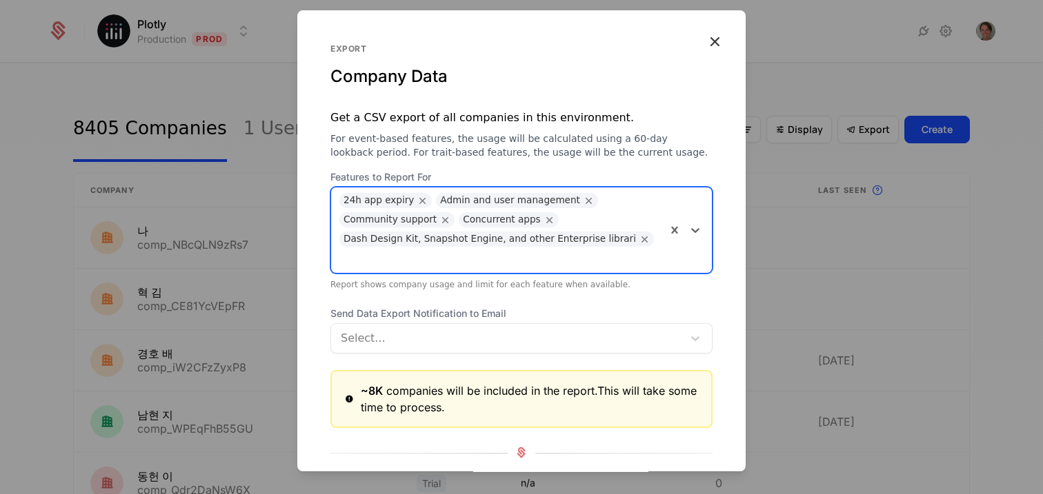
click at [517, 224] on div "Concurrent apps" at bounding box center [501, 219] width 77 height 15
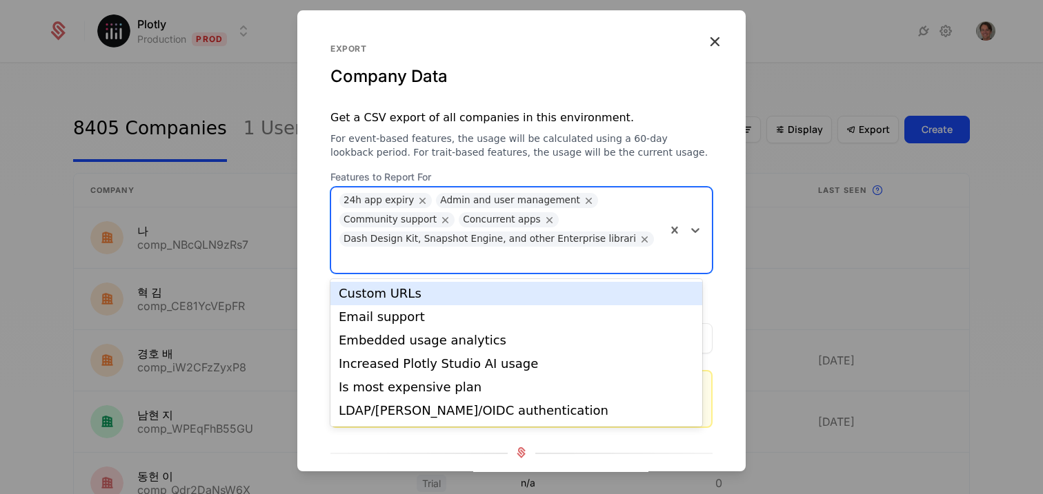
click at [486, 292] on div "Custom URLs" at bounding box center [516, 294] width 355 height 12
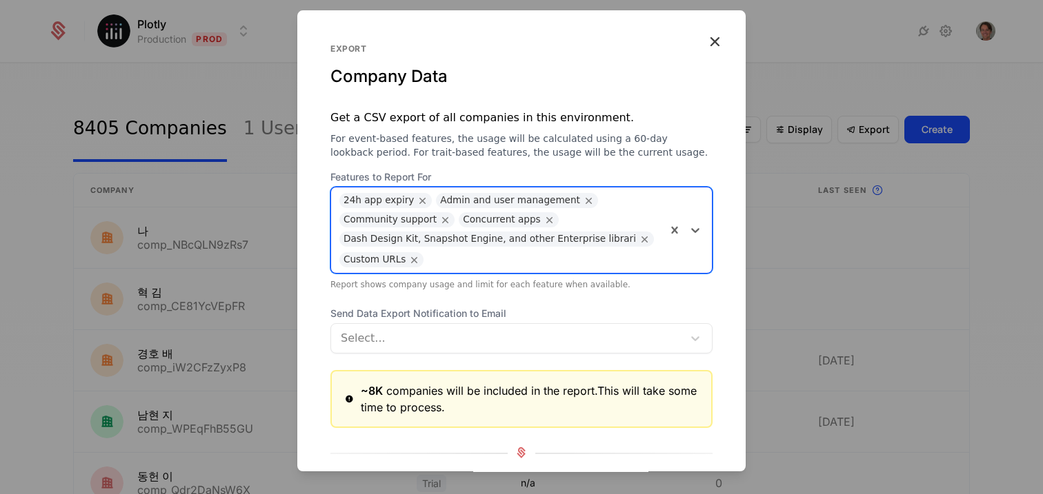
click at [508, 230] on div "24h app expiry Admin and user management Community support Concurrent apps Dash…" at bounding box center [498, 231] width 335 height 86
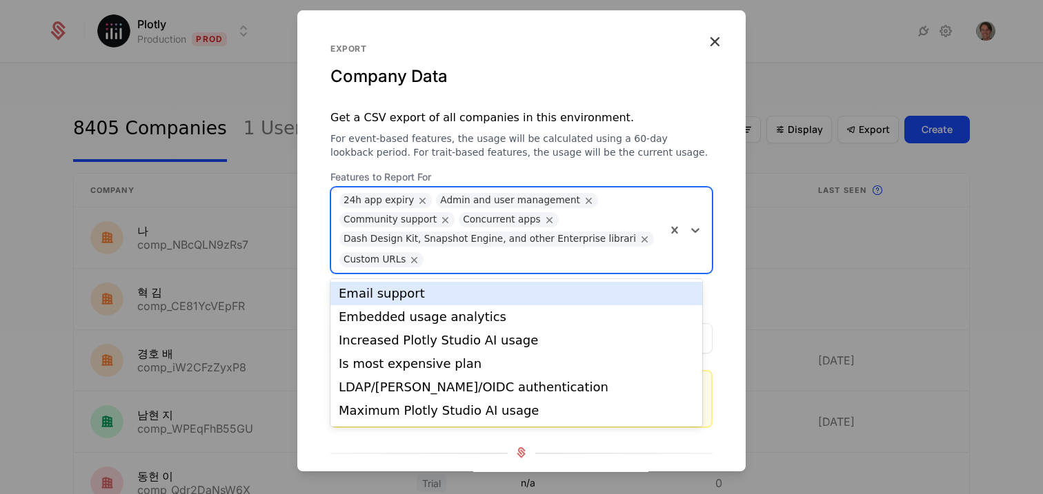
click at [488, 297] on div "Email support" at bounding box center [516, 294] width 355 height 12
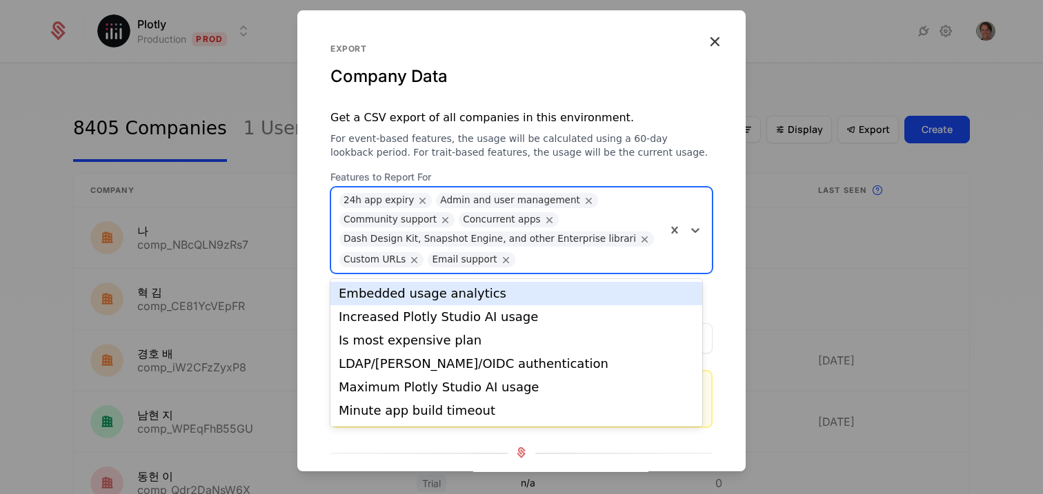
click at [507, 259] on div "24h app expiry Admin and user management Community support Concurrent apps Dash…" at bounding box center [498, 231] width 335 height 86
click at [501, 305] on div "Increased Plotly Studio AI usage" at bounding box center [516, 316] width 372 height 23
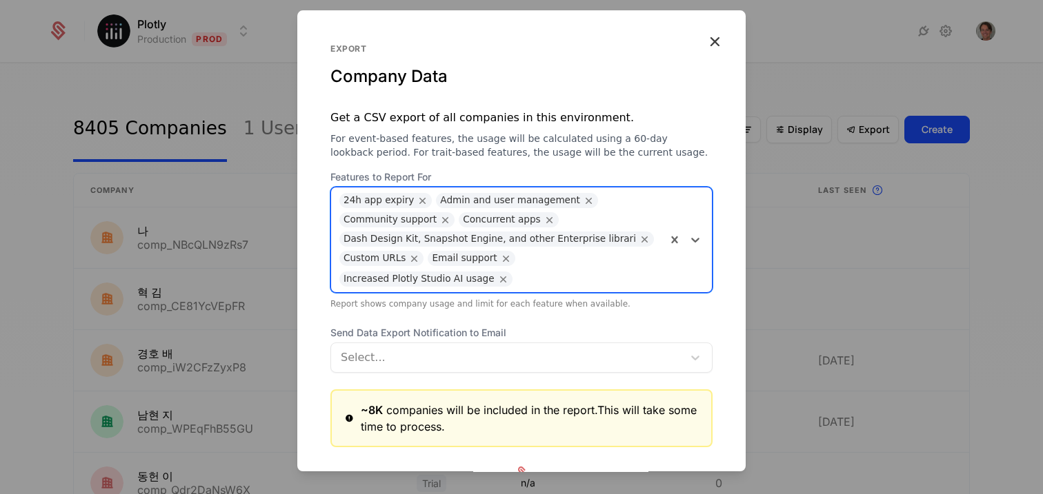
click at [515, 265] on div "24h app expiry Admin and user management Community support Concurrent apps Dash…" at bounding box center [498, 240] width 335 height 105
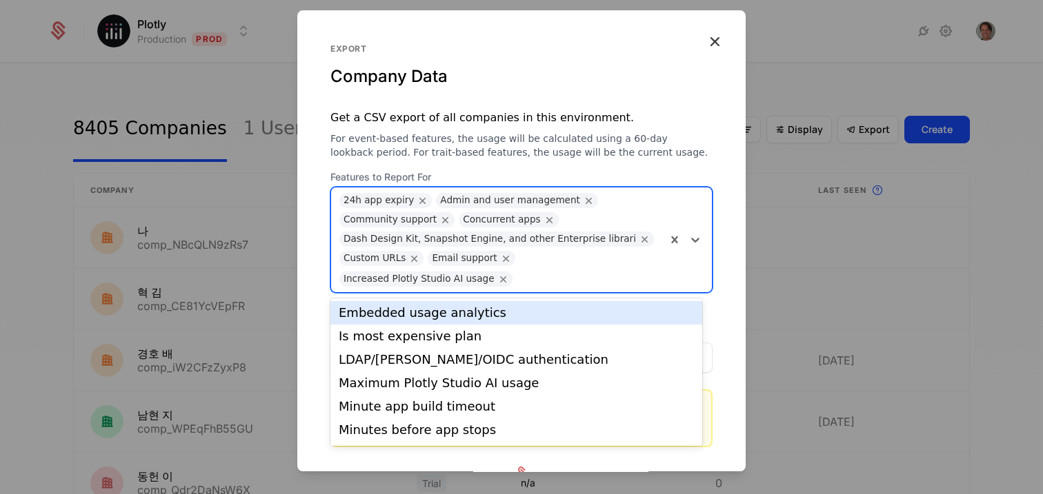
click at [505, 309] on div "Embedded usage analytics" at bounding box center [516, 313] width 355 height 12
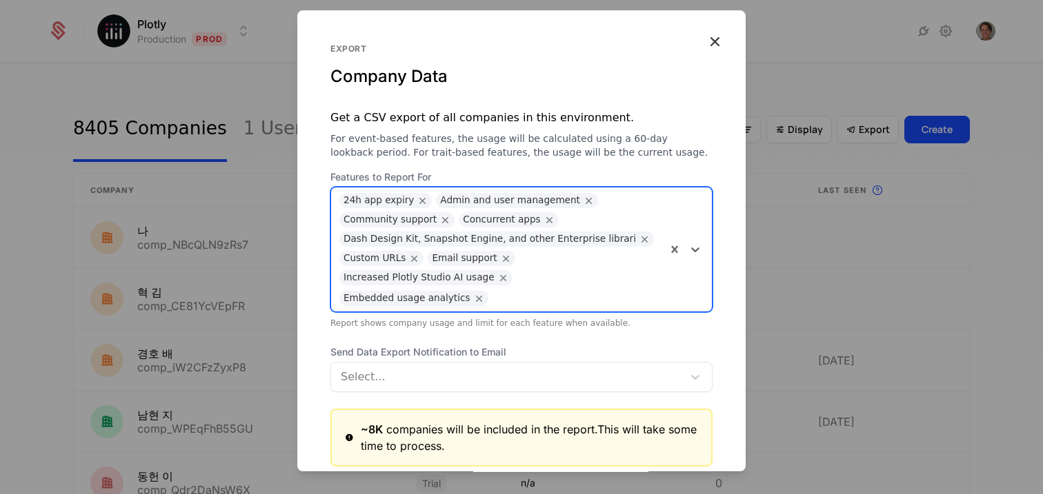
click at [510, 279] on div "24h app expiry Admin and user management Community support Concurrent apps Dash…" at bounding box center [498, 250] width 335 height 124
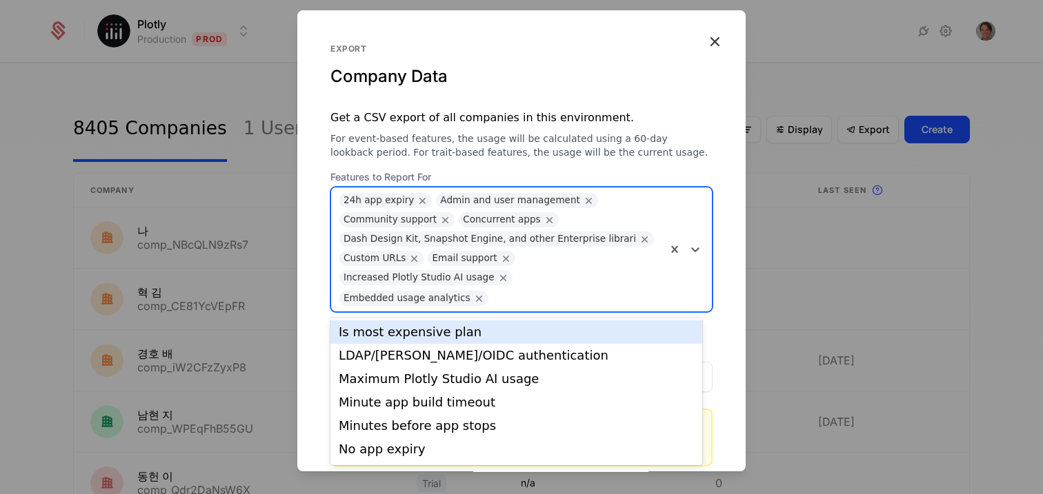
click at [497, 327] on div "Is most expensive plan" at bounding box center [516, 332] width 355 height 12
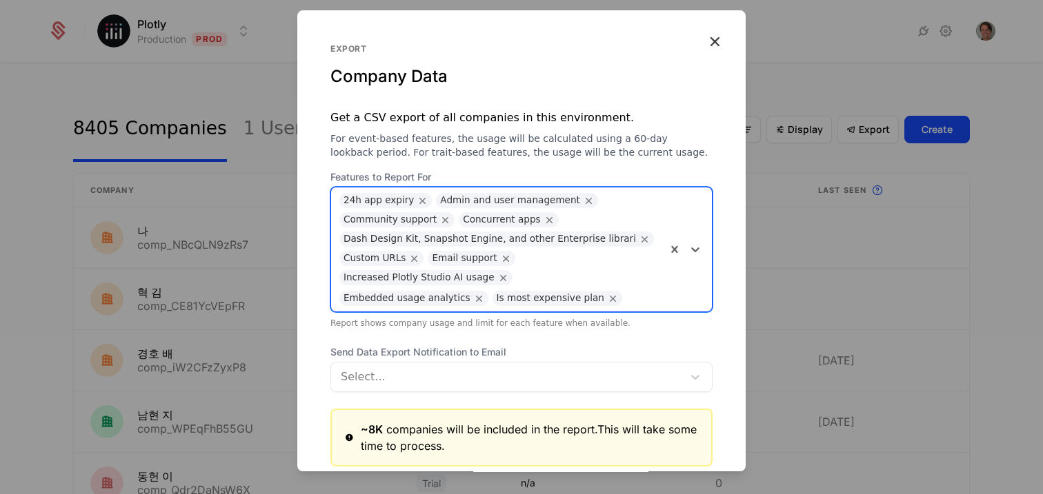
click at [508, 302] on div "Is most expensive plan" at bounding box center [550, 298] width 108 height 15
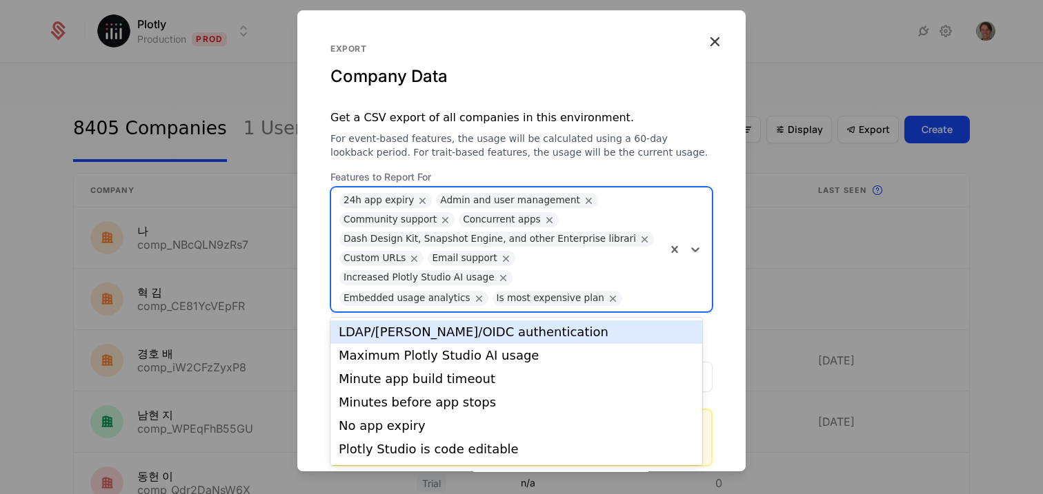
click at [498, 340] on div "LDAP/SAML/OIDC authentication" at bounding box center [516, 332] width 372 height 23
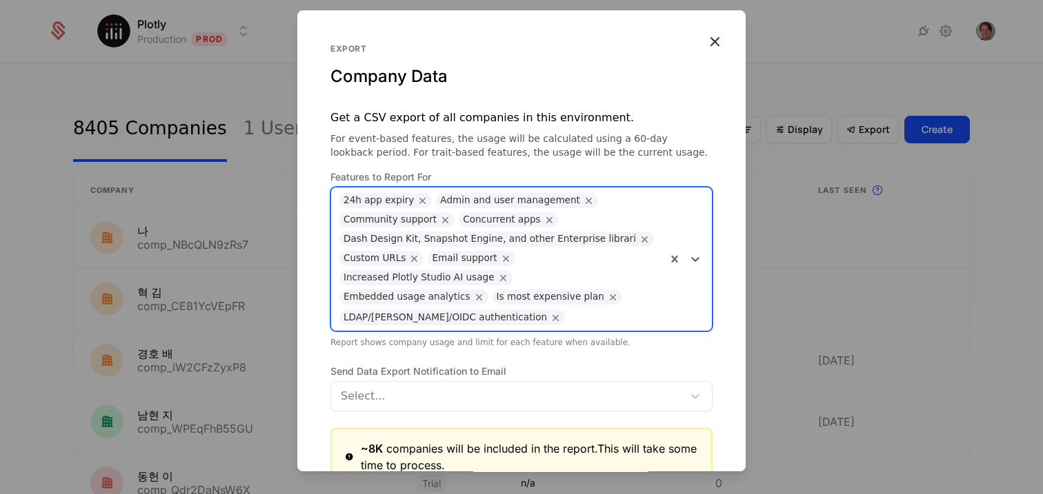
click at [515, 294] on div "Is most expensive plan" at bounding box center [550, 297] width 108 height 15
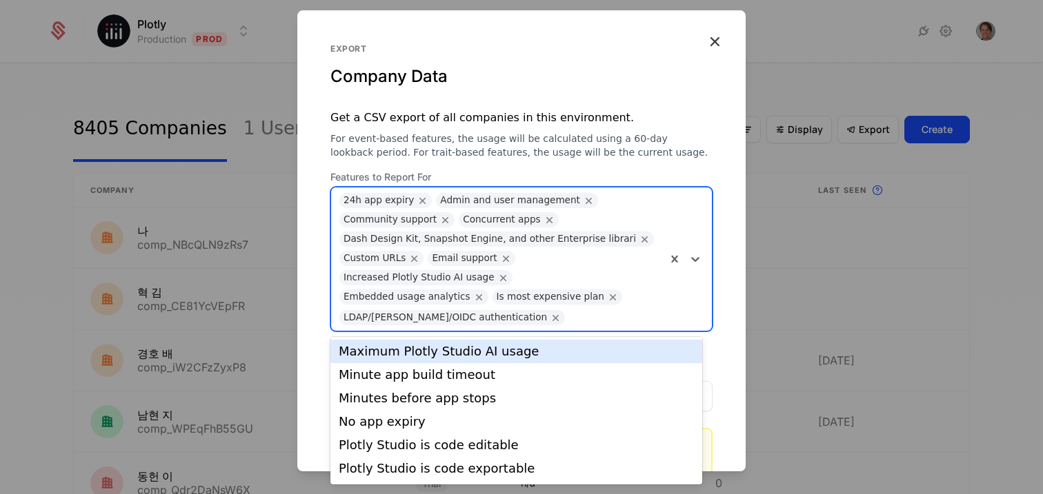
click at [503, 340] on div "Maximum Plotly Studio AI usage" at bounding box center [516, 351] width 372 height 23
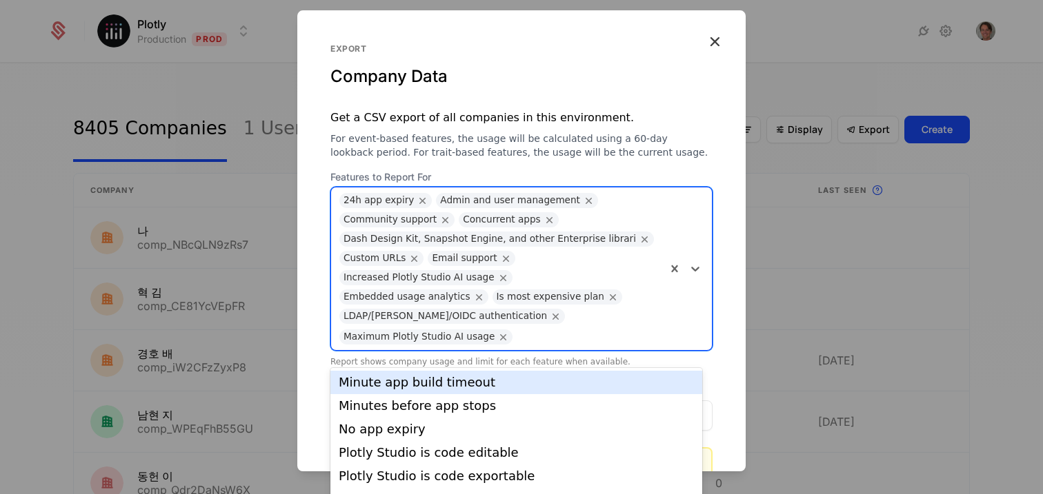
click at [518, 312] on div "24h app expiry Admin and user management Community support Concurrent apps Dash…" at bounding box center [498, 269] width 335 height 163
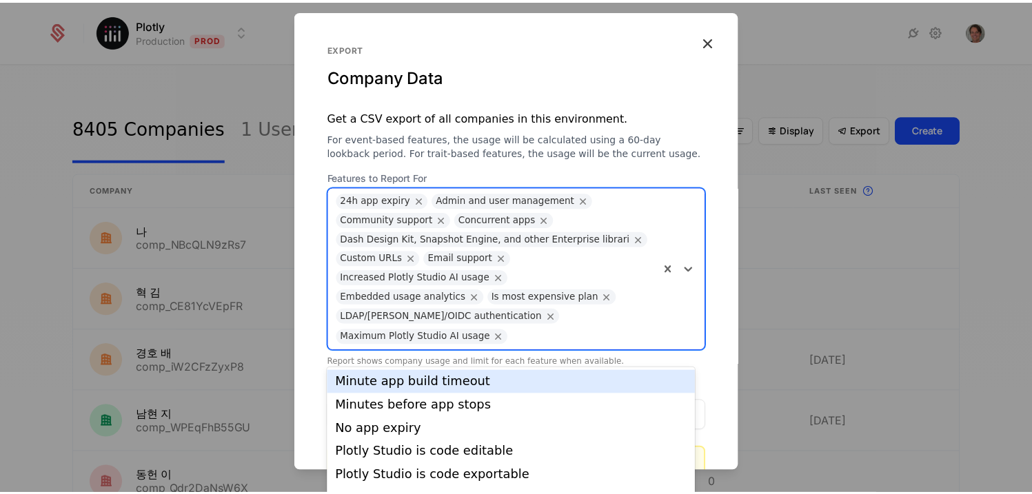
scroll to position [14, 0]
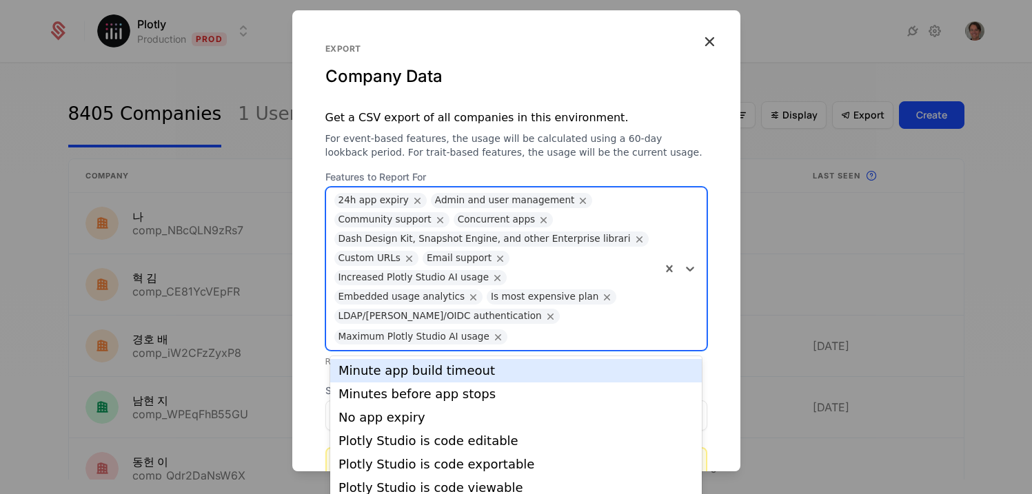
click at [503, 365] on div "Minute app build timeout" at bounding box center [516, 371] width 355 height 12
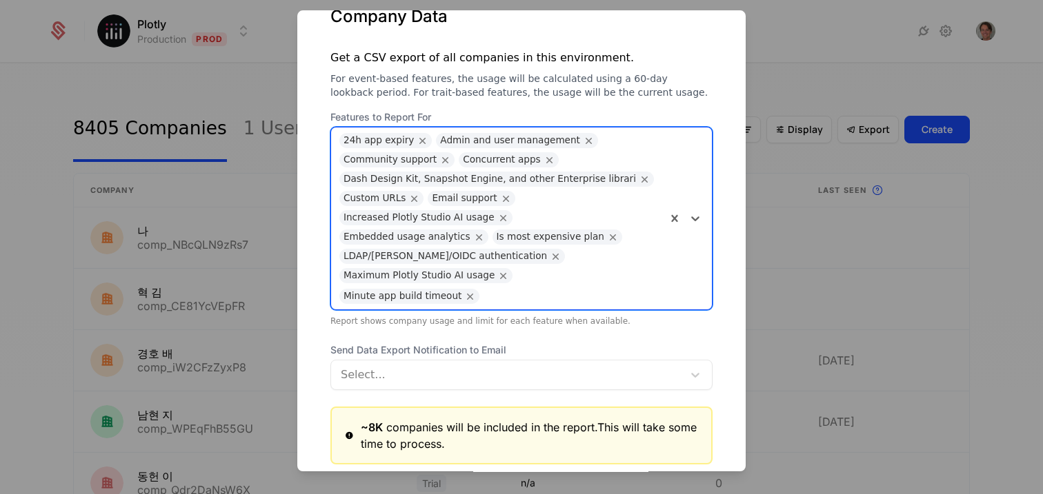
scroll to position [89, 0]
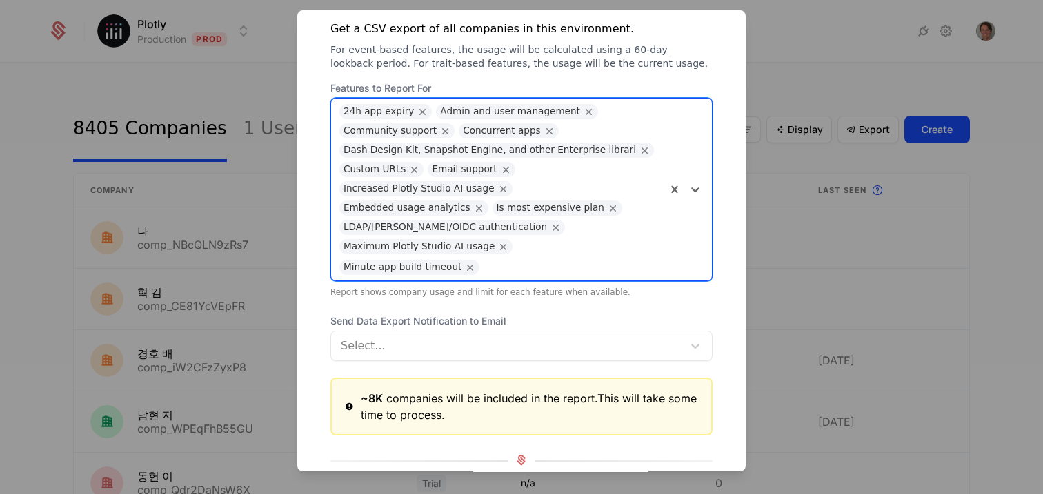
click at [541, 232] on div "24h app expiry Admin and user management Community support Concurrent apps Dash…" at bounding box center [498, 190] width 335 height 182
click at [461, 260] on div "Minute app build timeout" at bounding box center [402, 267] width 118 height 15
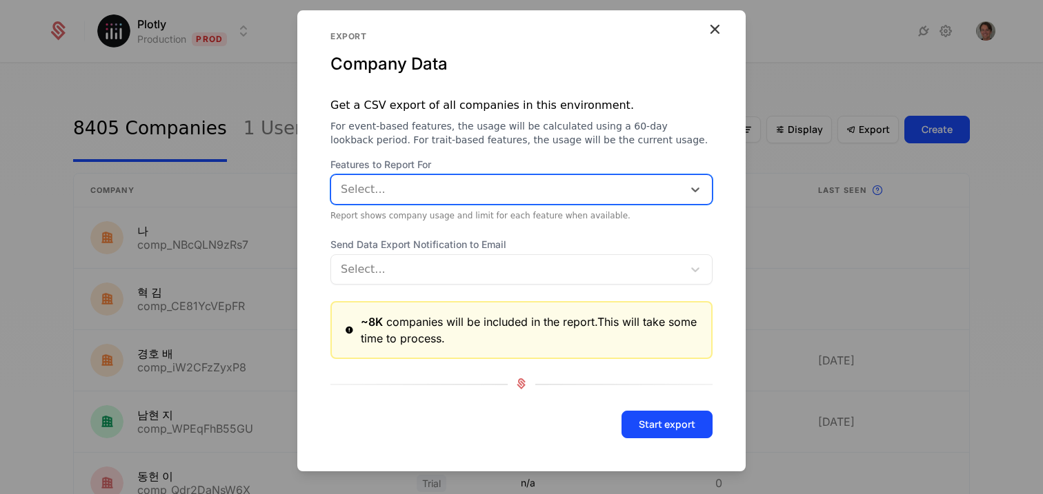
scroll to position [12, 0]
click at [505, 192] on div at bounding box center [508, 190] width 332 height 19
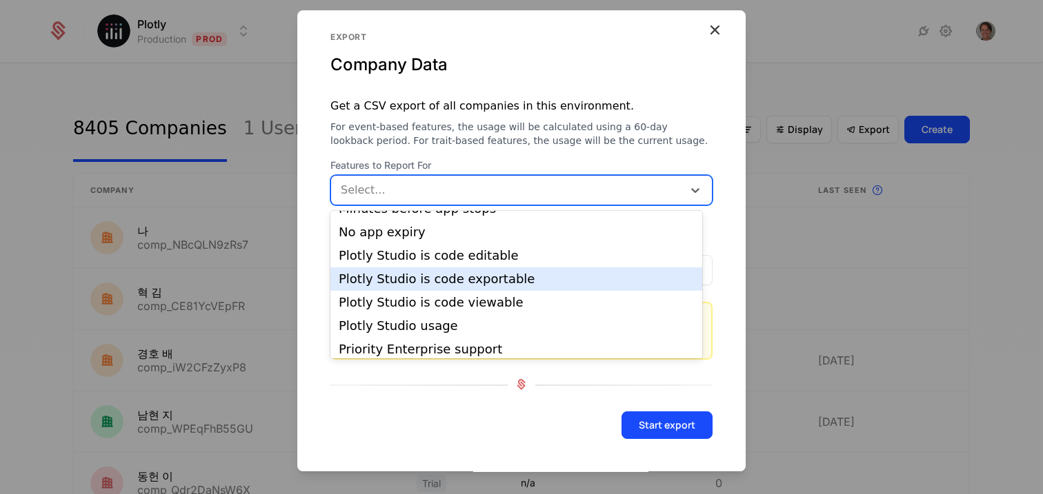
scroll to position [338, 0]
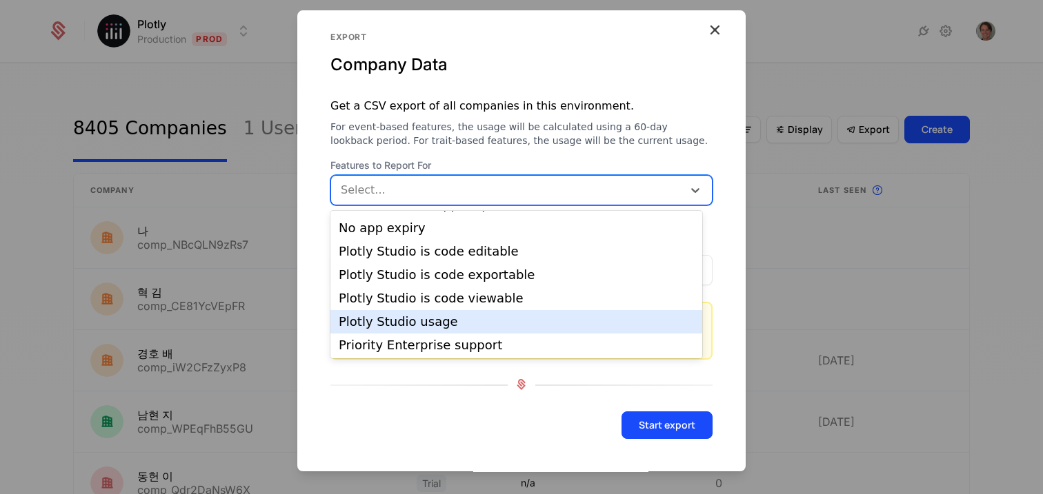
click at [439, 319] on div "Plotly Studio usage" at bounding box center [516, 322] width 355 height 12
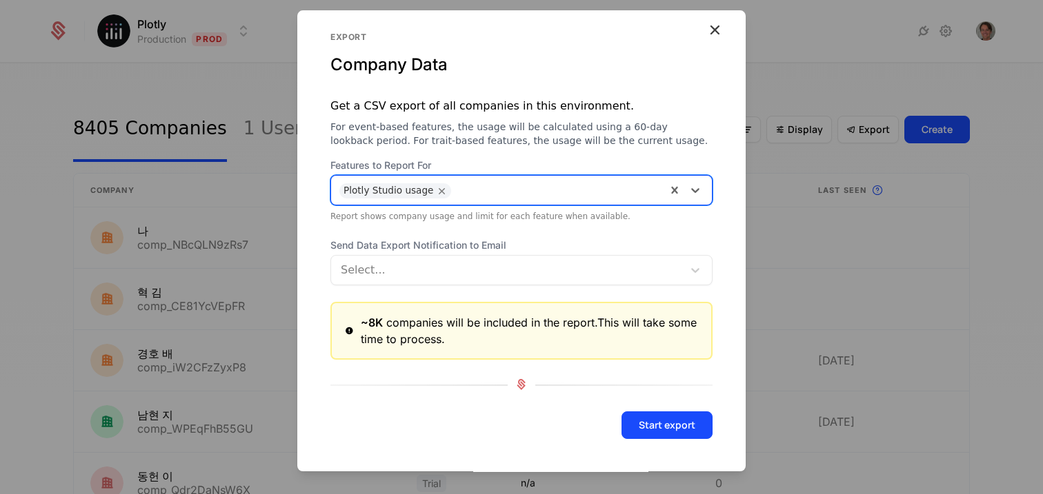
click at [493, 196] on div at bounding box center [558, 188] width 200 height 19
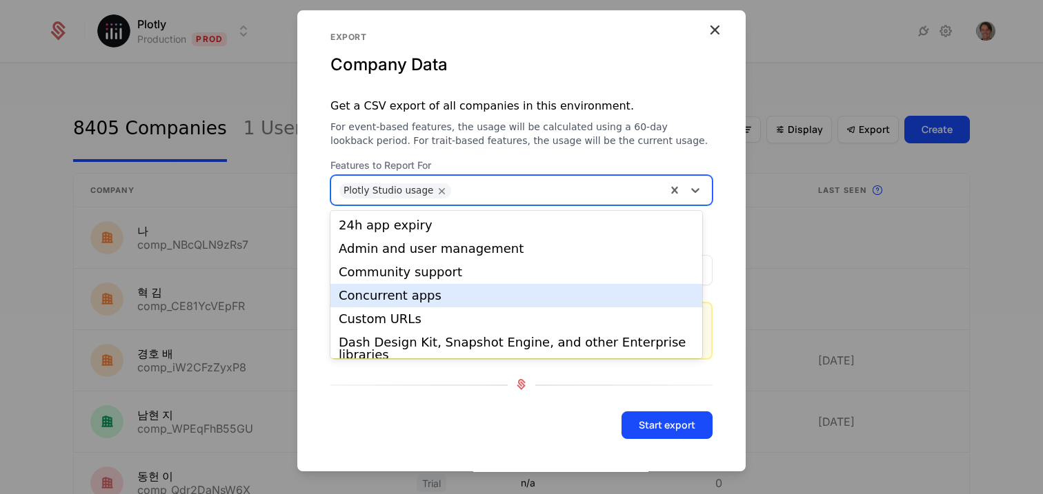
drag, startPoint x: 461, startPoint y: 301, endPoint x: 466, endPoint y: 313, distance: 13.3
click at [461, 301] on div "Concurrent apps" at bounding box center [516, 296] width 355 height 12
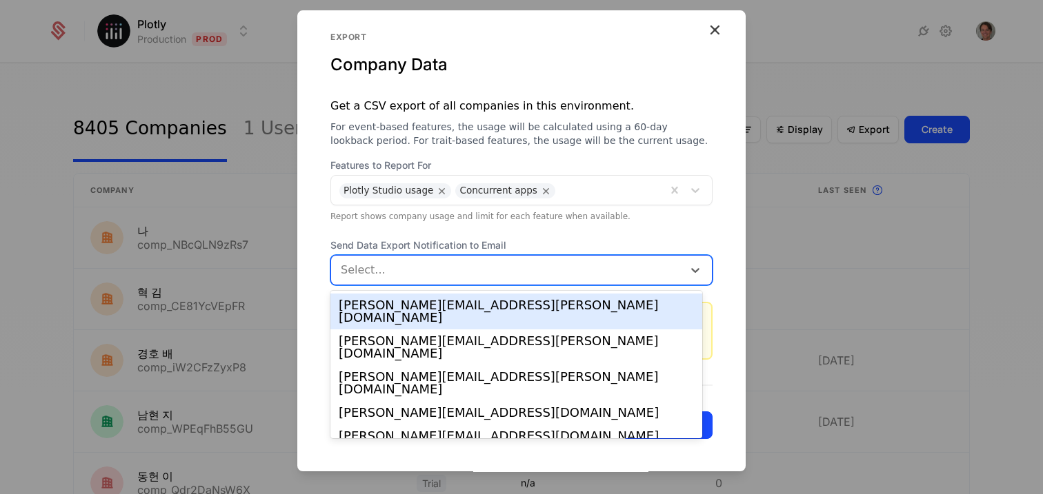
click at [421, 270] on div at bounding box center [508, 270] width 332 height 19
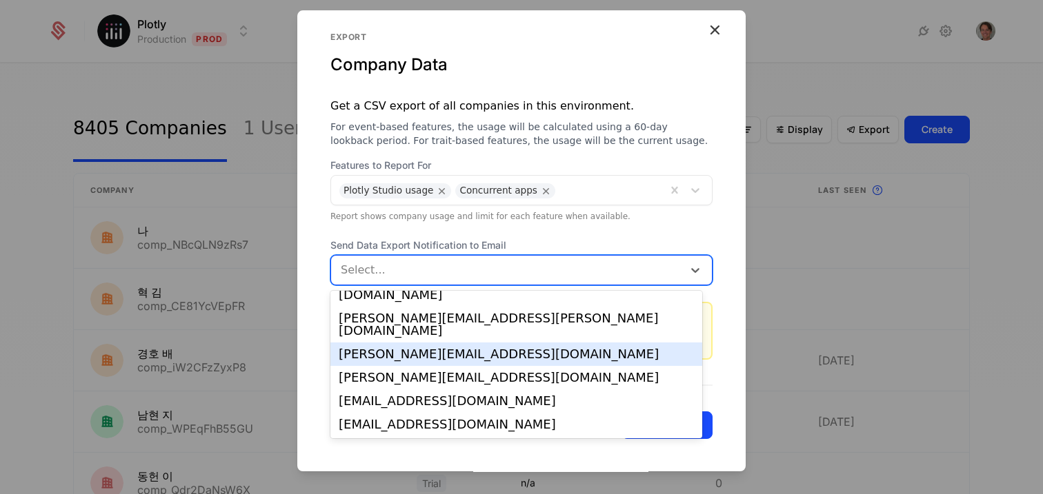
scroll to position [92, 0]
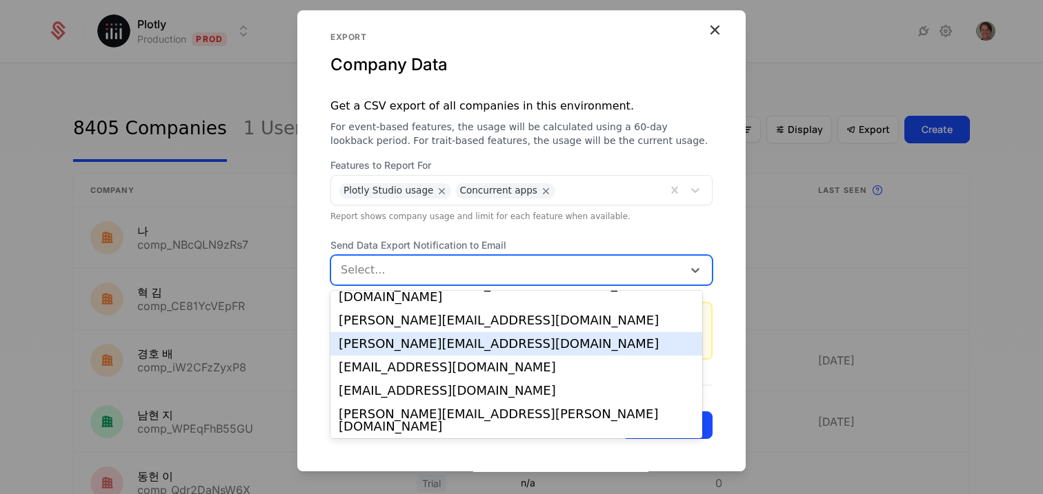
click at [464, 233] on form "Features to Report For Plotly Studio usage Concurrent apps Report shows company…" at bounding box center [521, 316] width 448 height 314
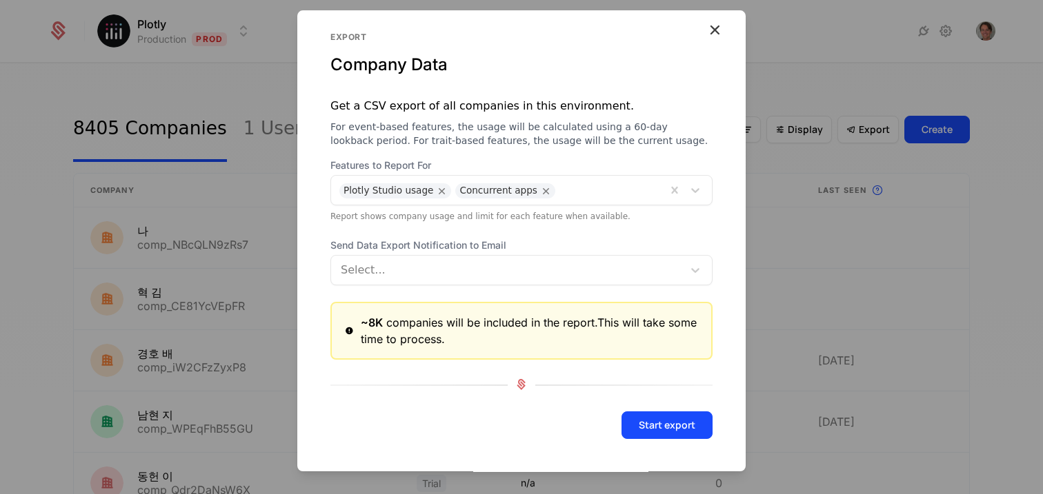
click at [461, 282] on div "Select..." at bounding box center [507, 270] width 352 height 25
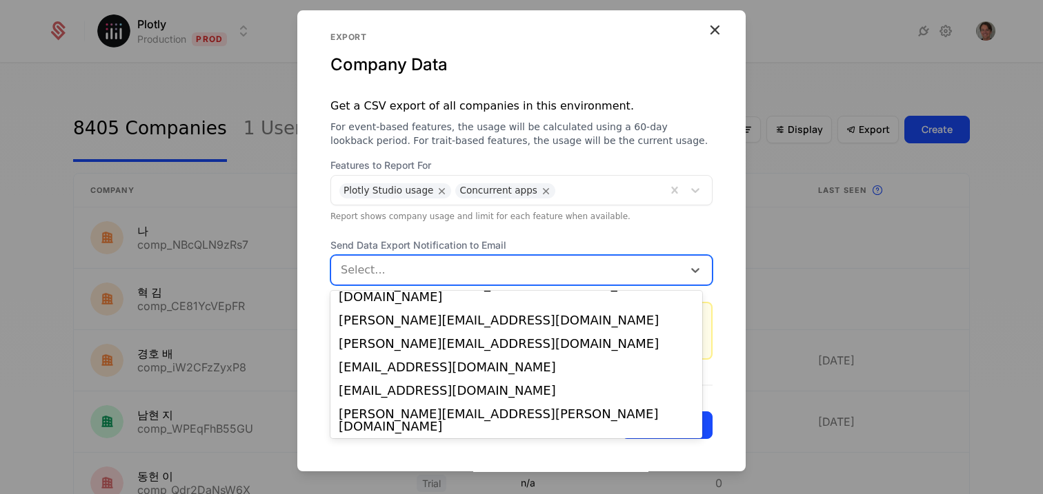
scroll to position [0, 0]
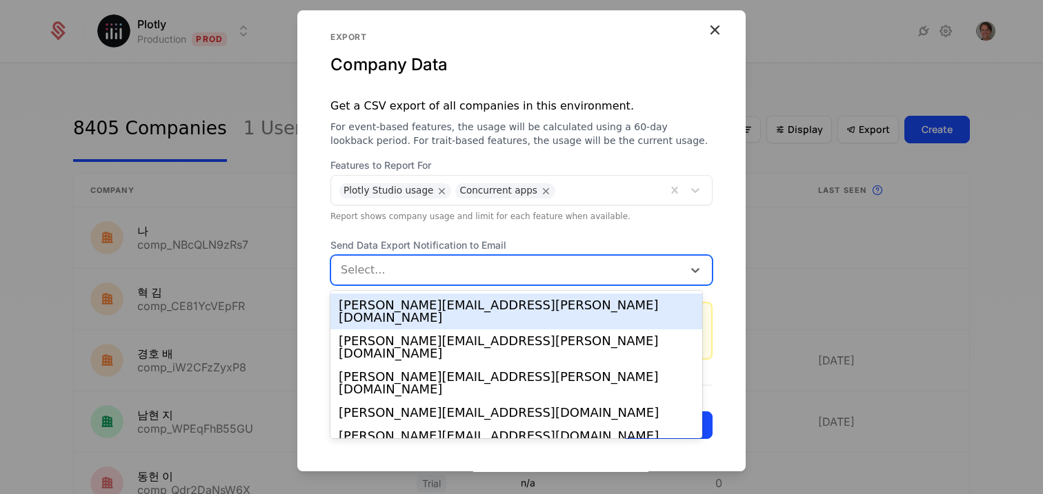
click at [447, 237] on form "Features to Report For Plotly Studio usage Concurrent apps Report shows company…" at bounding box center [521, 316] width 448 height 314
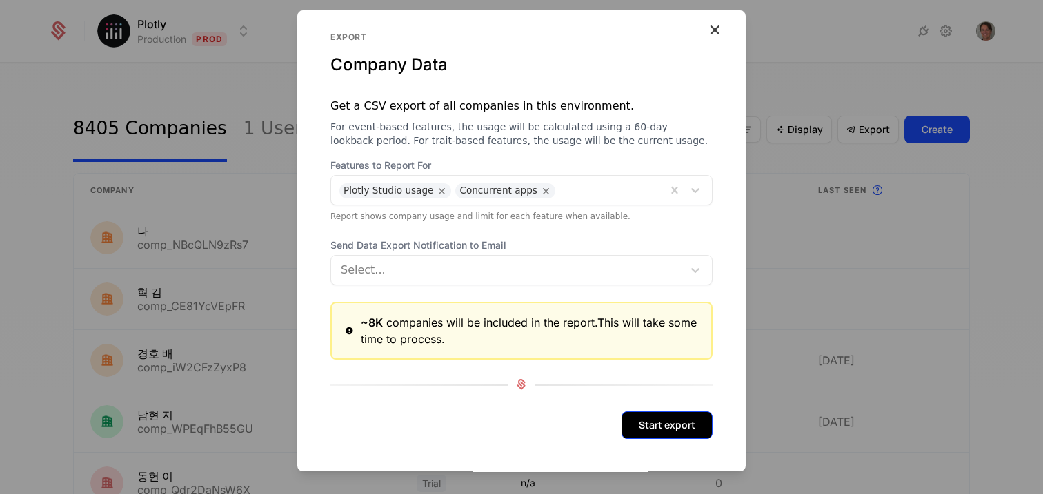
click at [625, 416] on button "Start export" at bounding box center [666, 426] width 91 height 28
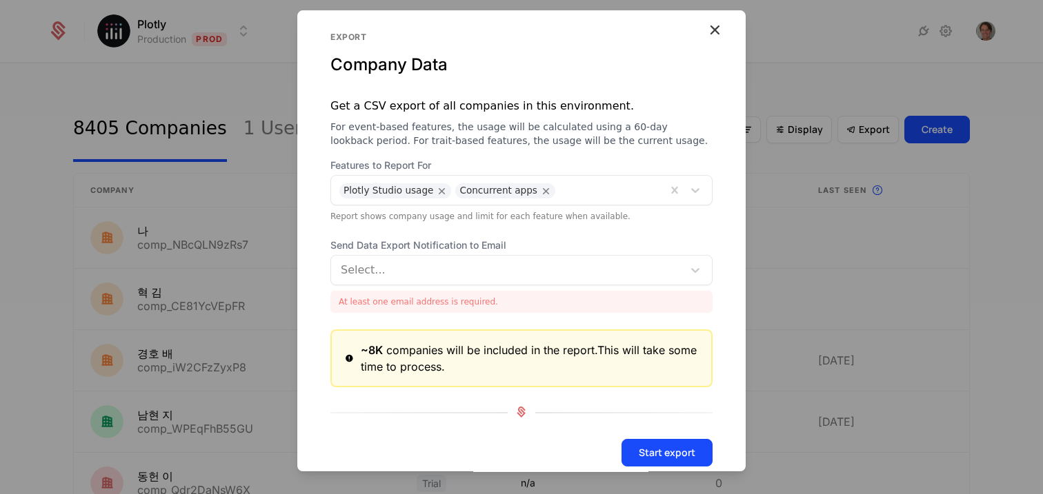
click at [479, 273] on div at bounding box center [508, 270] width 332 height 19
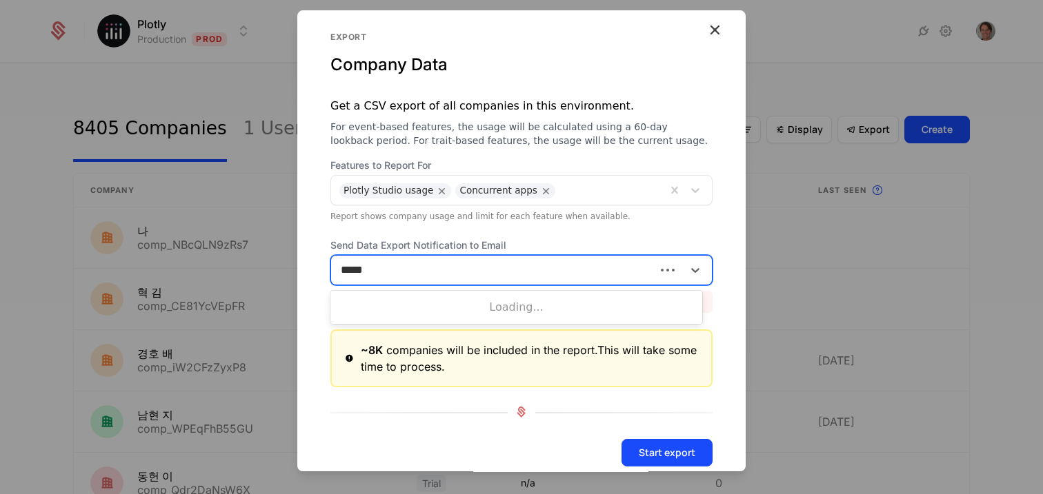
type input "******"
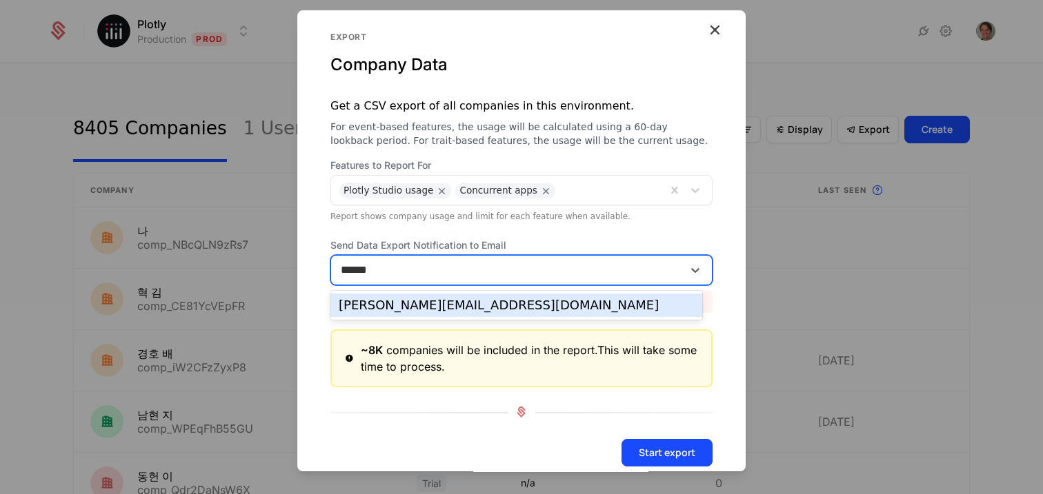
click at [452, 305] on div "[PERSON_NAME][EMAIL_ADDRESS][DOMAIN_NAME]" at bounding box center [516, 305] width 355 height 12
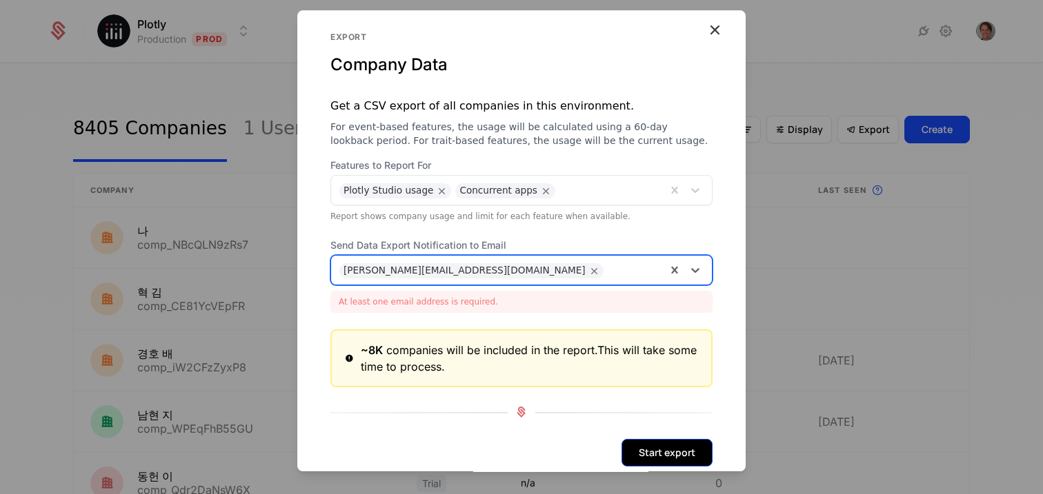
click at [647, 457] on button "Start export" at bounding box center [666, 453] width 91 height 28
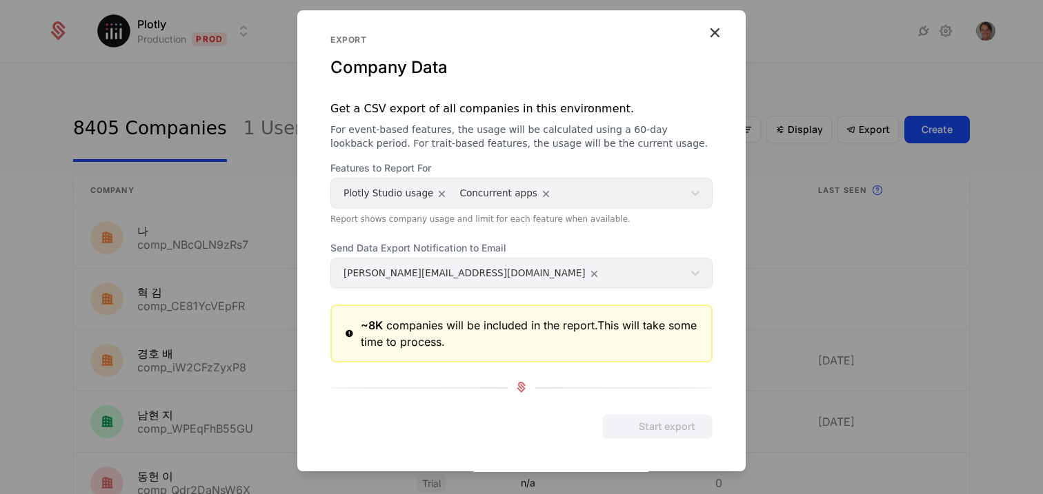
scroll to position [12, 0]
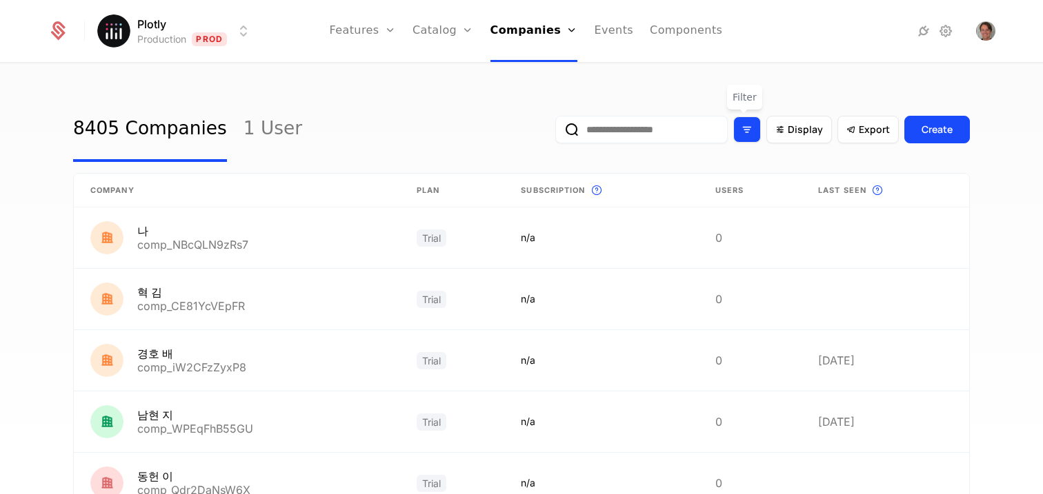
click at [750, 128] on div "Filter options" at bounding box center [747, 130] width 28 height 26
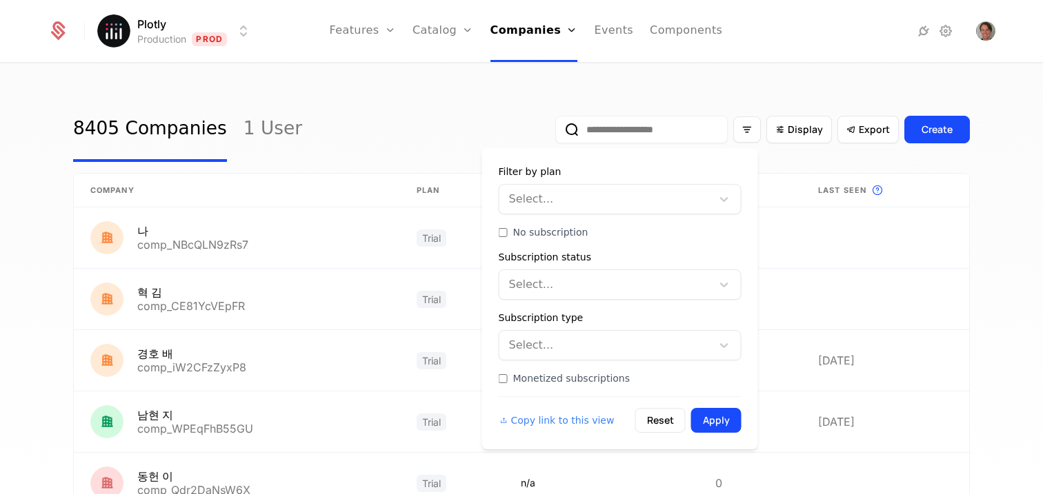
click at [576, 281] on div at bounding box center [606, 284] width 193 height 19
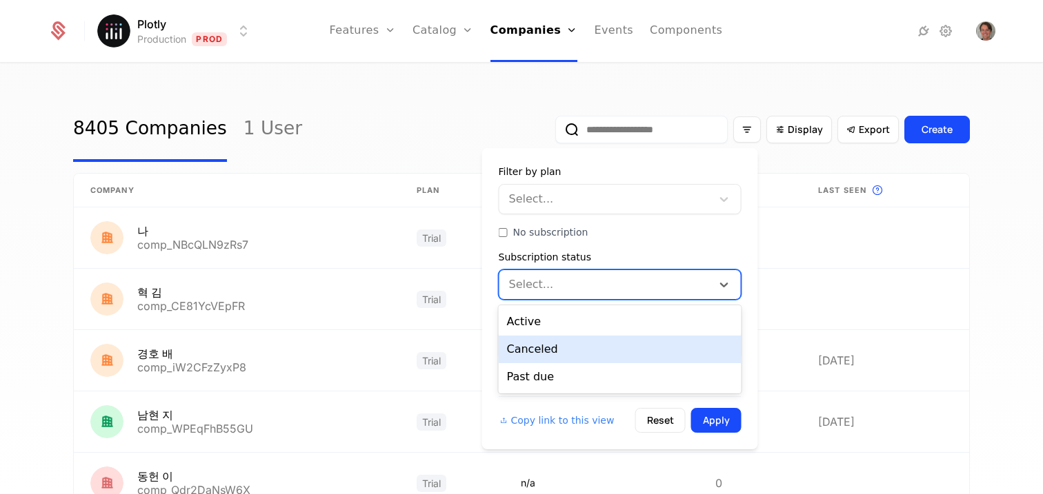
click at [570, 344] on div "Canceled" at bounding box center [620, 350] width 243 height 28
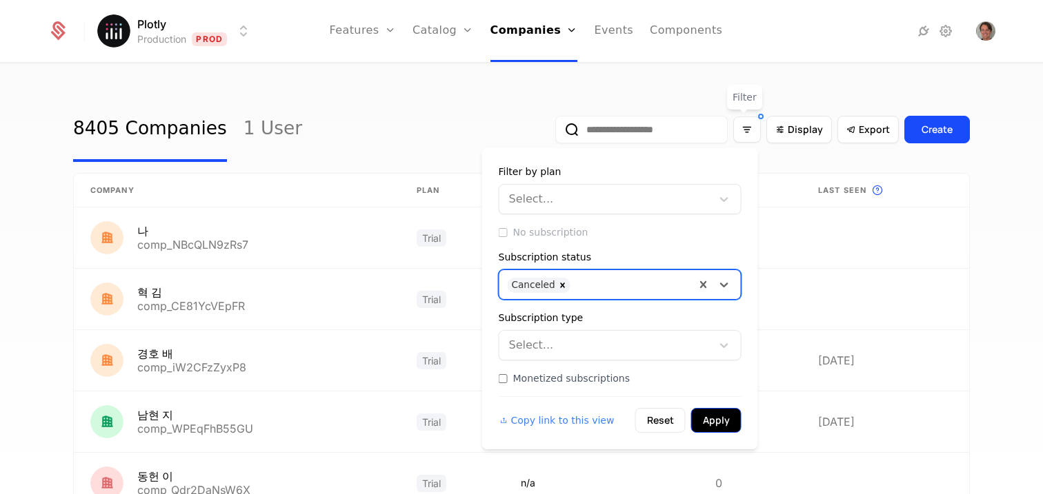
click at [714, 419] on button "Apply" at bounding box center [716, 420] width 50 height 25
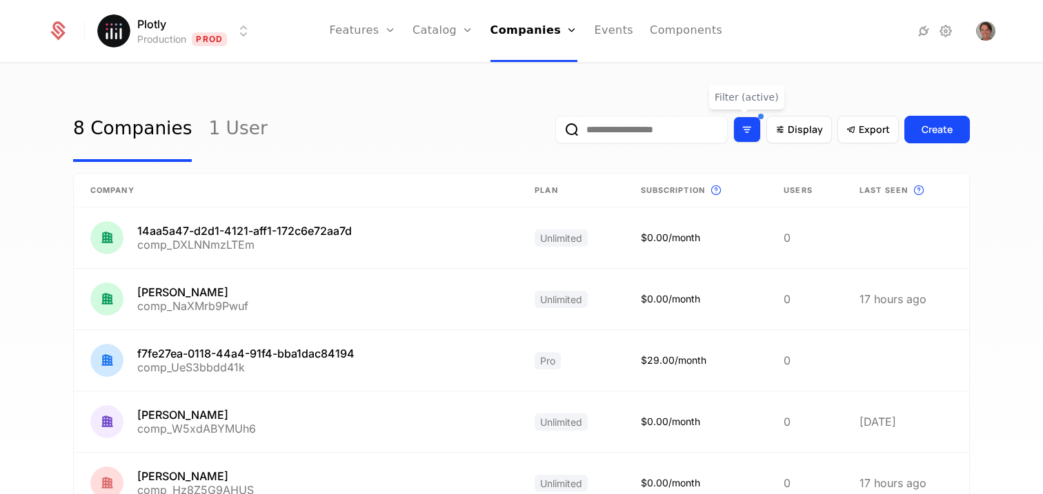
click at [750, 134] on div "Filter options" at bounding box center [747, 130] width 28 height 26
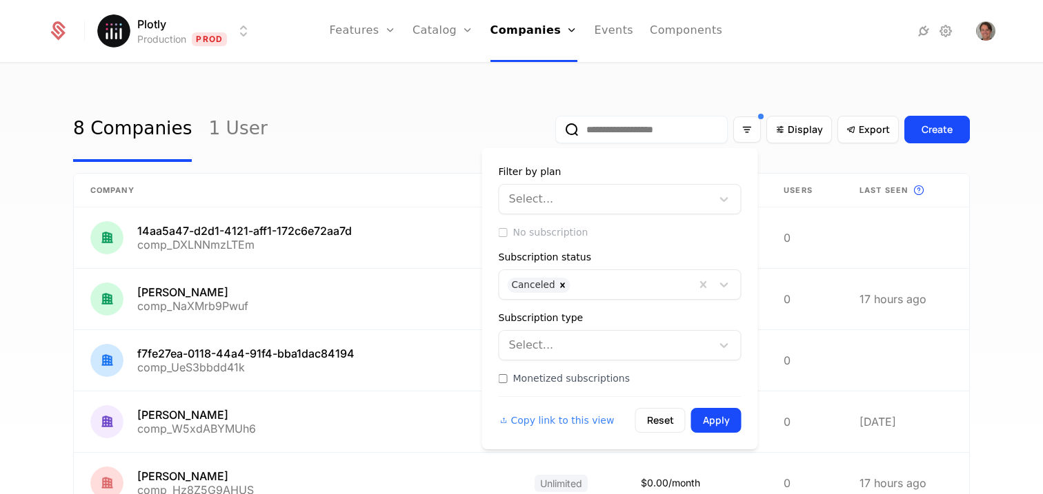
click at [626, 281] on div at bounding box center [632, 283] width 110 height 19
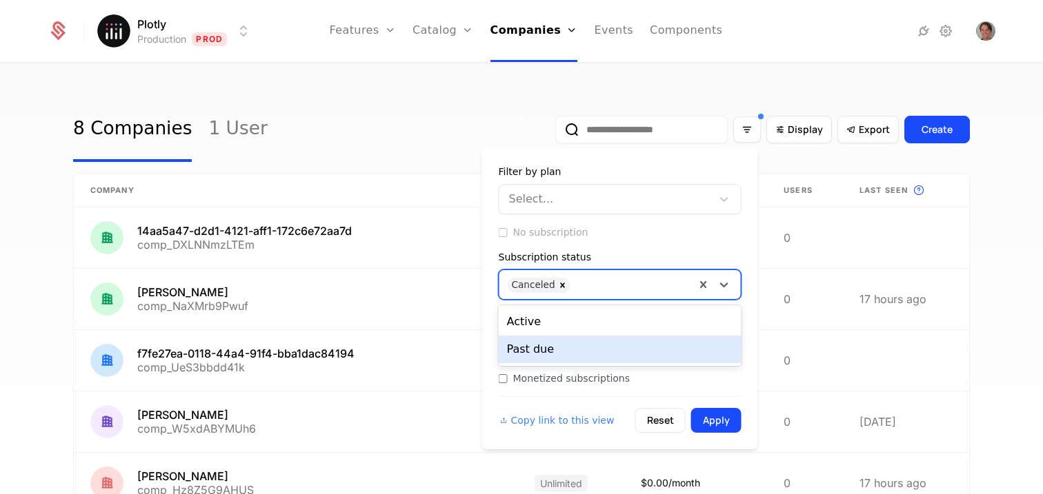
drag, startPoint x: 534, startPoint y: 354, endPoint x: 535, endPoint y: 347, distance: 7.7
click at [534, 354] on div "Past due" at bounding box center [620, 350] width 243 height 28
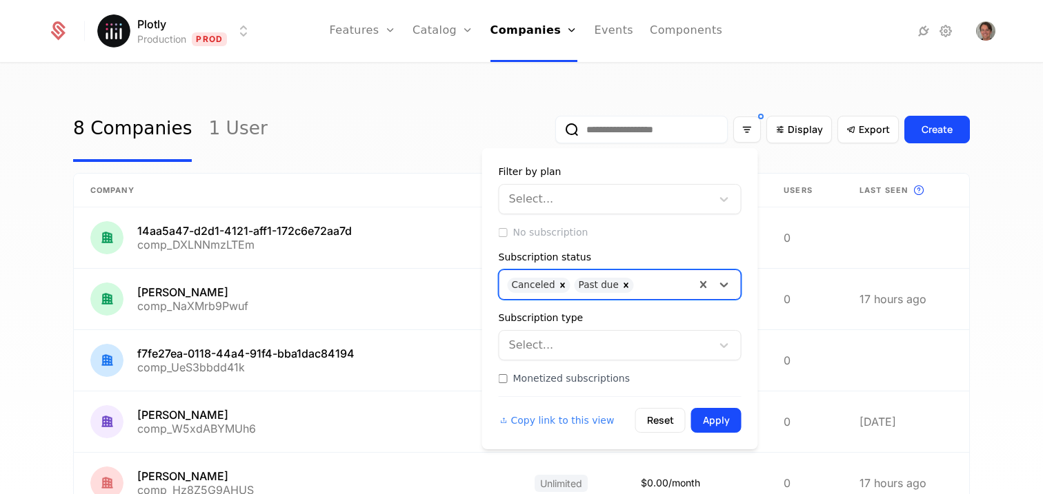
drag, startPoint x: 554, startPoint y: 281, endPoint x: 591, endPoint y: 321, distance: 54.2
click at [558, 281] on icon "Remove Canceled" at bounding box center [563, 286] width 10 height 10
click at [733, 418] on button "Apply" at bounding box center [716, 420] width 50 height 25
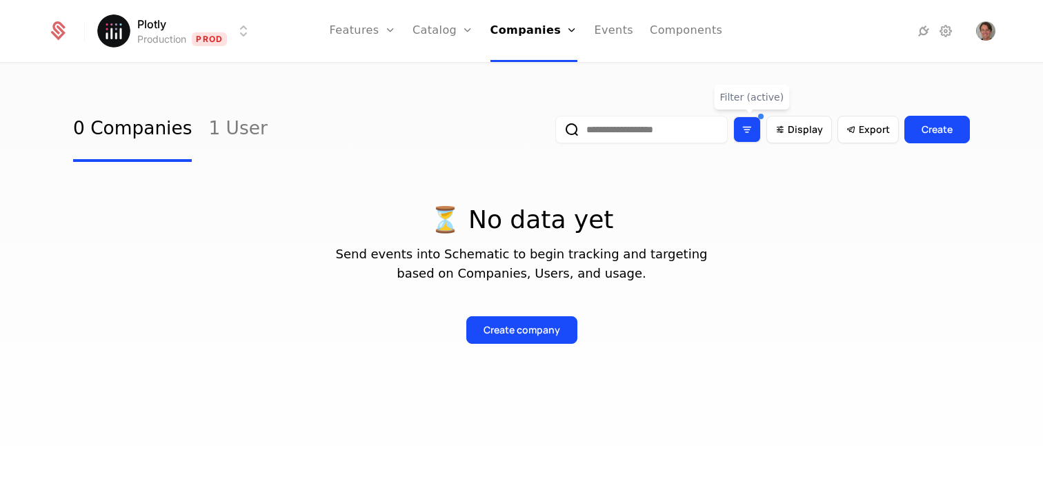
click at [752, 138] on div "Filter options" at bounding box center [747, 130] width 28 height 26
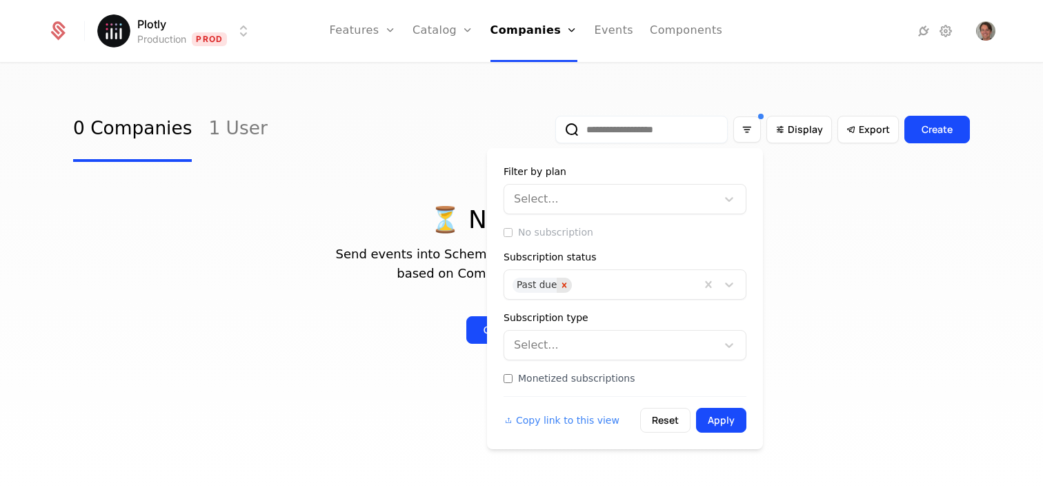
click at [561, 283] on icon "Remove Past due" at bounding box center [564, 286] width 10 height 10
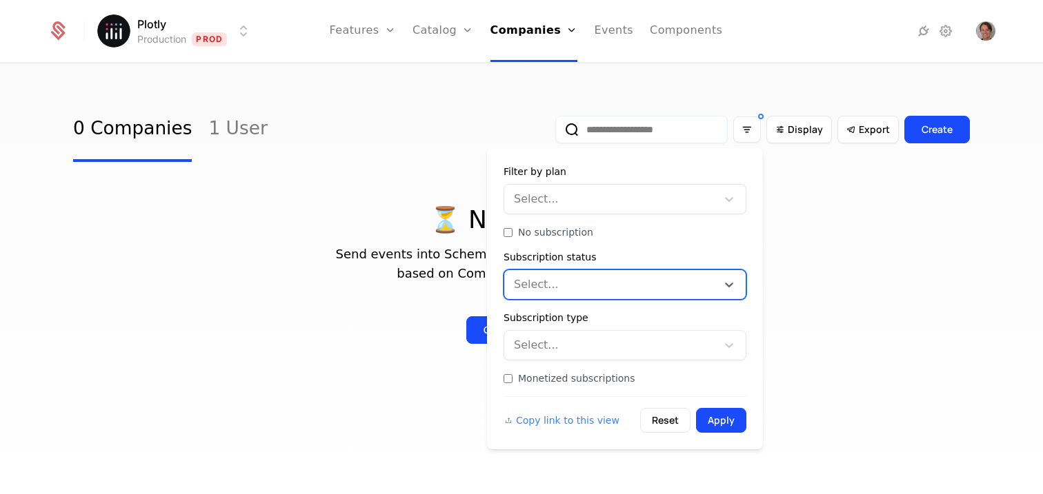
click at [563, 283] on div at bounding box center [611, 284] width 193 height 19
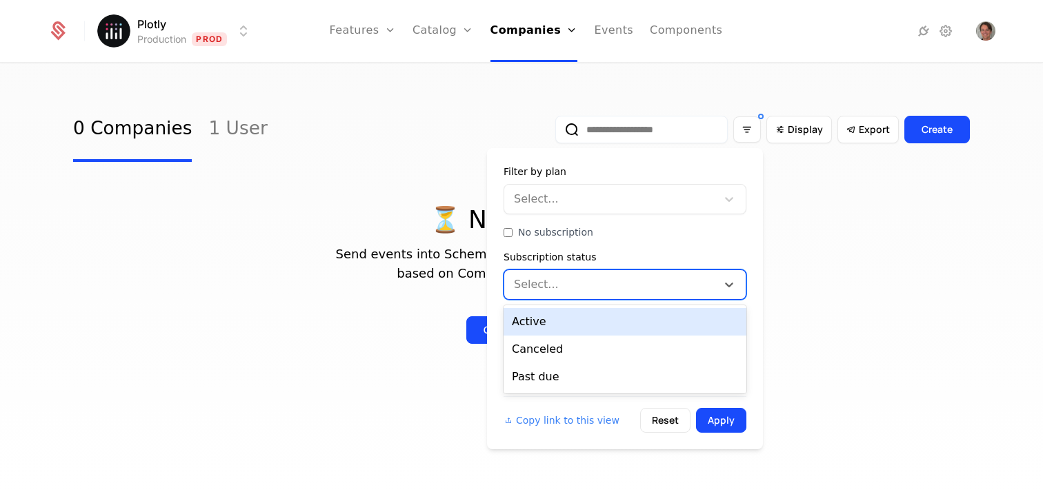
drag, startPoint x: 556, startPoint y: 317, endPoint x: 698, endPoint y: 376, distance: 153.0
click at [556, 317] on div "Active" at bounding box center [624, 322] width 243 height 28
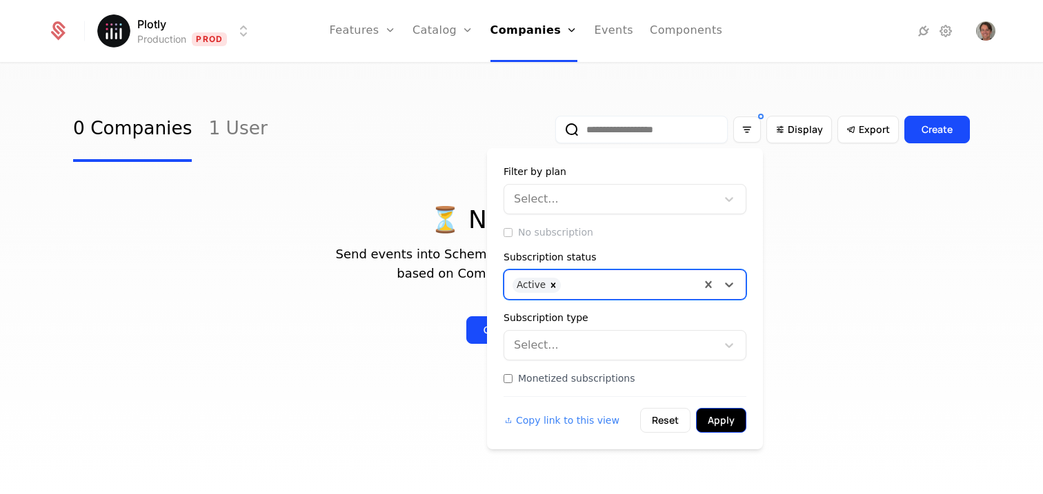
click at [724, 417] on button "Apply" at bounding box center [721, 420] width 50 height 25
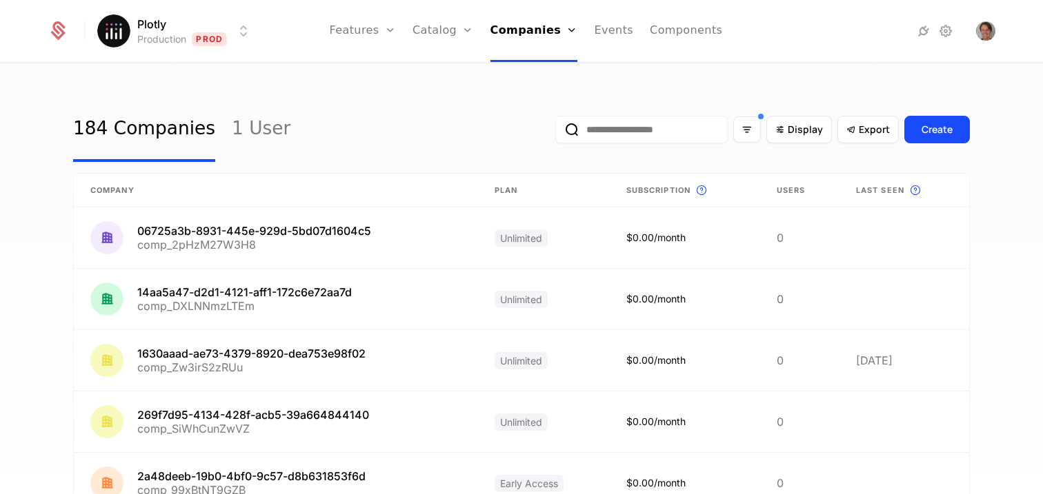
click at [754, 143] on div "Display Export Create" at bounding box center [762, 129] width 414 height 65
click at [752, 134] on div "Filter options" at bounding box center [747, 130] width 28 height 26
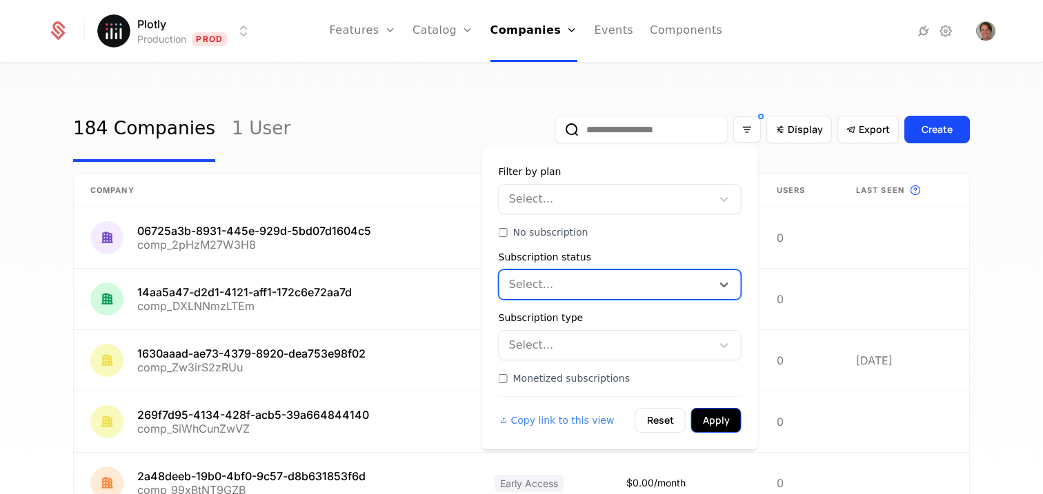
click at [714, 425] on button "Apply" at bounding box center [716, 420] width 50 height 25
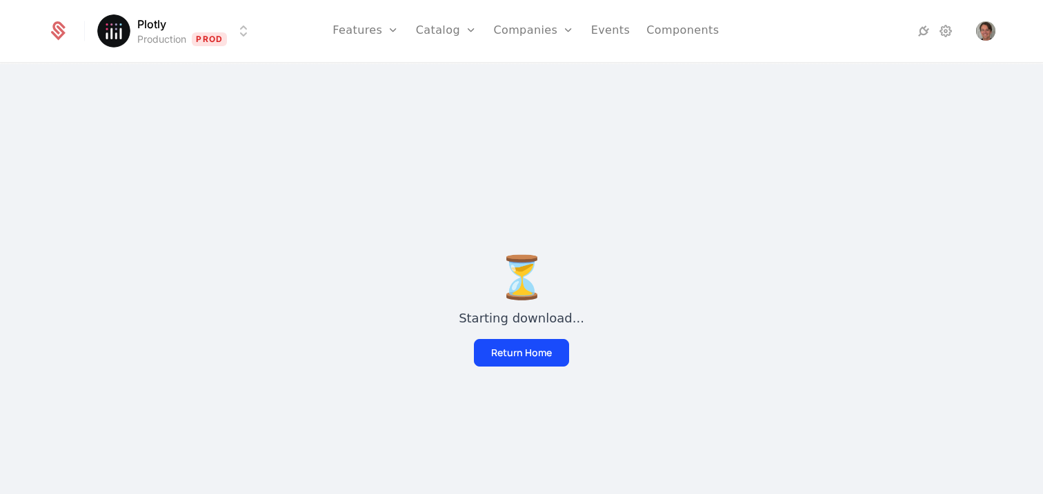
click at [563, 90] on div "⏳ Starting download... Return Home" at bounding box center [521, 311] width 1043 height 494
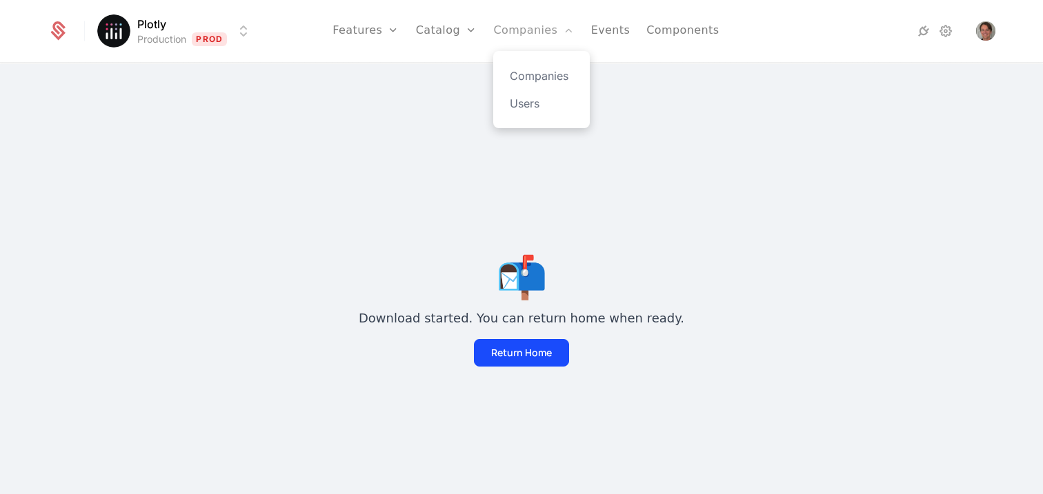
click at [524, 39] on link "Companies" at bounding box center [533, 31] width 81 height 62
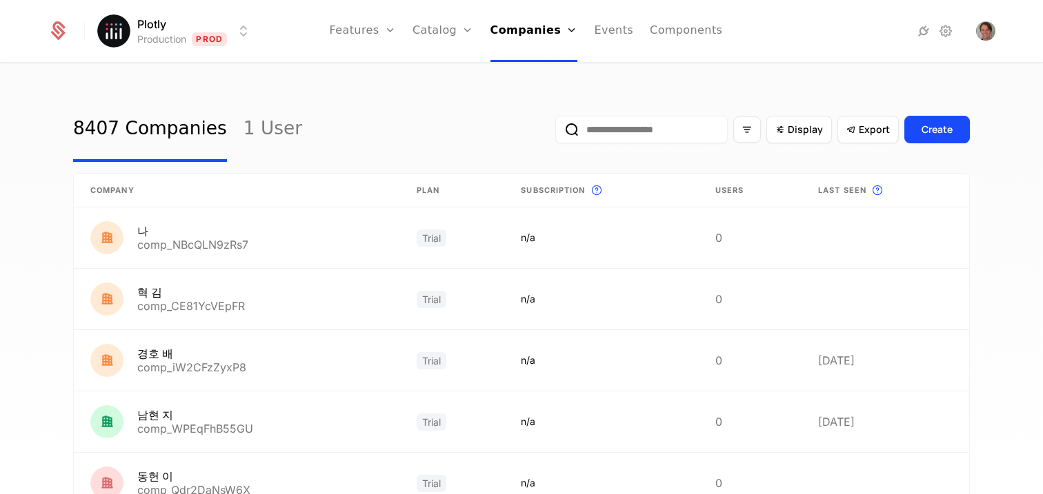
click at [635, 130] on input "email" at bounding box center [641, 130] width 172 height 28
paste input "**********"
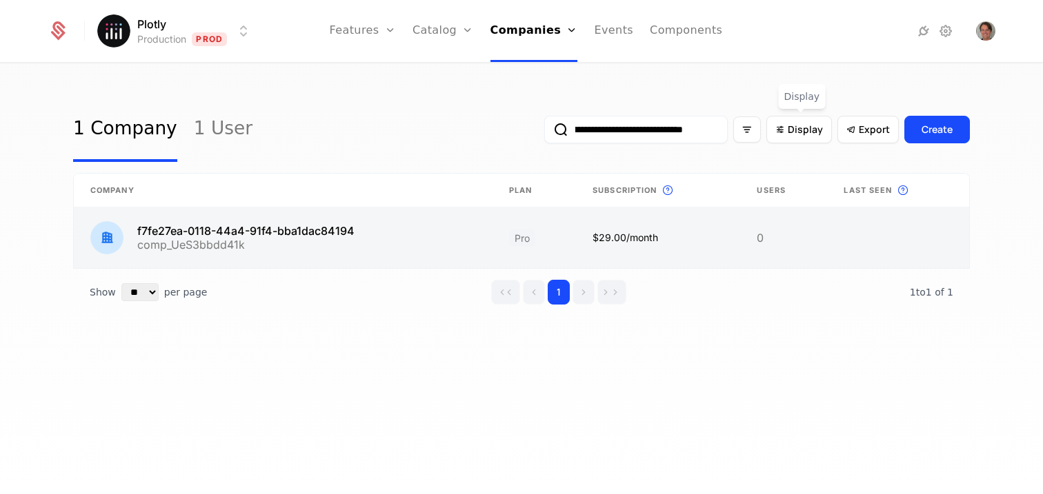
type input "**********"
click at [274, 230] on link at bounding box center [283, 238] width 419 height 61
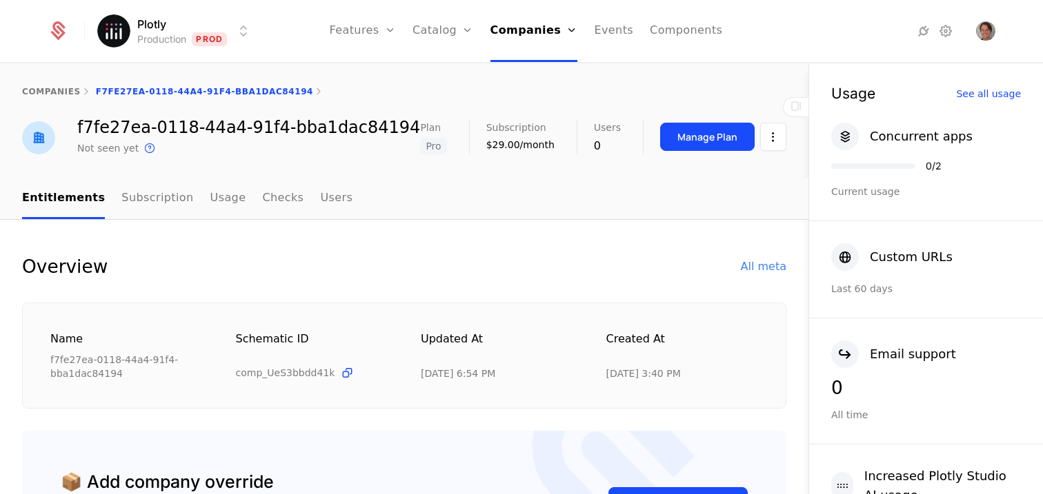
drag, startPoint x: 599, startPoint y: 378, endPoint x: 692, endPoint y: 378, distance: 93.8
click at [692, 378] on div "[DATE] 3:40 PM" at bounding box center [682, 374] width 152 height 14
click at [692, 377] on div "[DATE] 3:40 PM" at bounding box center [682, 374] width 152 height 14
click at [761, 259] on div "All meta" at bounding box center [764, 267] width 46 height 17
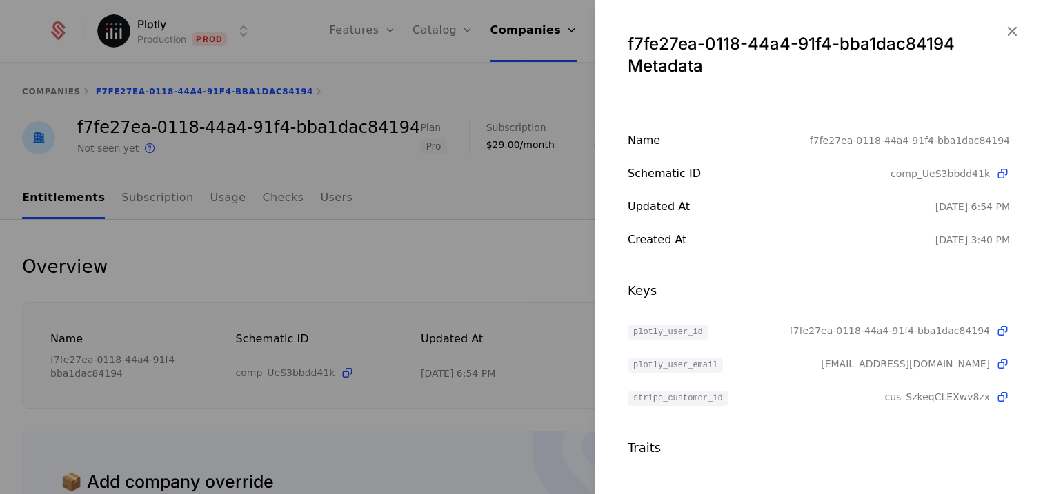
click at [921, 364] on span "[EMAIL_ADDRESS][DOMAIN_NAME]" at bounding box center [905, 364] width 169 height 14
click at [772, 59] on div "f7fe27ea-0118-44a4-91f4-bba1dac84194 Metadata" at bounding box center [818, 55] width 382 height 44
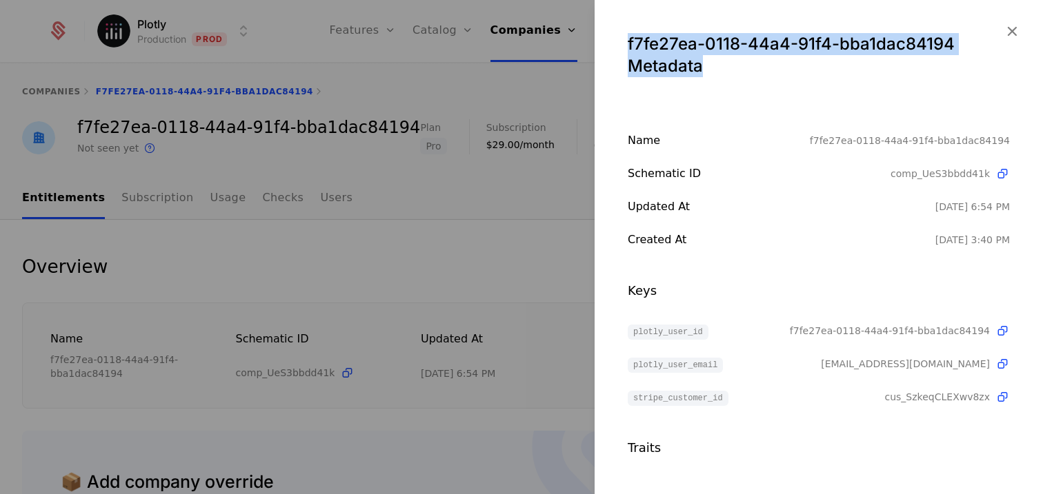
click at [772, 59] on div "f7fe27ea-0118-44a4-91f4-bba1dac84194 Metadata" at bounding box center [818, 55] width 382 height 44
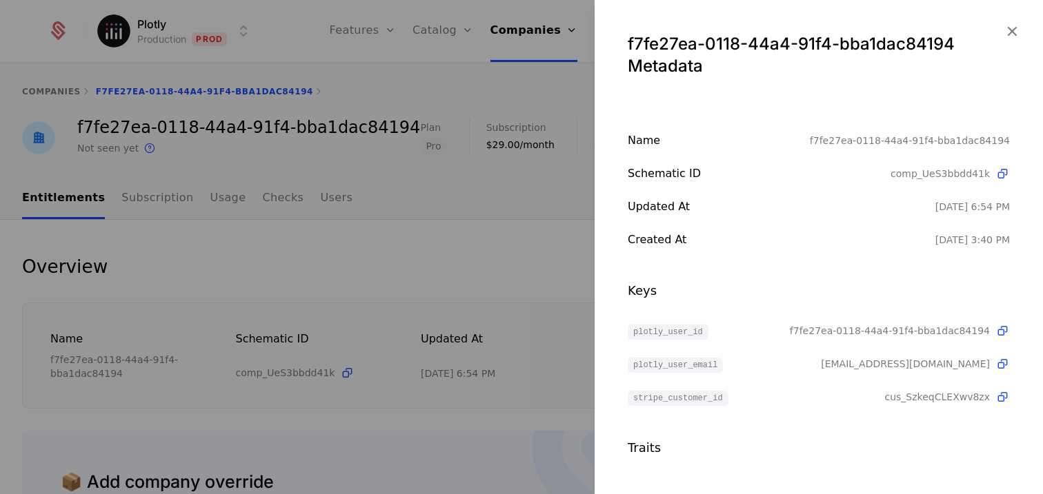
click at [952, 368] on span "[EMAIL_ADDRESS][DOMAIN_NAME]" at bounding box center [905, 364] width 169 height 14
click at [945, 382] on div "plotly_user_id f7fe27ea-0118-44a4-91f4-bba1dac84194 plotly_user_email [EMAIL_AD…" at bounding box center [818, 364] width 382 height 83
drag, startPoint x: 908, startPoint y: 363, endPoint x: 982, endPoint y: 368, distance: 74.0
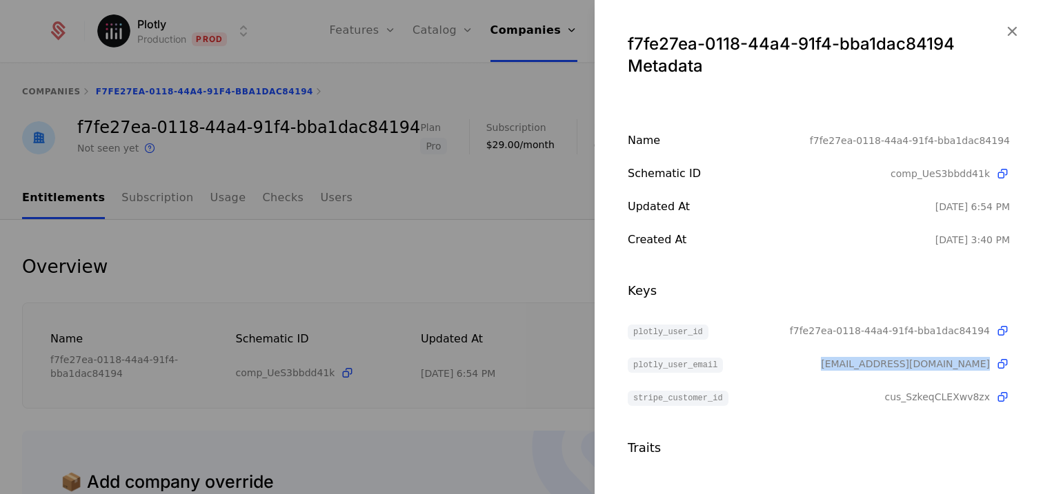
click at [982, 368] on span "[EMAIL_ADDRESS][DOMAIN_NAME]" at bounding box center [915, 364] width 189 height 14
click at [948, 371] on div "[EMAIL_ADDRESS][DOMAIN_NAME]" at bounding box center [915, 364] width 189 height 17
drag, startPoint x: 913, startPoint y: 367, endPoint x: 965, endPoint y: 370, distance: 51.8
click at [965, 370] on span "[EMAIL_ADDRESS][DOMAIN_NAME]" at bounding box center [905, 364] width 169 height 14
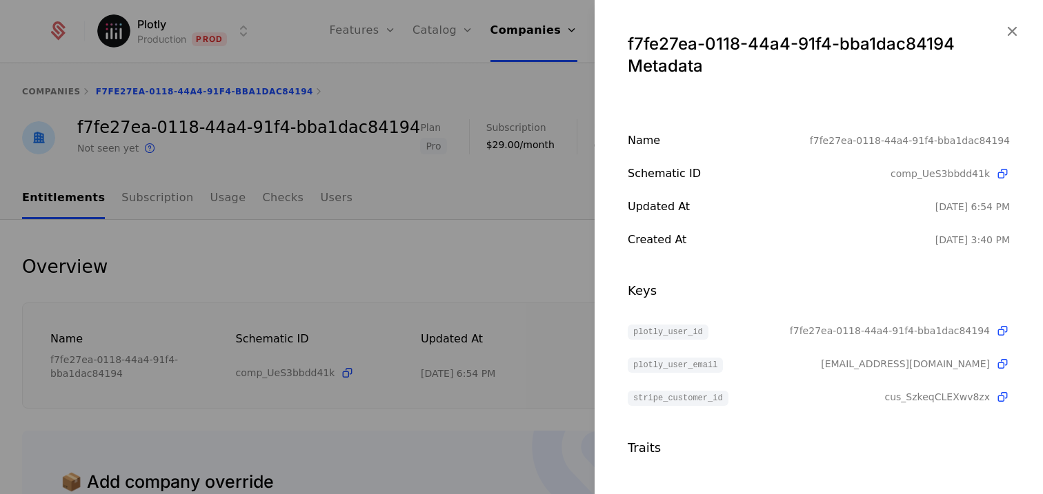
click at [959, 365] on span "[EMAIL_ADDRESS][DOMAIN_NAME]" at bounding box center [905, 364] width 169 height 14
click at [1005, 28] on icon "button" at bounding box center [1012, 31] width 18 height 18
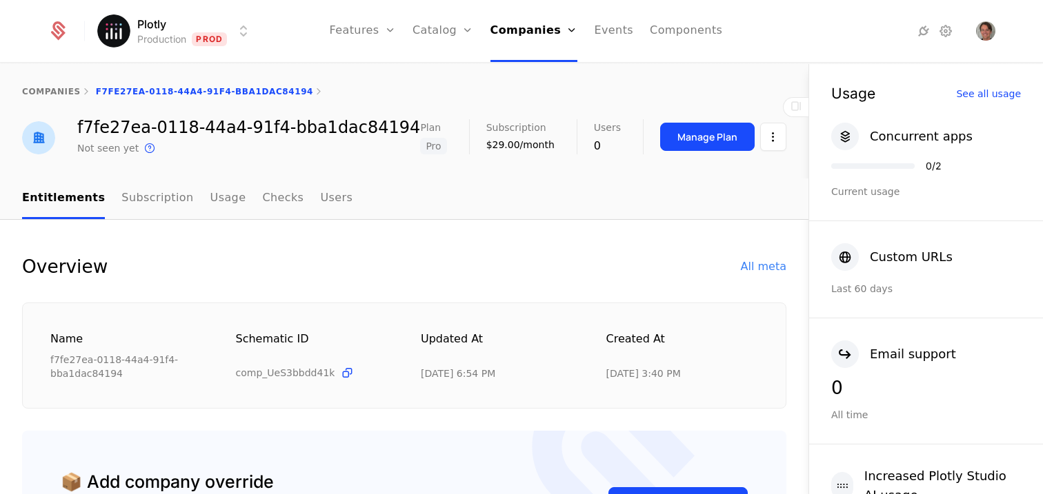
click at [527, 325] on div "Name f7fe27ea-0118-44a4-91f4-bba1dac84194 Schematic ID comp_UeS3bbdd41k Updated…" at bounding box center [404, 356] width 764 height 106
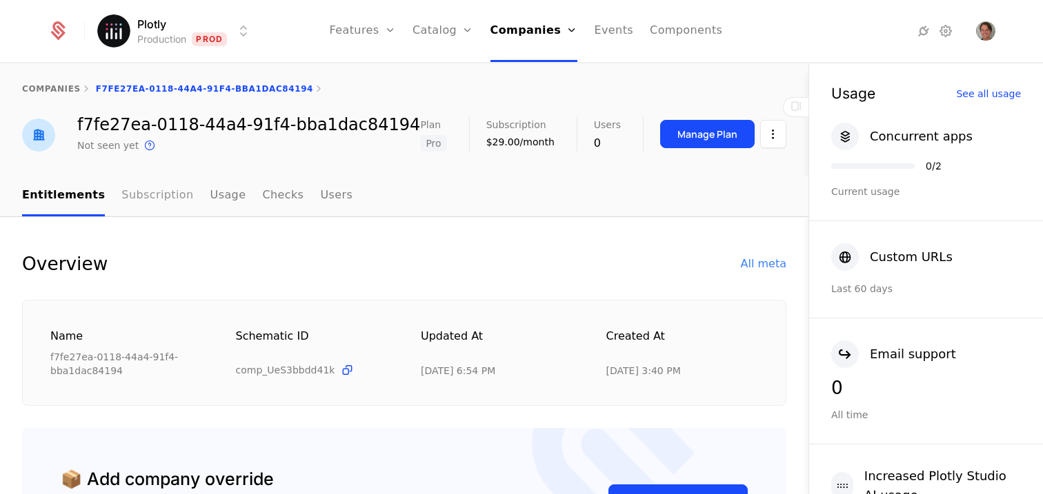
click at [142, 177] on link "Subscription" at bounding box center [157, 196] width 72 height 41
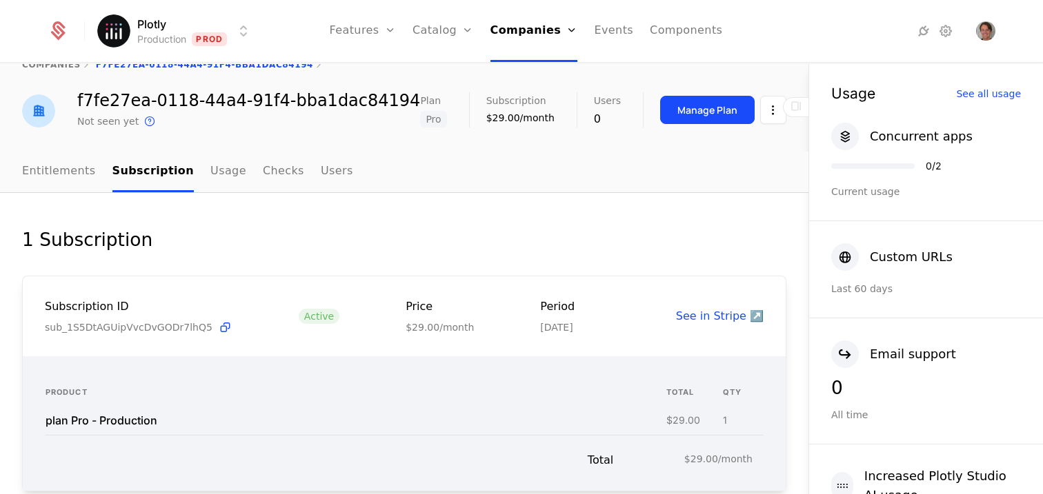
scroll to position [101, 0]
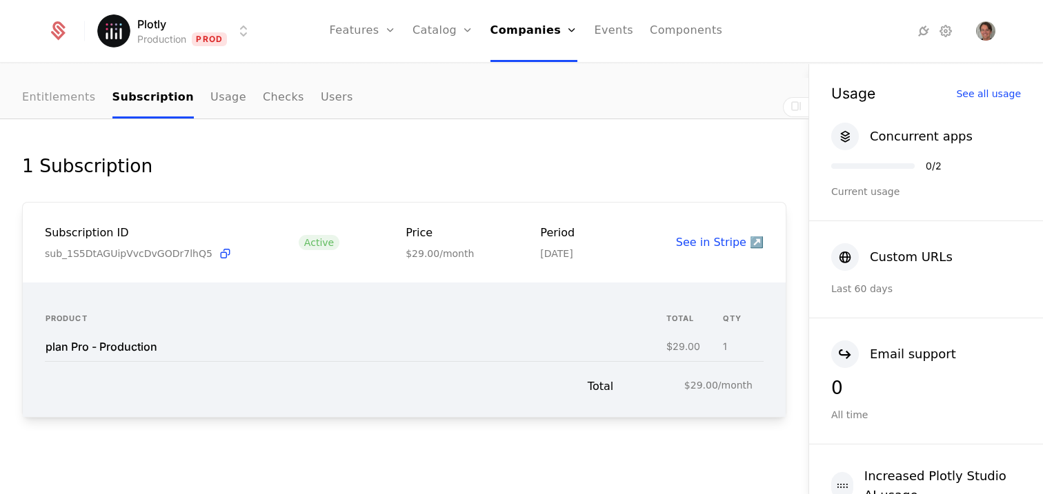
click at [48, 108] on link "Entitlements" at bounding box center [59, 98] width 74 height 41
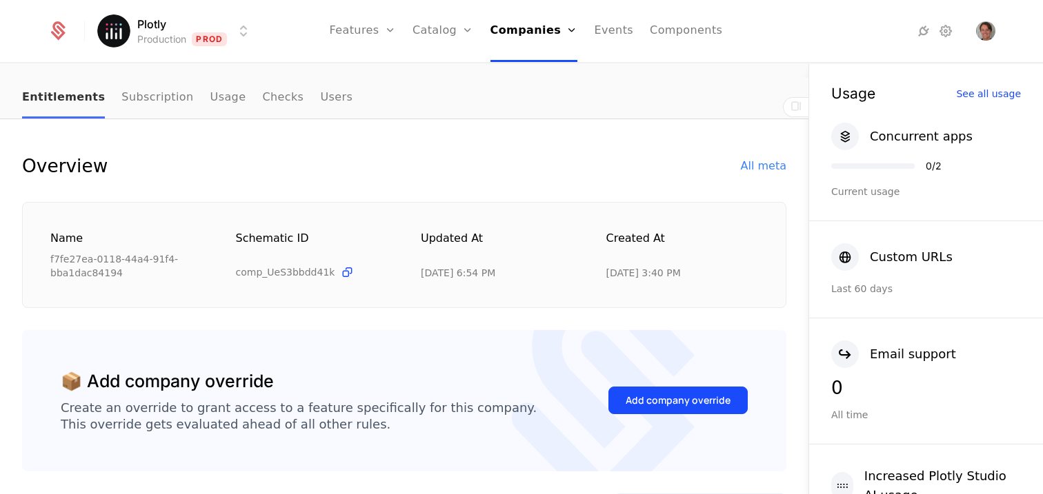
click at [48, 104] on link "Entitlements" at bounding box center [63, 98] width 83 height 41
click at [532, 77] on link "Companies" at bounding box center [538, 76] width 63 height 17
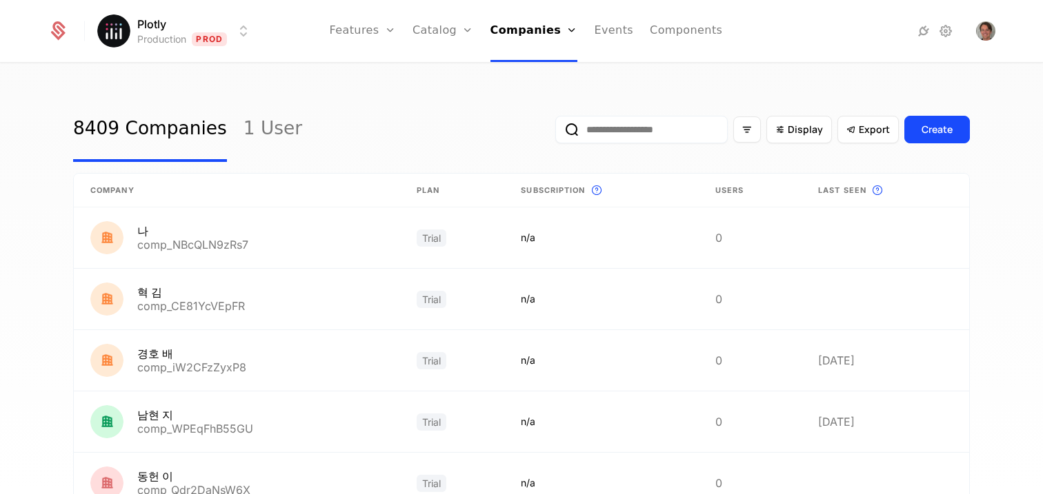
click at [627, 134] on input "email" at bounding box center [641, 130] width 172 height 28
paste input "**********"
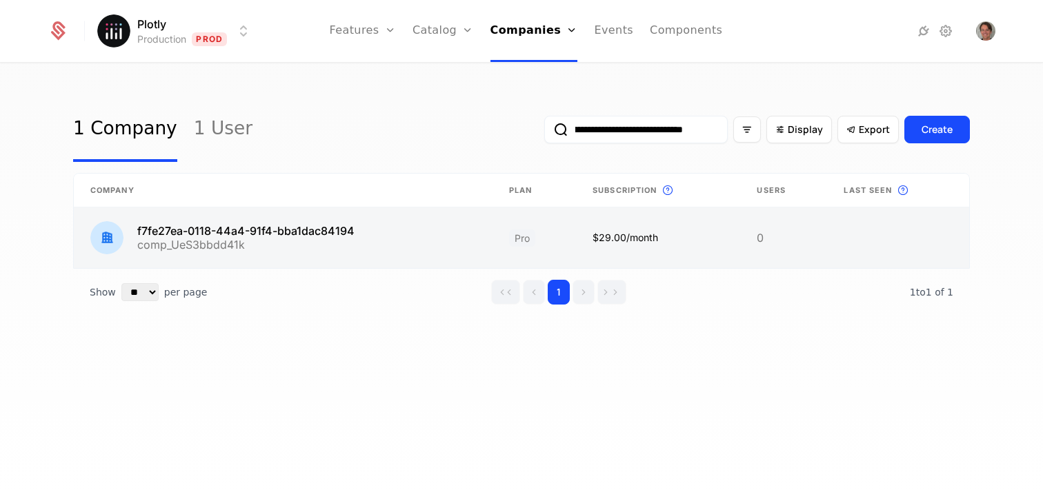
type input "**********"
click at [260, 239] on link at bounding box center [283, 238] width 419 height 61
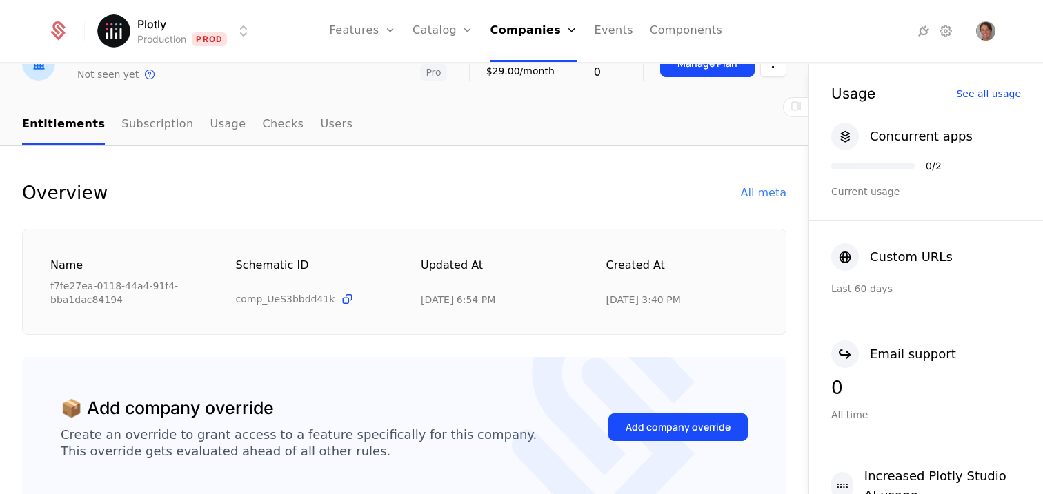
scroll to position [74, 0]
drag, startPoint x: 413, startPoint y: 300, endPoint x: 447, endPoint y: 299, distance: 33.8
click at [452, 299] on div "Name f7fe27ea-0118-44a4-91f4-bba1dac84194 Schematic ID comp_UeS3bbdd41k Updated…" at bounding box center [403, 282] width 707 height 50
click at [446, 299] on div "[DATE] 6:54 PM" at bounding box center [458, 299] width 74 height 14
click at [157, 132] on link "Subscription" at bounding box center [157, 124] width 72 height 41
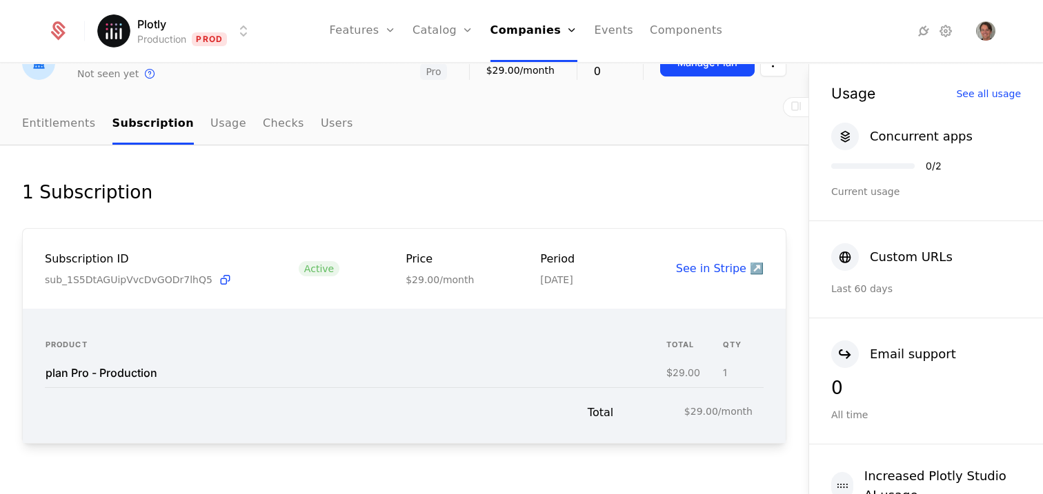
drag, startPoint x: 516, startPoint y: 283, endPoint x: 596, endPoint y: 281, distance: 80.7
click at [596, 281] on div "Subscription ID sub_1S5DtAGUipVvcDvGODr7lhQ5 Active Price $29.00/month Period […" at bounding box center [404, 269] width 719 height 37
click at [574, 279] on div "[DATE]" at bounding box center [557, 280] width 34 height 14
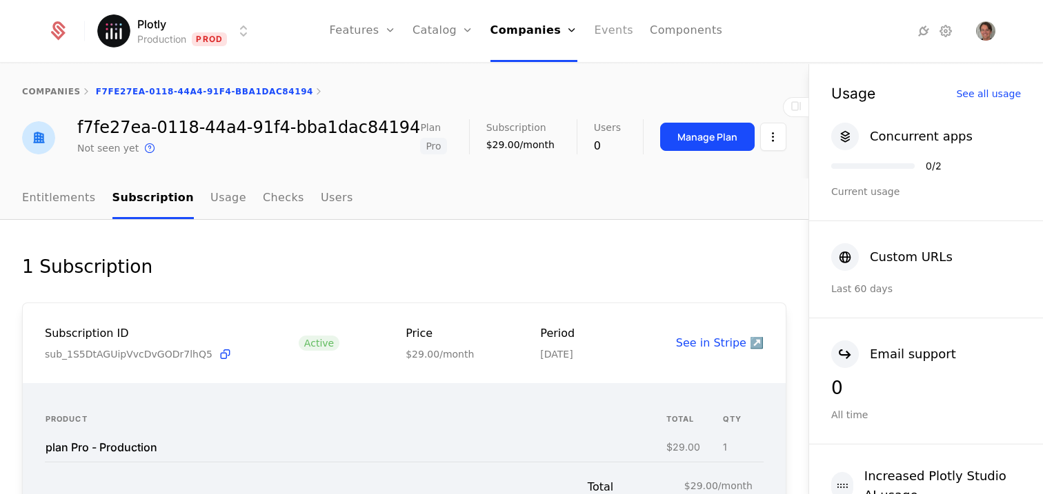
click at [620, 31] on link "Events" at bounding box center [613, 31] width 39 height 62
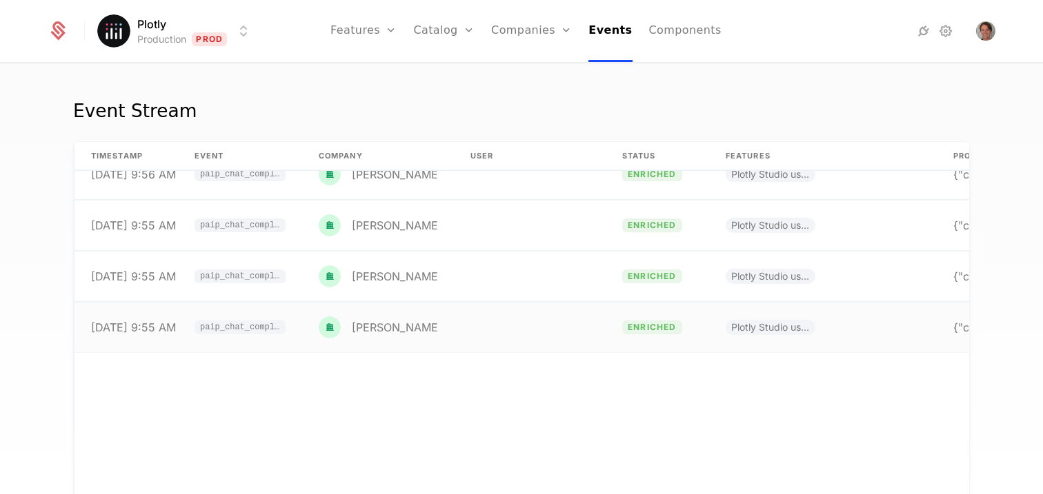
scroll to position [1666, 0]
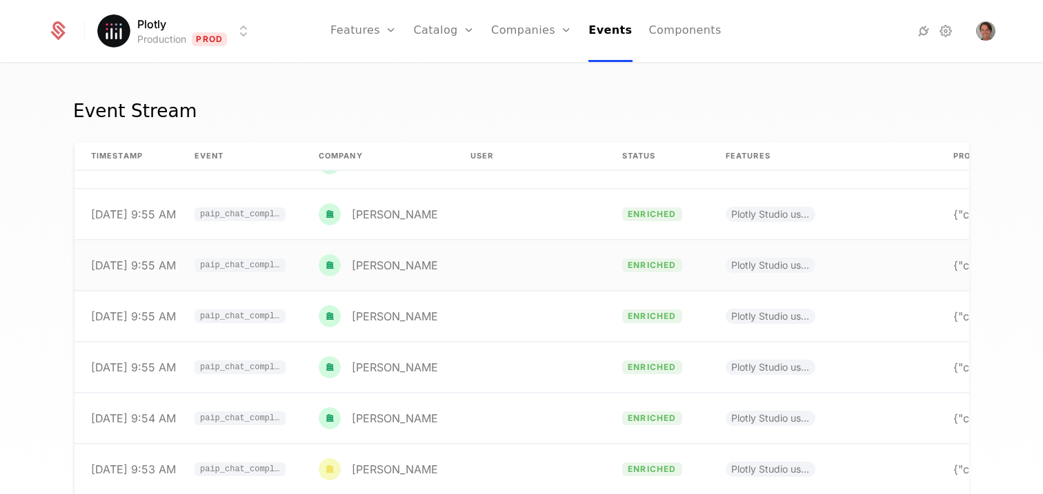
click at [254, 264] on span "paip_chat_completion_credit_flag" at bounding box center [240, 265] width 80 height 8
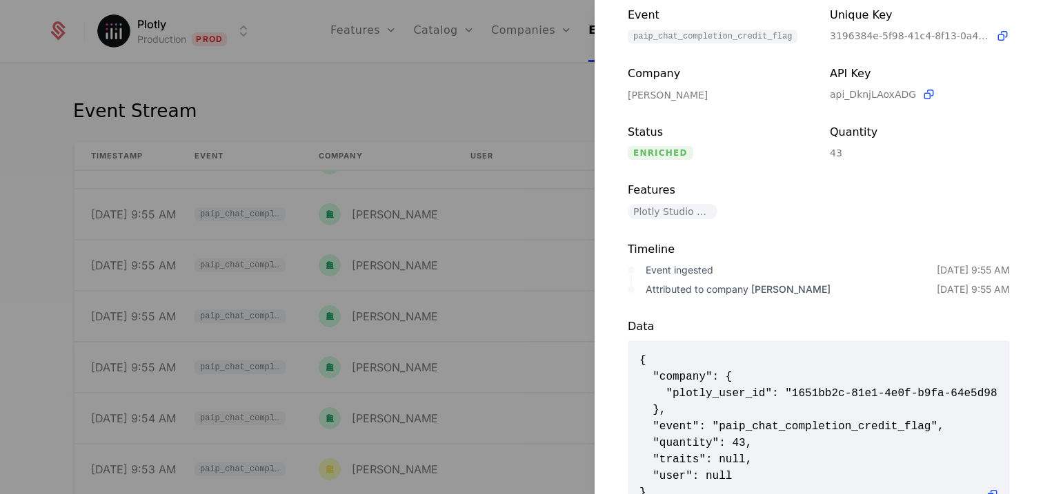
scroll to position [0, 0]
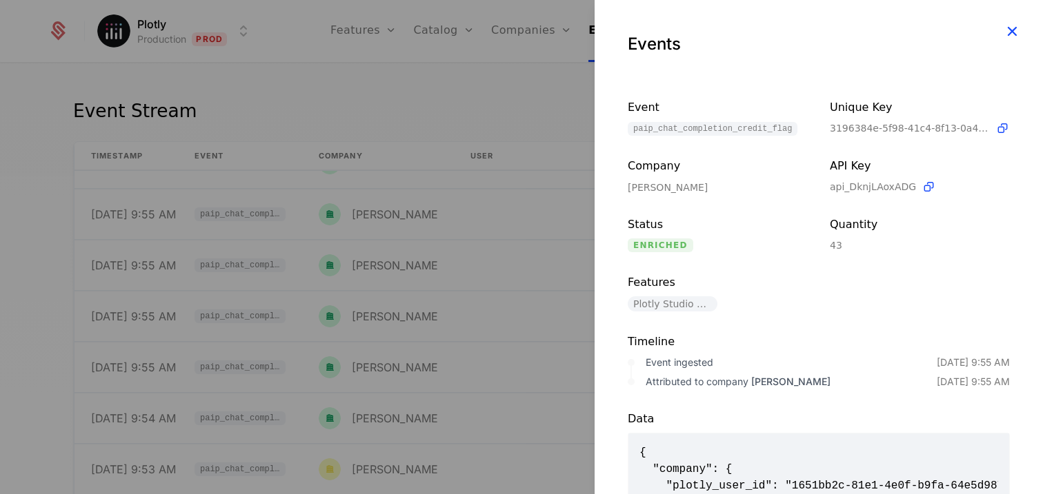
click at [1003, 34] on icon "button" at bounding box center [1012, 31] width 18 height 18
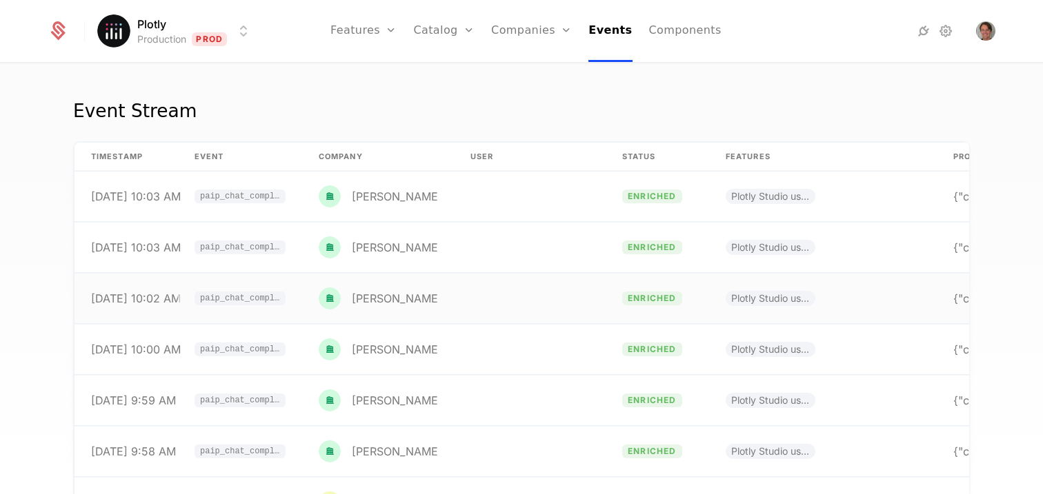
click at [422, 210] on td "[PERSON_NAME]" at bounding box center [378, 197] width 152 height 50
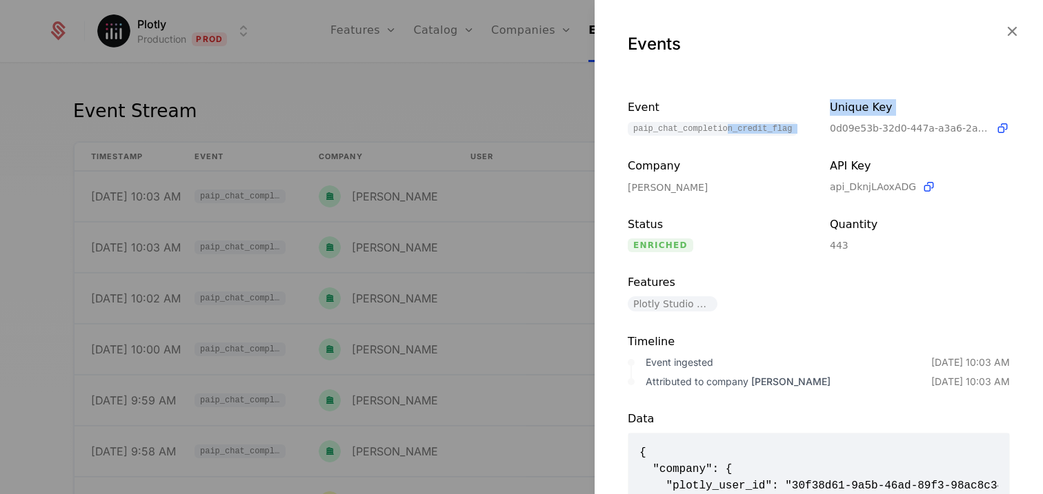
drag, startPoint x: 728, startPoint y: 125, endPoint x: 820, endPoint y: 134, distance: 92.1
click at [821, 130] on div "Event paip_chat_completion_credit_flag Unique Key 0d09e53b-32d0-447a-a3a6-2ac31…" at bounding box center [818, 205] width 382 height 212
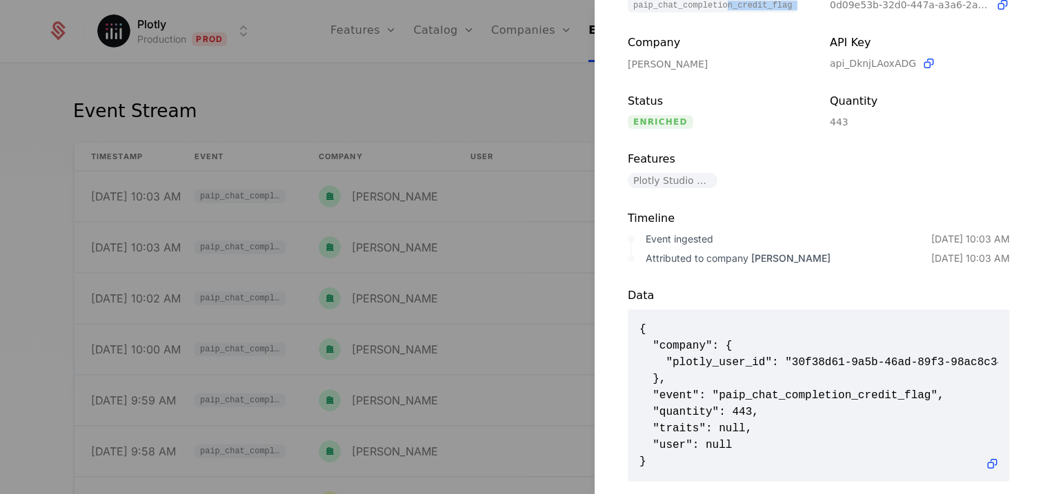
scroll to position [164, 0]
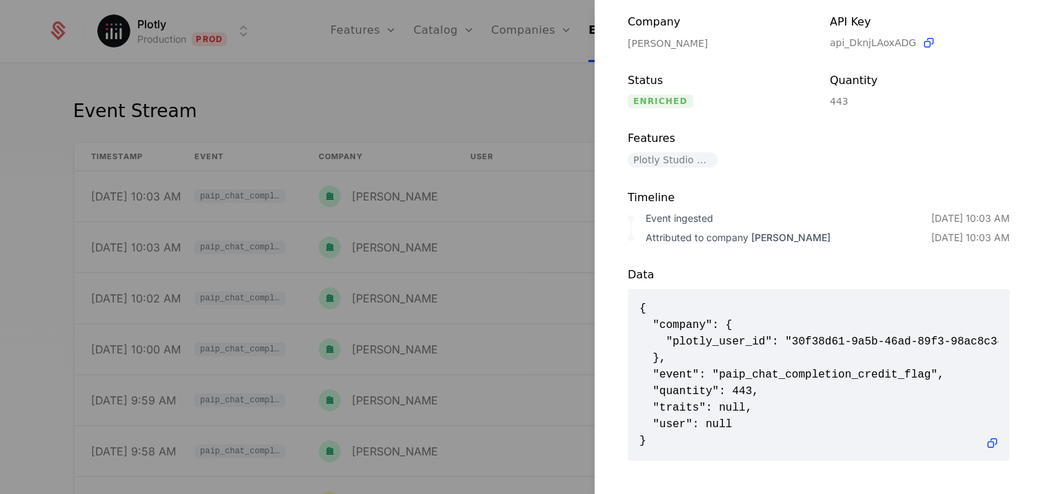
click at [803, 168] on div "Timeline Event ingested [DATE] 10:03 AM Attributed to company [PERSON_NAME] [DA…" at bounding box center [818, 206] width 448 height 77
drag, startPoint x: 730, startPoint y: 374, endPoint x: 755, endPoint y: 372, distance: 24.9
click at [755, 372] on span "{ "company": { "plotly_user_id": "30f38d61-9a5b-46ad-89f3-98ac8c3487f1" }, "eve…" at bounding box center [818, 375] width 359 height 149
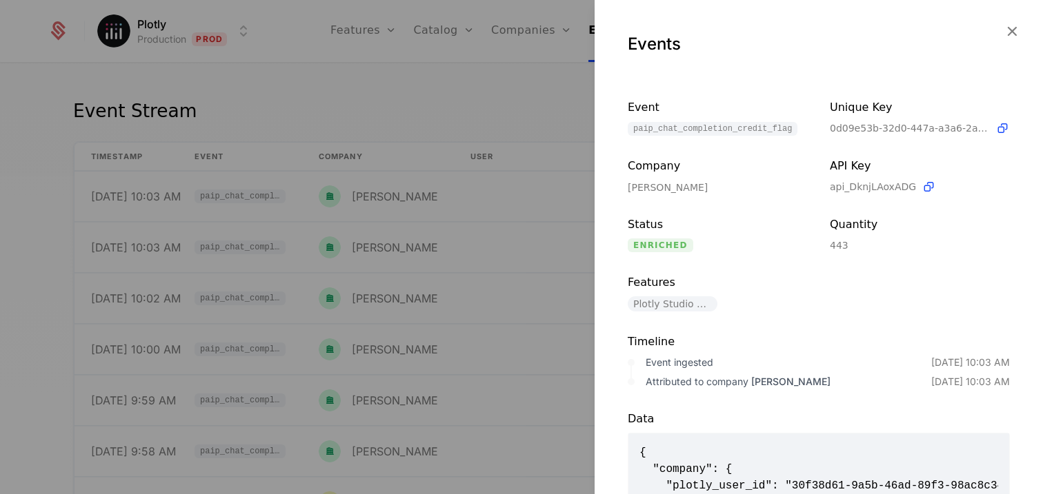
click at [777, 312] on div "Timeline Event ingested [DATE] 10:03 AM Attributed to company [PERSON_NAME] [DA…" at bounding box center [818, 350] width 448 height 77
click at [986, 36] on div "Events" at bounding box center [818, 44] width 382 height 22
click at [1003, 31] on icon "button" at bounding box center [1012, 31] width 18 height 18
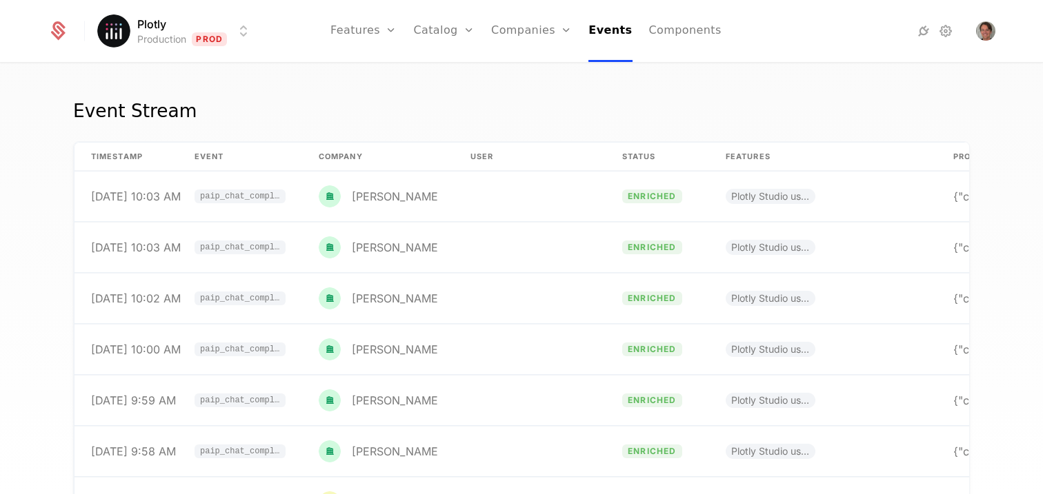
click at [521, 112] on div "Event Stream" at bounding box center [521, 119] width 896 height 44
click at [531, 80] on link "Companies" at bounding box center [539, 76] width 63 height 17
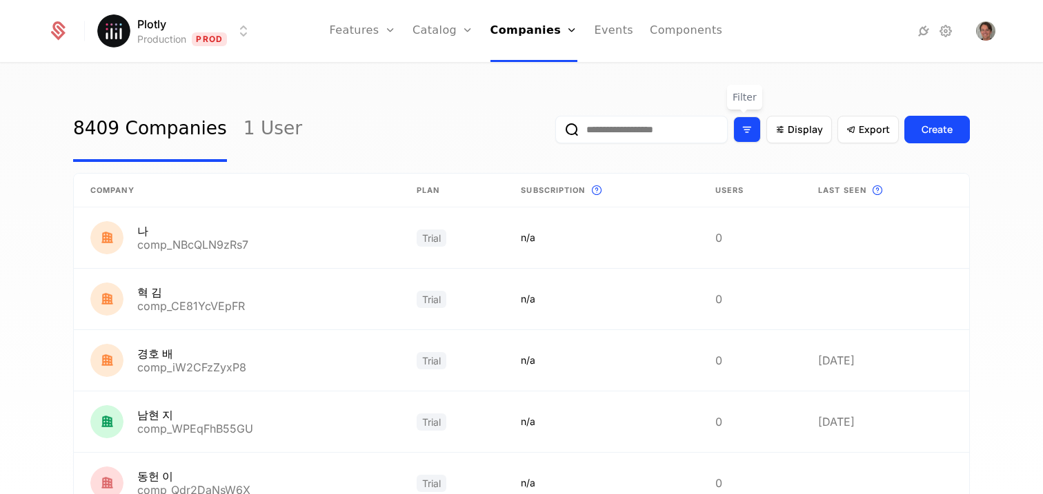
click at [746, 130] on icon "Filter options" at bounding box center [747, 129] width 12 height 12
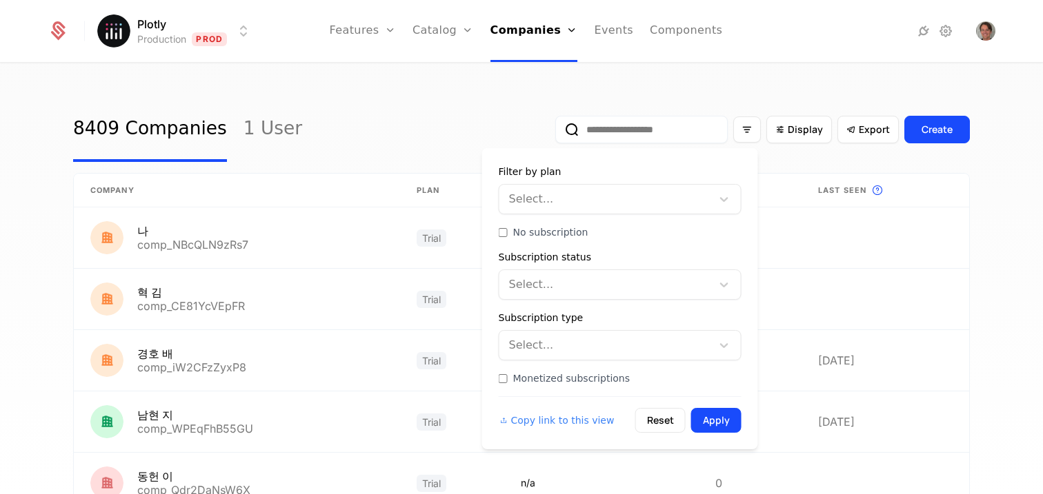
click at [589, 205] on div at bounding box center [606, 199] width 193 height 19
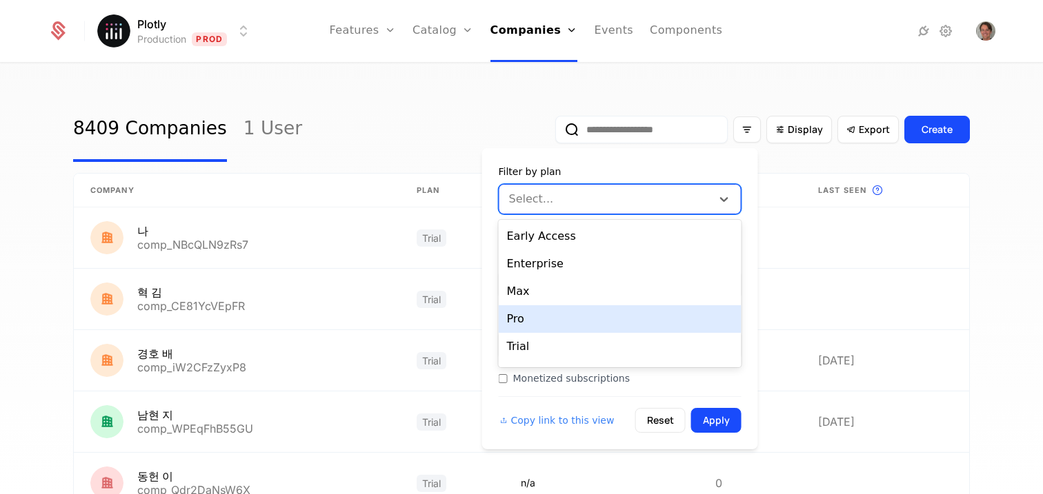
click at [574, 323] on div "Pro" at bounding box center [620, 319] width 243 height 28
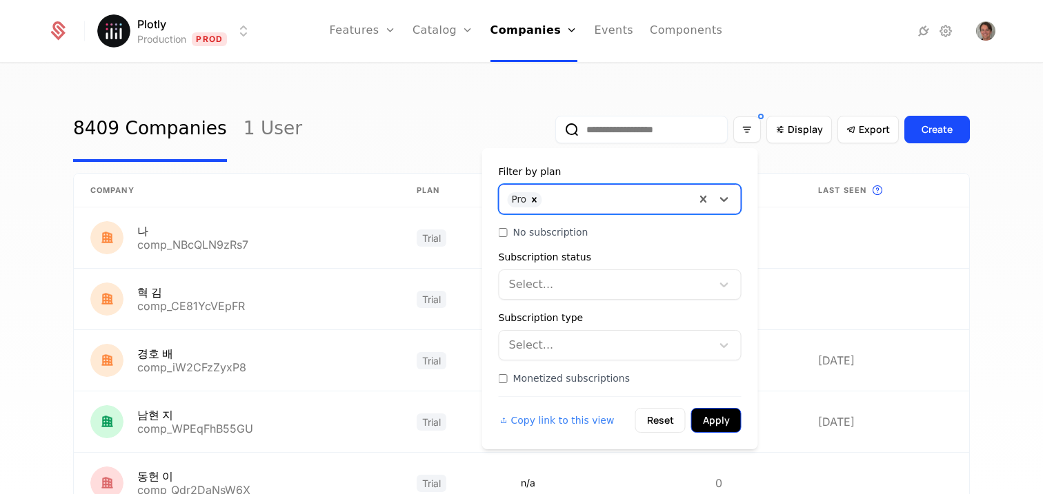
click at [732, 419] on button "Apply" at bounding box center [716, 420] width 50 height 25
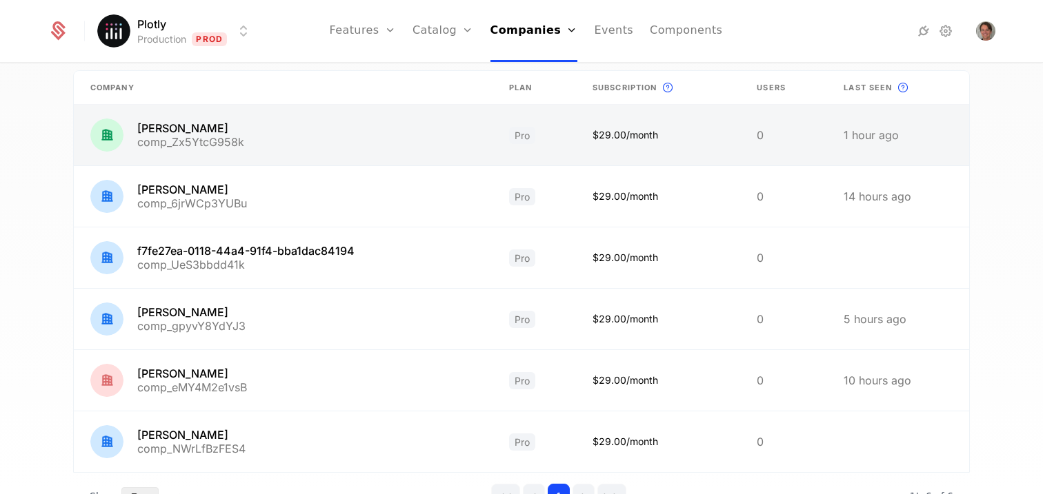
scroll to position [80, 0]
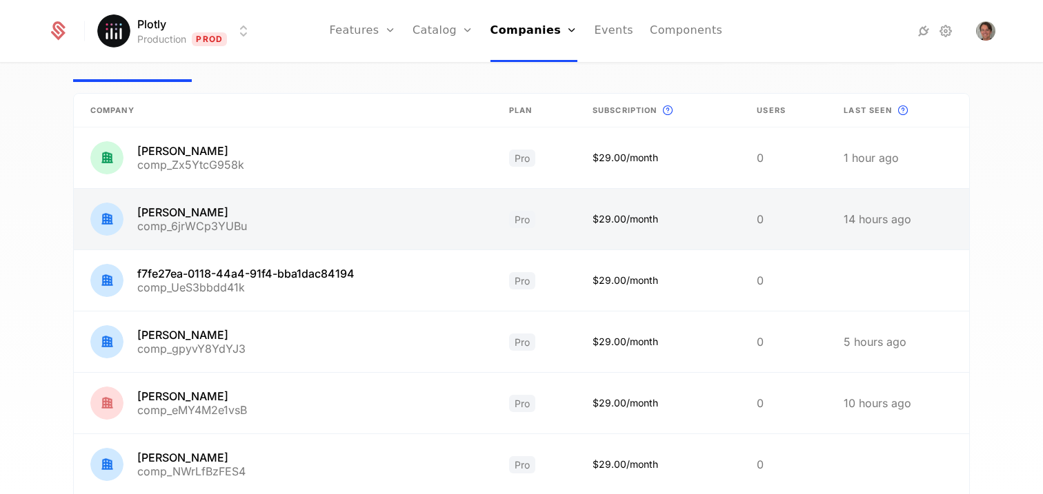
click at [279, 210] on link at bounding box center [283, 219] width 419 height 61
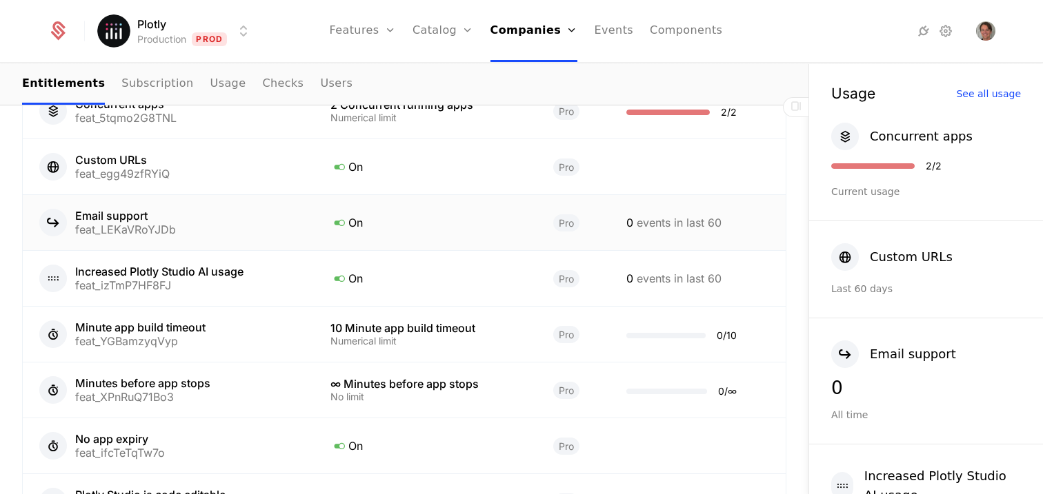
scroll to position [821, 0]
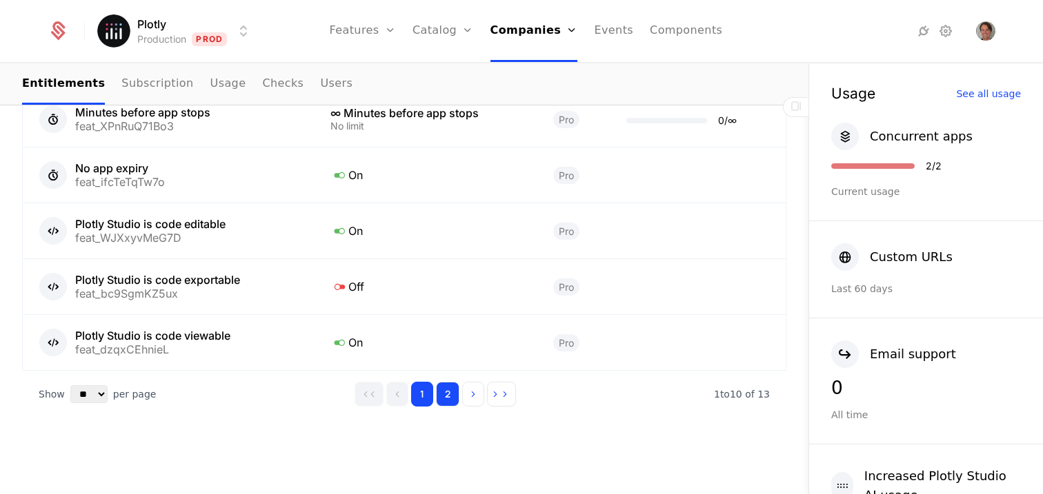
click at [449, 393] on button "2" at bounding box center [447, 394] width 23 height 25
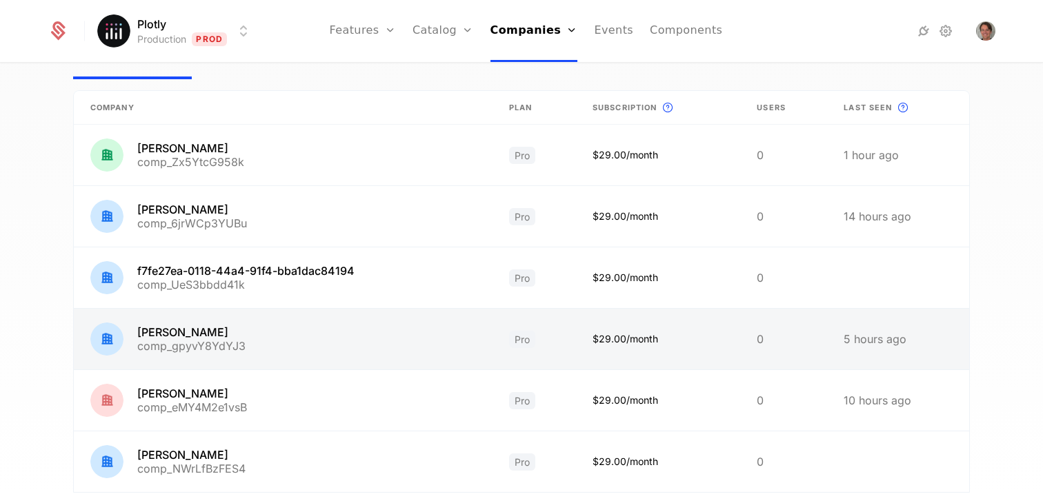
scroll to position [99, 0]
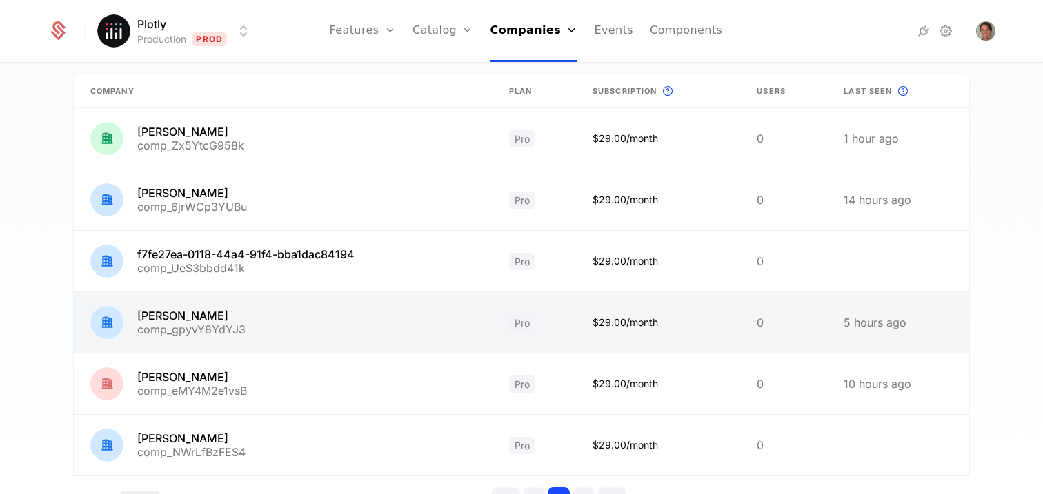
click at [277, 333] on link at bounding box center [283, 322] width 419 height 61
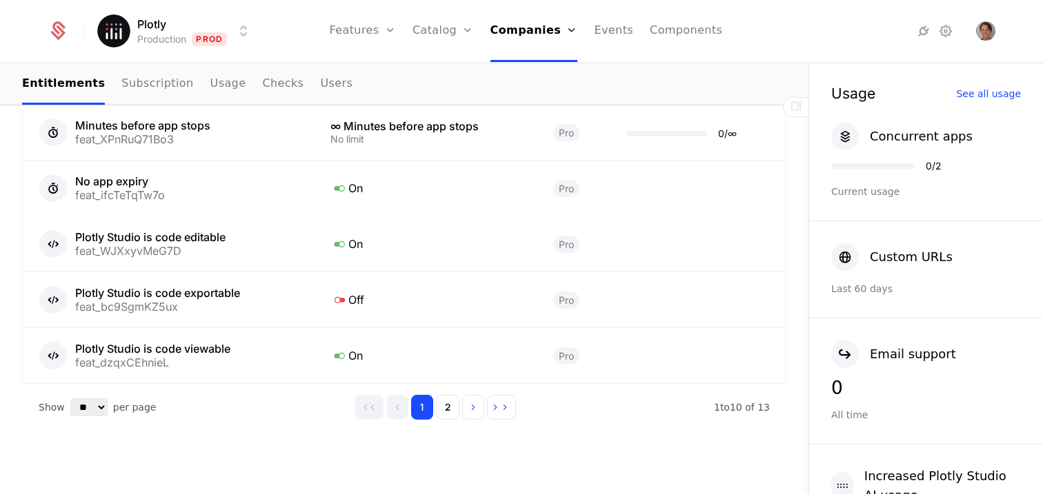
scroll to position [1035, 0]
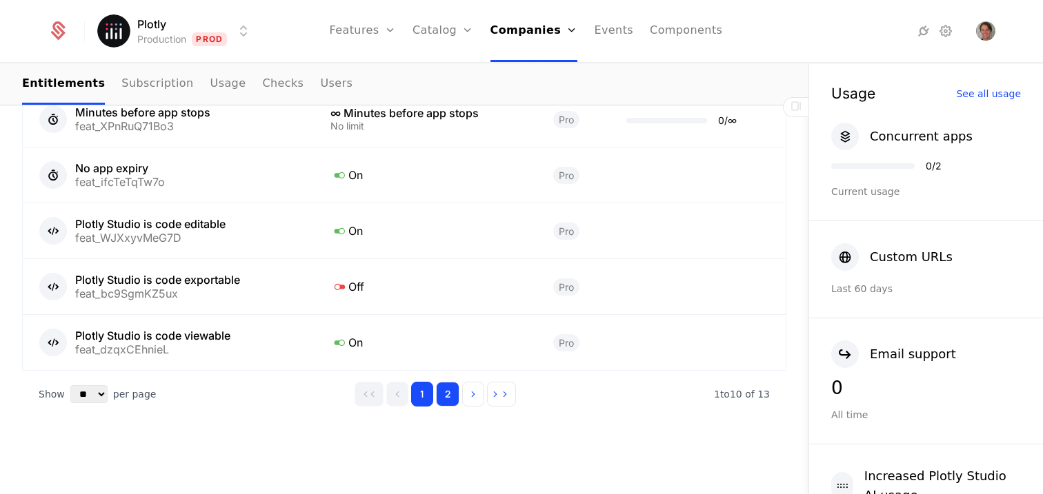
click at [436, 396] on button "2" at bounding box center [447, 394] width 23 height 25
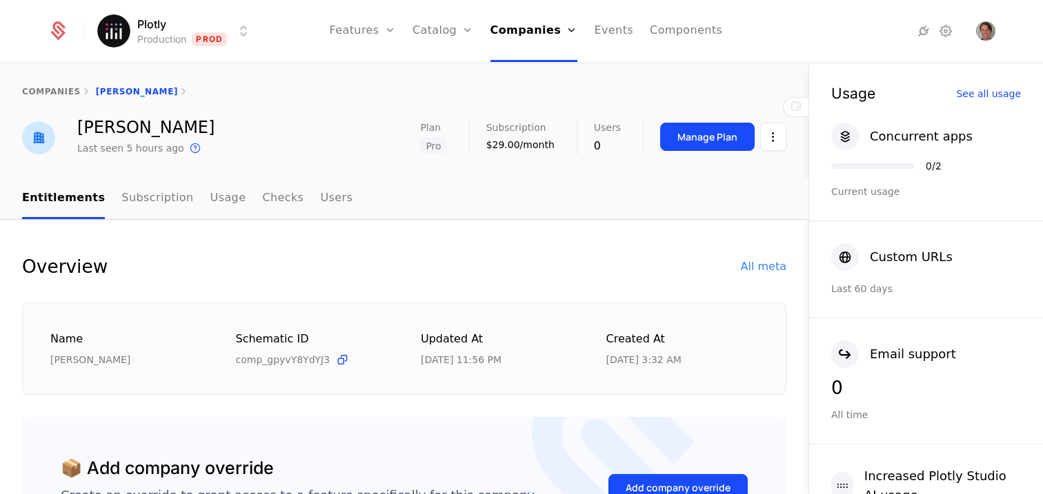
drag, startPoint x: 596, startPoint y: 369, endPoint x: 716, endPoint y: 371, distance: 120.7
click at [716, 371] on div "Name [PERSON_NAME] Schematic ID comp_gpyvY8YdYJ3 Updated at [DATE] 11:56 PM Cre…" at bounding box center [404, 349] width 764 height 93
drag, startPoint x: 692, startPoint y: 363, endPoint x: 554, endPoint y: 364, distance: 137.9
click at [554, 364] on div "Name [PERSON_NAME] Schematic ID comp_gpyvY8YdYJ3 Updated at [DATE] 11:56 PM Cre…" at bounding box center [403, 349] width 707 height 37
click at [610, 365] on div "[DATE] 3:32 AM" at bounding box center [643, 360] width 75 height 14
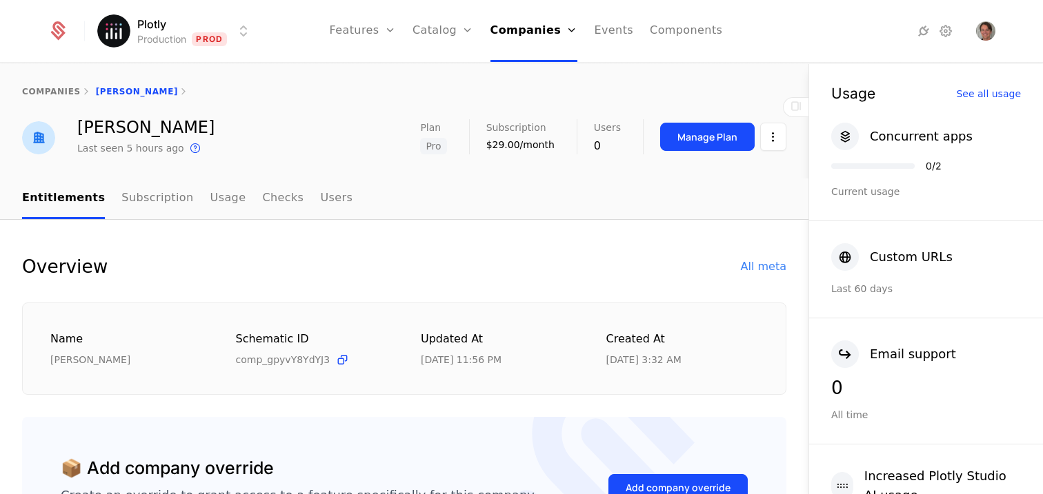
drag, startPoint x: 592, startPoint y: 365, endPoint x: 693, endPoint y: 364, distance: 100.7
click at [693, 364] on div "Name [PERSON_NAME] Schematic ID comp_gpyvY8YdYJ3 Updated at [DATE] 11:56 PM Cre…" at bounding box center [403, 349] width 707 height 37
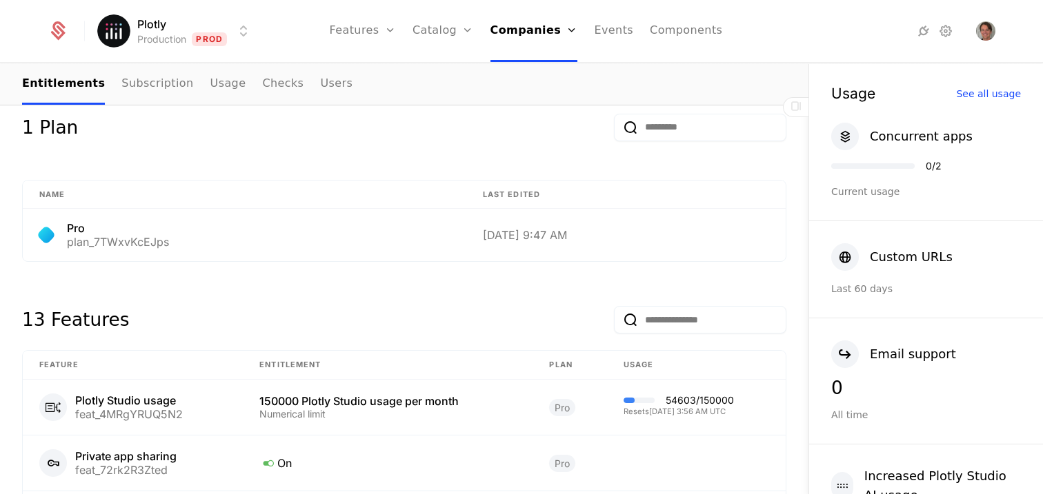
scroll to position [644, 0]
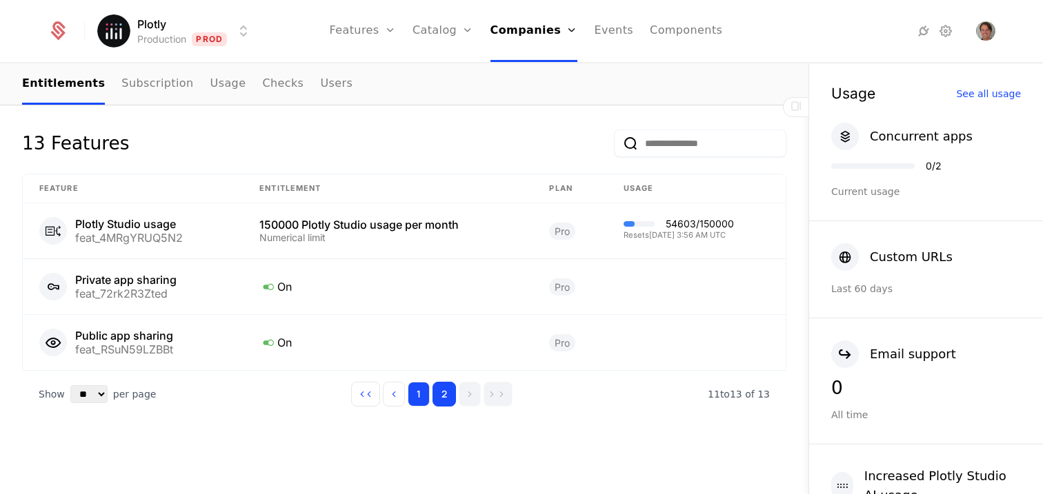
click at [412, 394] on button "1" at bounding box center [419, 394] width 22 height 25
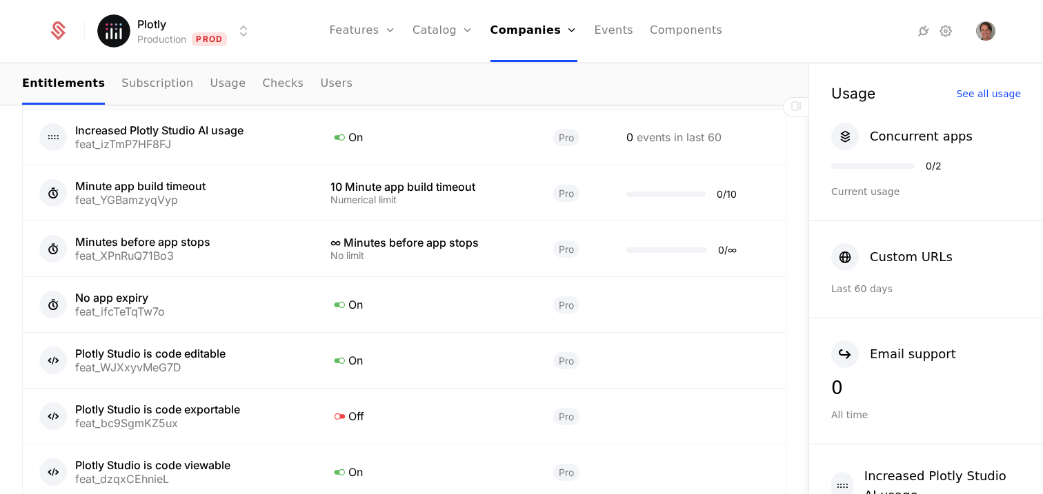
scroll to position [1035, 0]
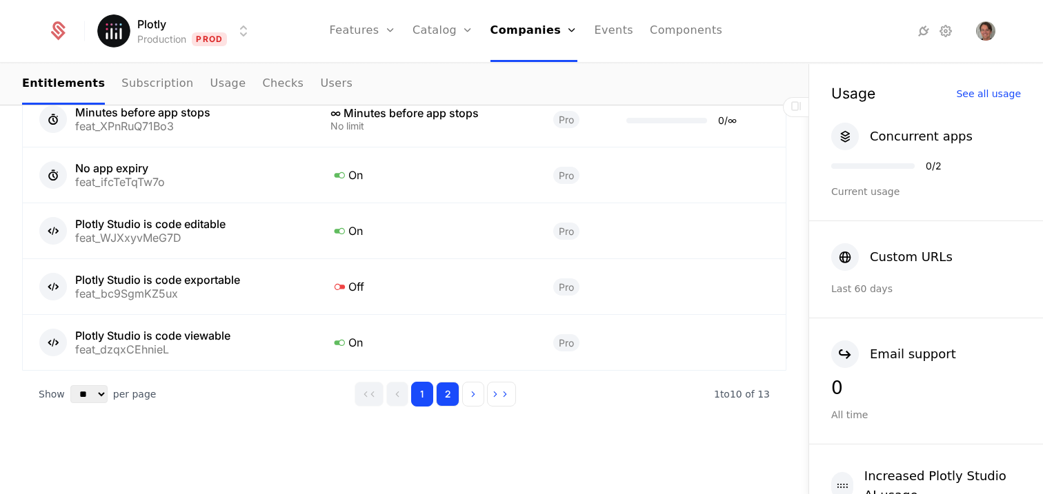
click at [450, 397] on button "2" at bounding box center [447, 394] width 23 height 25
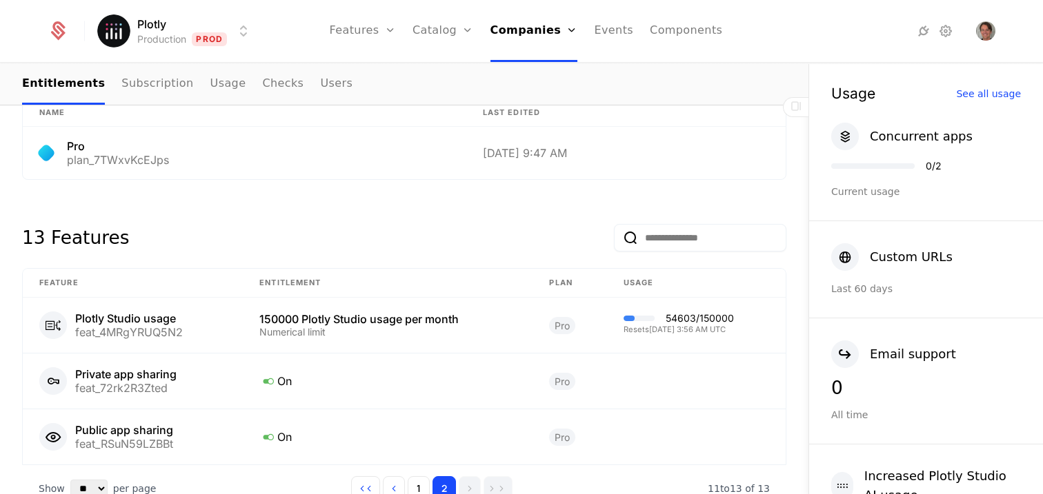
scroll to position [539, 0]
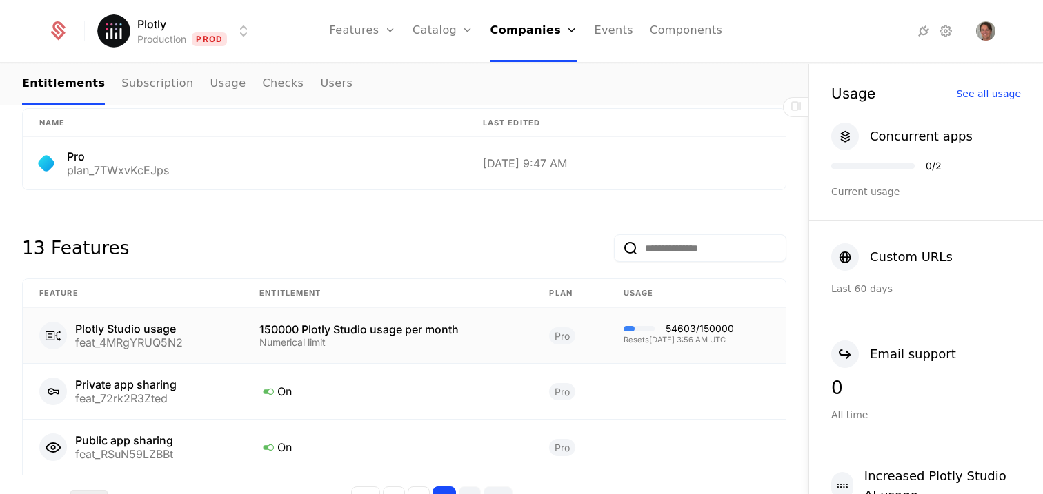
click at [665, 327] on div "54603 / 150000" at bounding box center [699, 329] width 68 height 10
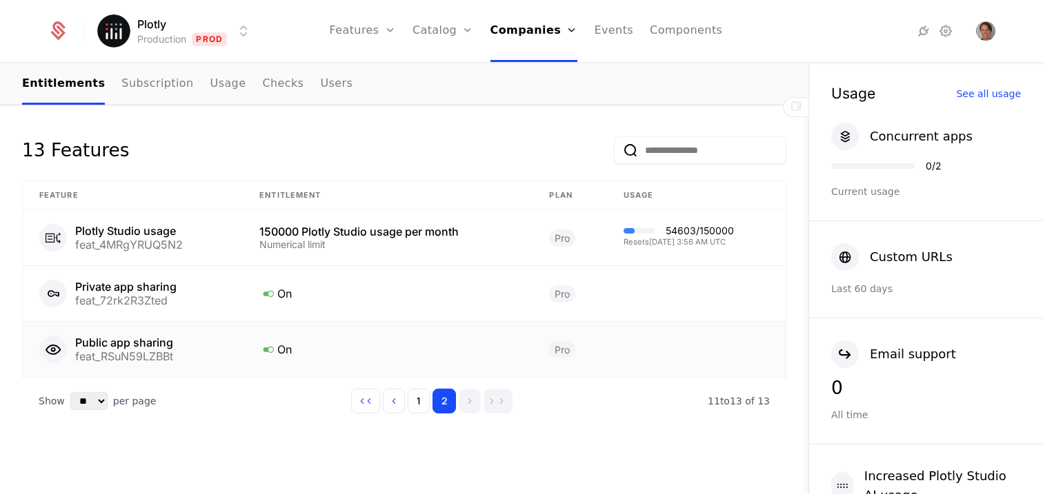
scroll to position [644, 0]
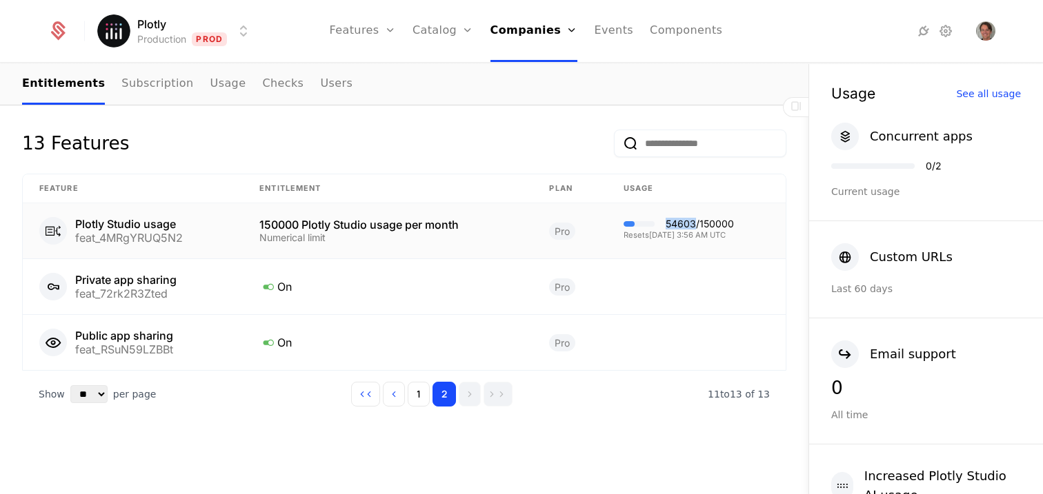
drag, startPoint x: 688, startPoint y: 228, endPoint x: 661, endPoint y: 229, distance: 27.6
click at [665, 229] on div "54603 / 150000" at bounding box center [699, 224] width 68 height 10
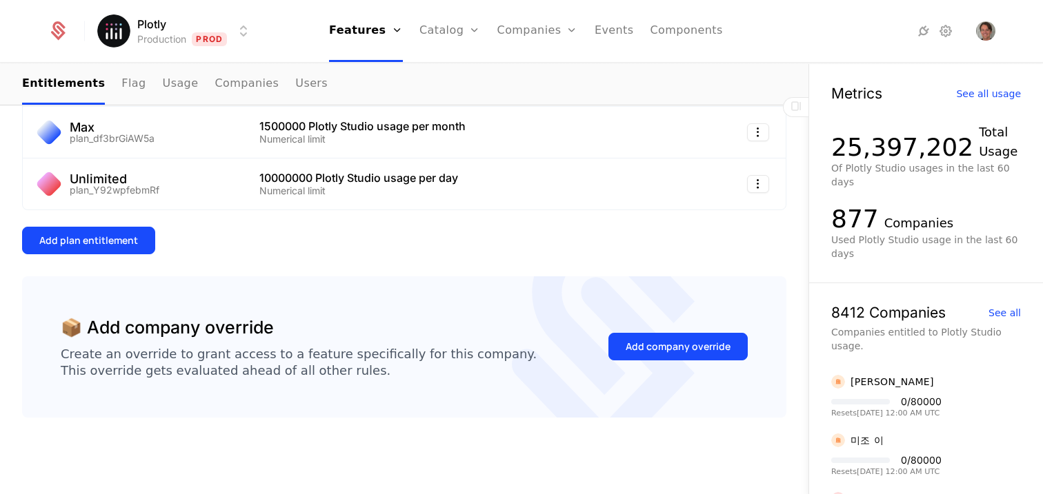
scroll to position [407, 0]
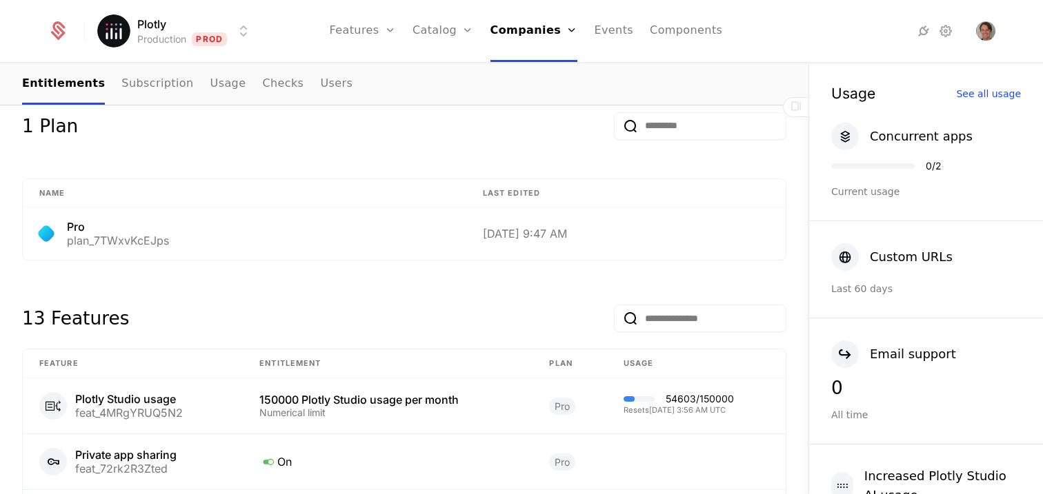
scroll to position [500, 0]
